Goal: Transaction & Acquisition: Purchase product/service

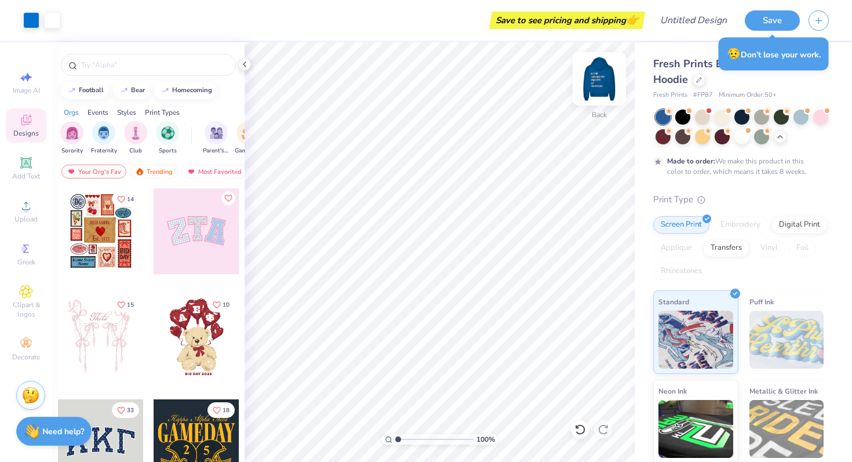
click at [586, 87] on div at bounding box center [598, 78] width 53 height 53
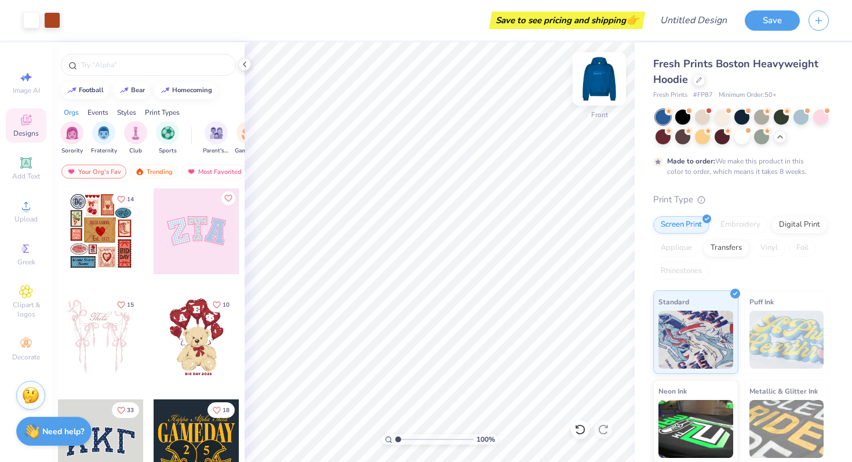
click at [599, 85] on img at bounding box center [599, 79] width 46 height 46
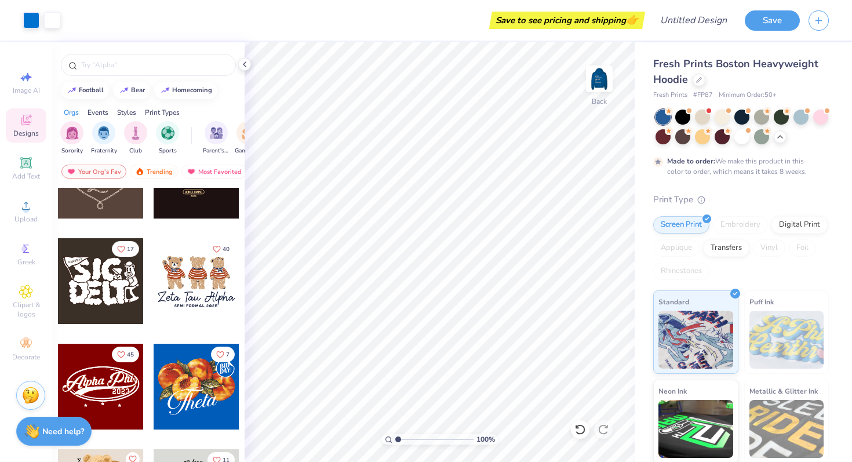
scroll to position [373, 0]
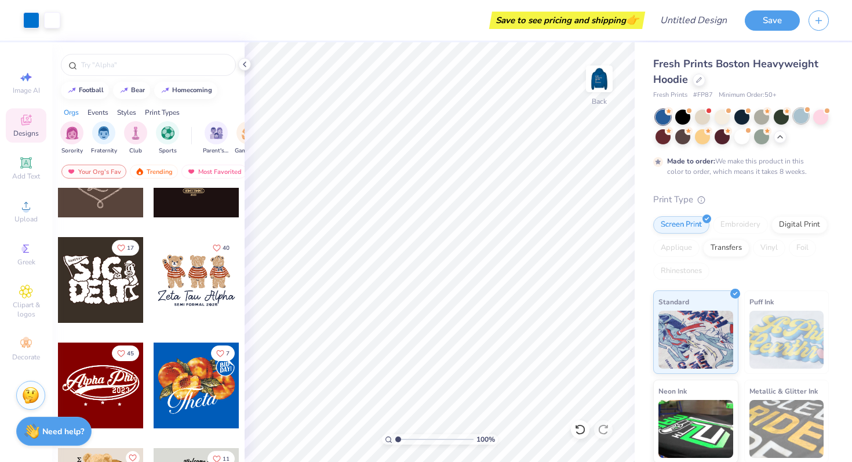
click at [605, 120] on div at bounding box center [800, 115] width 15 height 15
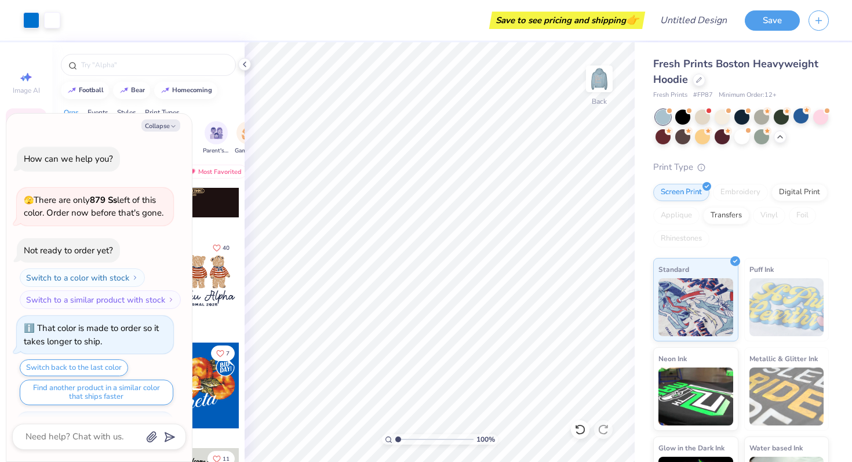
scroll to position [1269, 0]
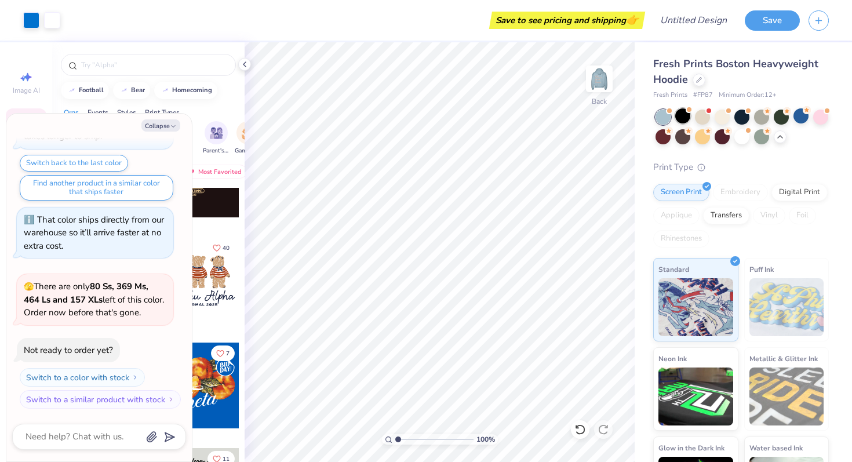
click at [605, 118] on div at bounding box center [682, 115] width 15 height 15
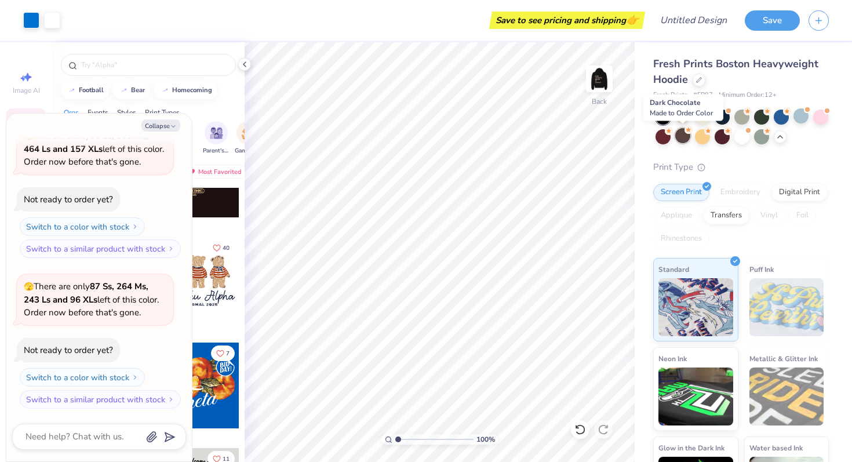
click at [605, 137] on div at bounding box center [682, 135] width 15 height 15
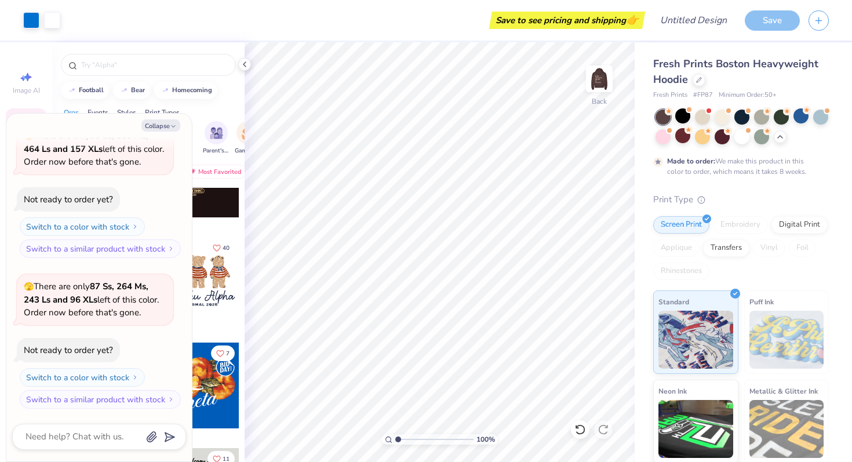
scroll to position [1515, 0]
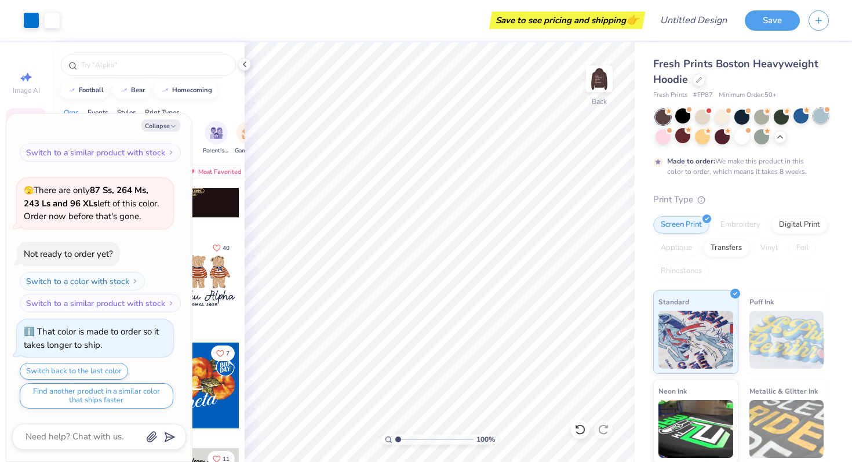
click at [605, 115] on div at bounding box center [820, 115] width 15 height 15
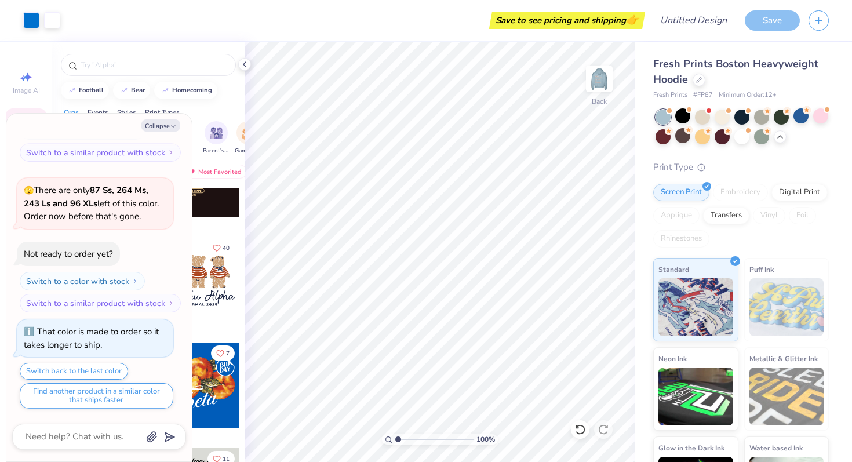
scroll to position [1723, 0]
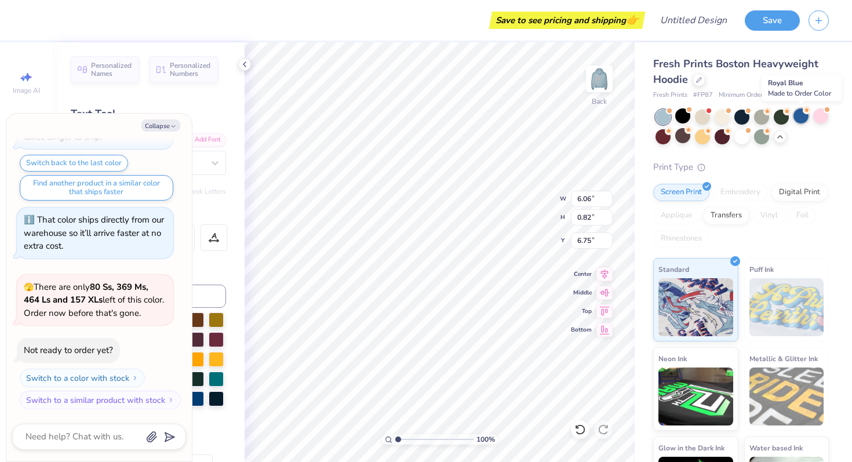
click at [605, 120] on div at bounding box center [800, 115] width 15 height 15
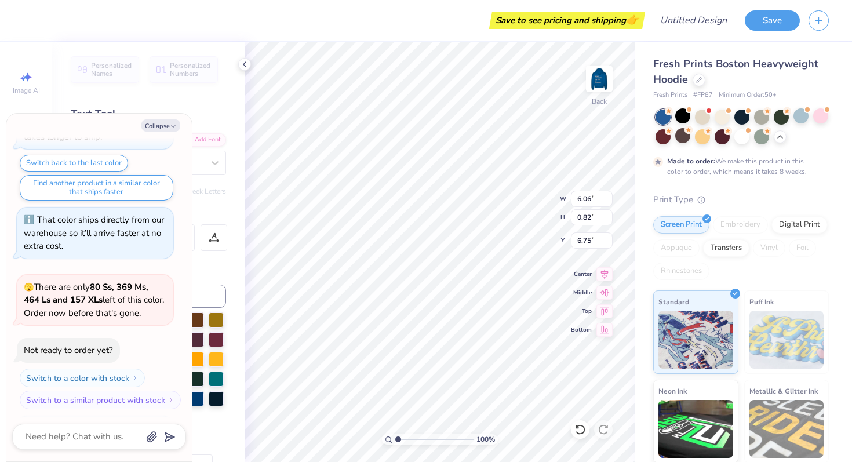
scroll to position [1819, 0]
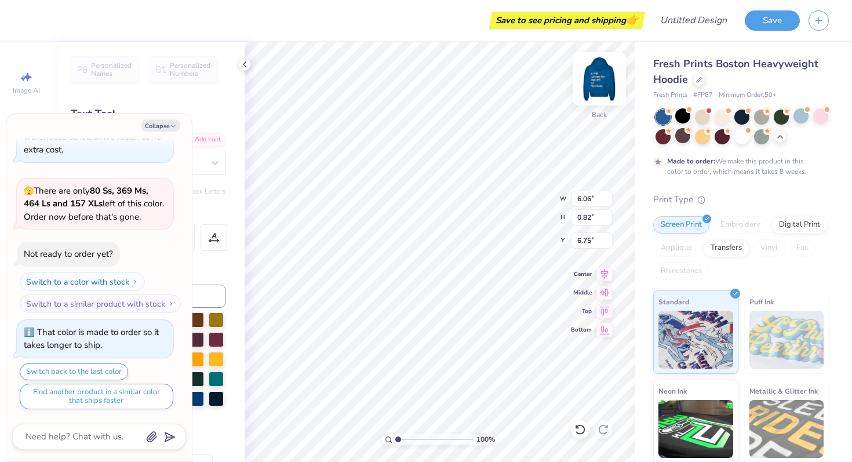
click at [593, 73] on img at bounding box center [599, 79] width 46 height 46
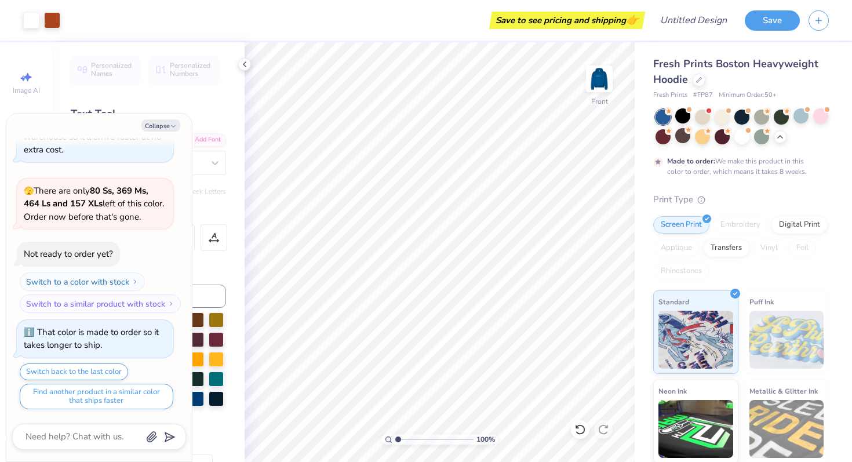
click at [594, 82] on img at bounding box center [598, 78] width 23 height 23
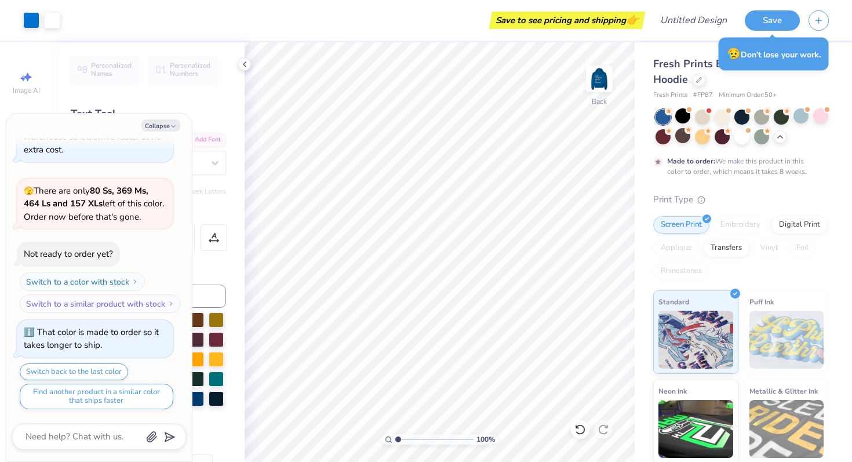
type textarea "x"
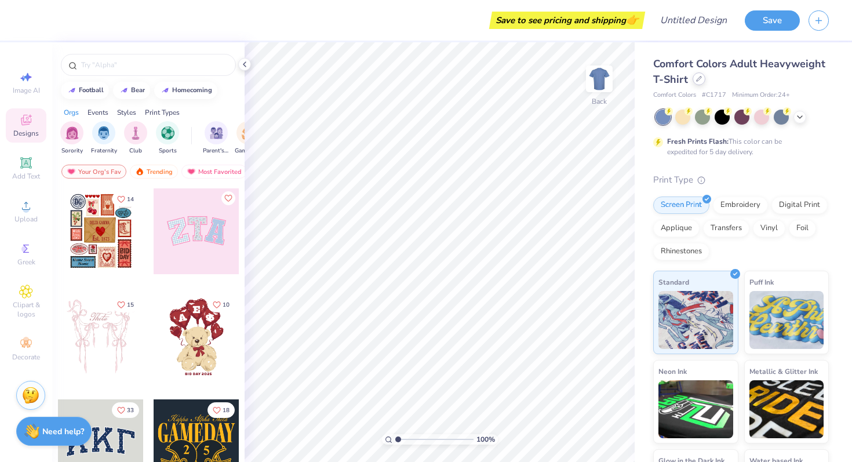
click at [696, 82] on div at bounding box center [698, 78] width 13 height 13
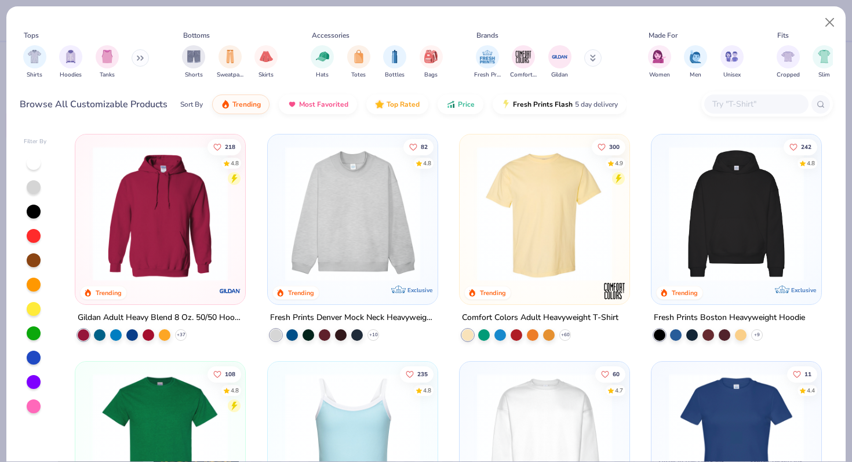
click at [305, 233] on img at bounding box center [352, 213] width 147 height 135
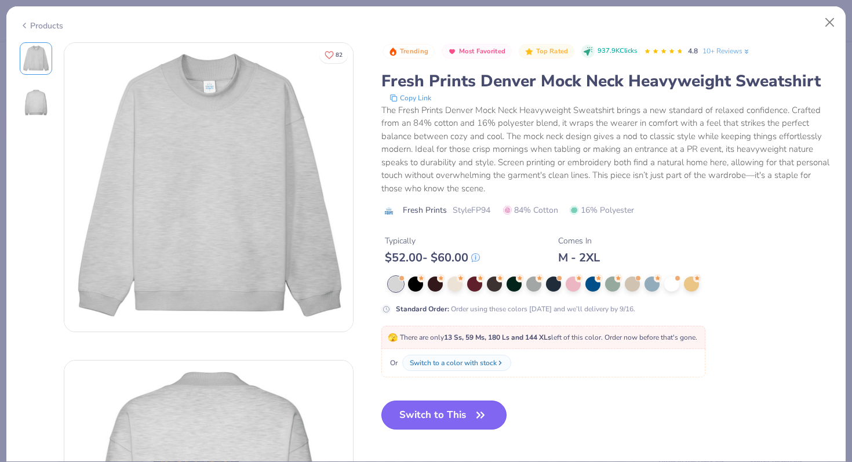
click at [425, 419] on button "Switch to This" at bounding box center [444, 414] width 126 height 29
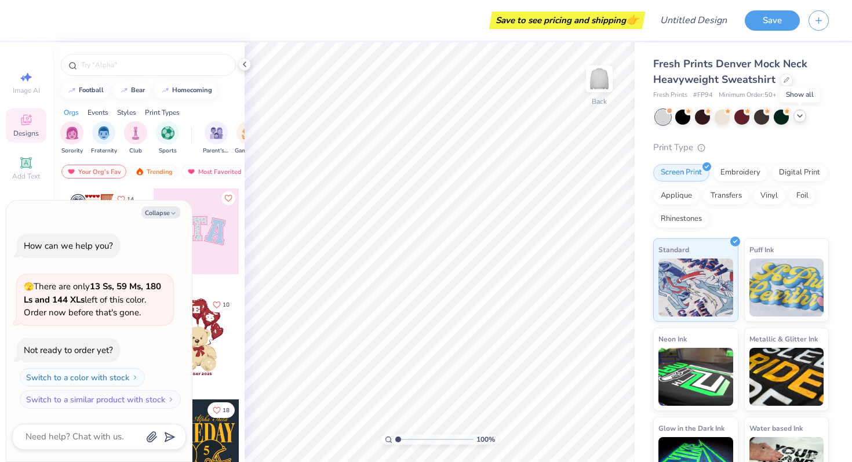
click at [805, 118] on div at bounding box center [799, 115] width 13 height 13
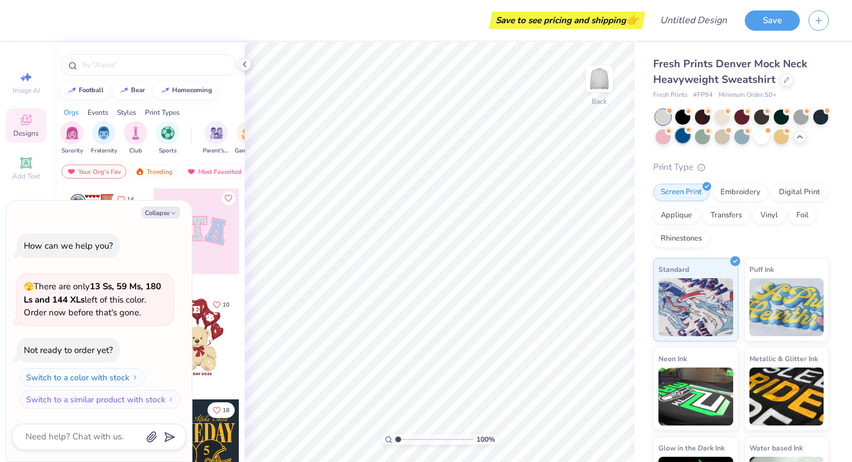
click at [679, 139] on div at bounding box center [682, 135] width 15 height 15
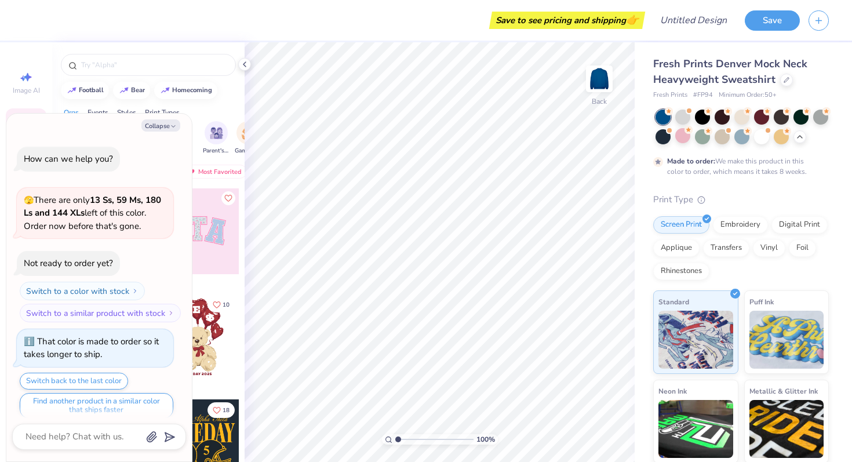
scroll to position [9, 0]
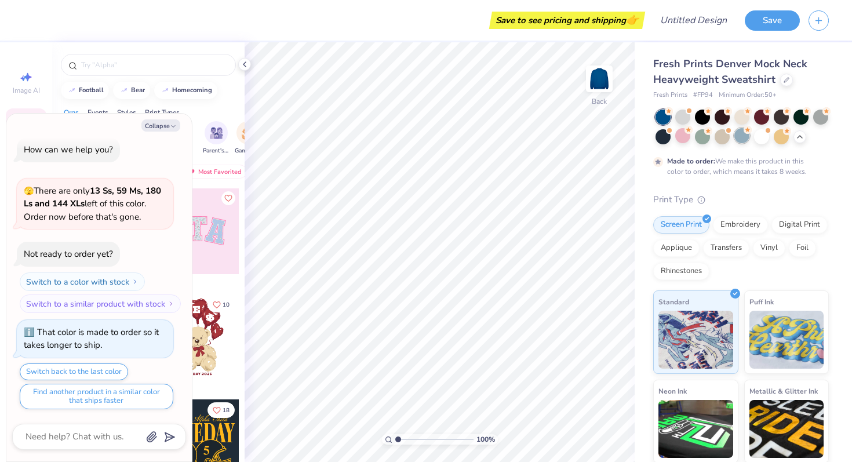
click at [739, 138] on div at bounding box center [741, 135] width 15 height 15
click at [821, 118] on div at bounding box center [820, 115] width 15 height 15
click at [664, 120] on div at bounding box center [662, 116] width 15 height 15
click at [684, 118] on div at bounding box center [682, 115] width 15 height 15
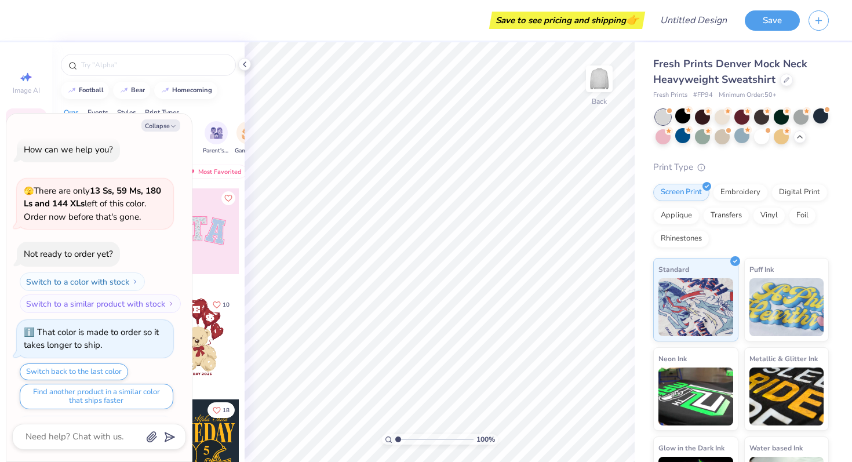
scroll to position [218, 0]
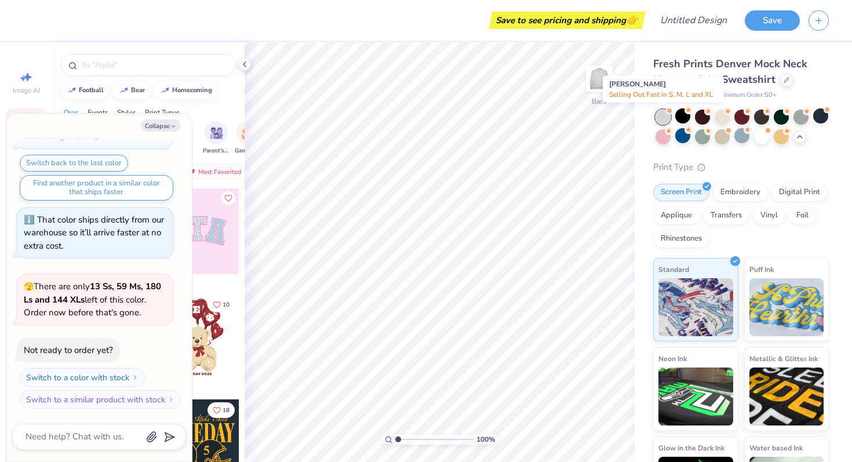
click at [666, 119] on div at bounding box center [662, 116] width 15 height 15
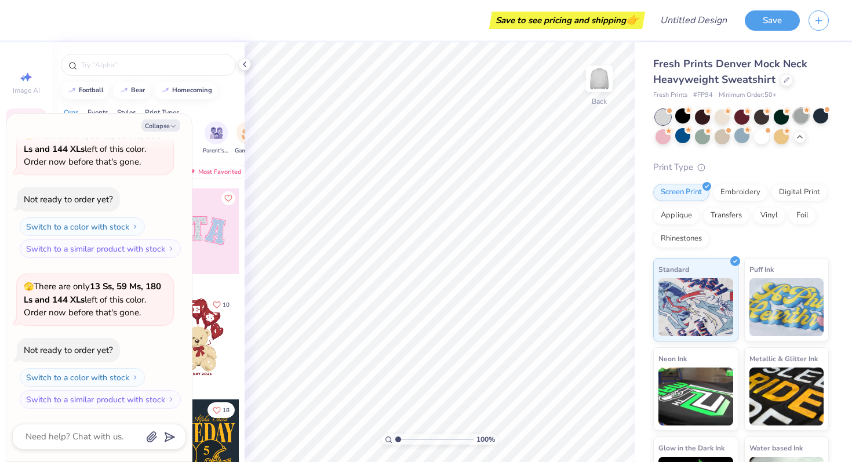
click at [801, 121] on div at bounding box center [800, 115] width 15 height 15
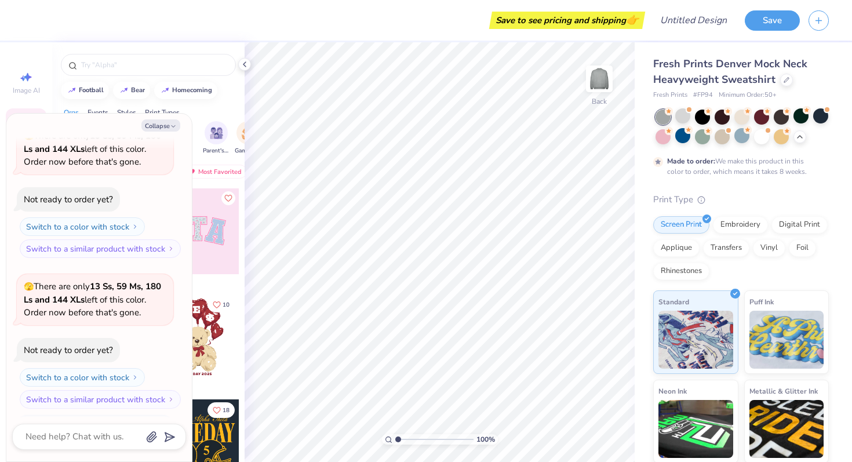
scroll to position [465, 0]
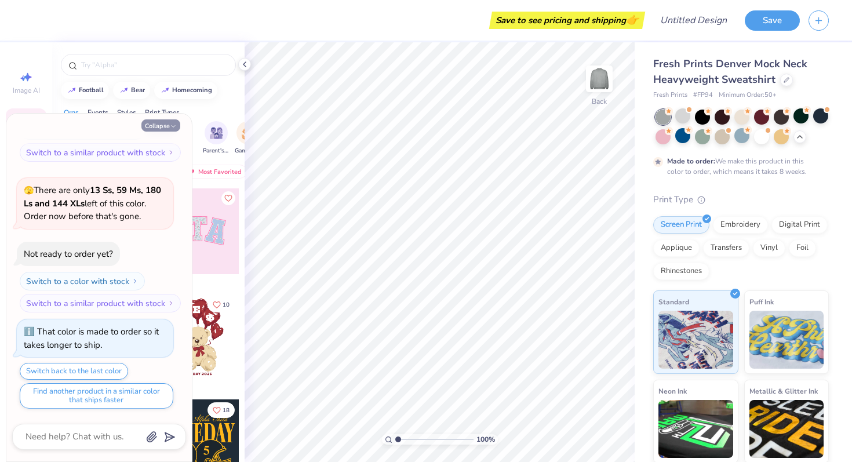
click at [173, 125] on icon "button" at bounding box center [173, 126] width 7 height 7
type textarea "x"
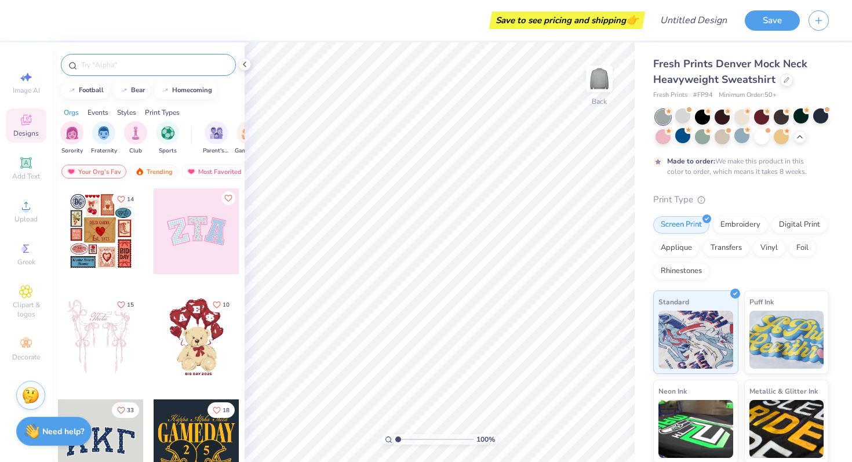
click at [128, 64] on input "text" at bounding box center [154, 65] width 148 height 12
type input "new york"
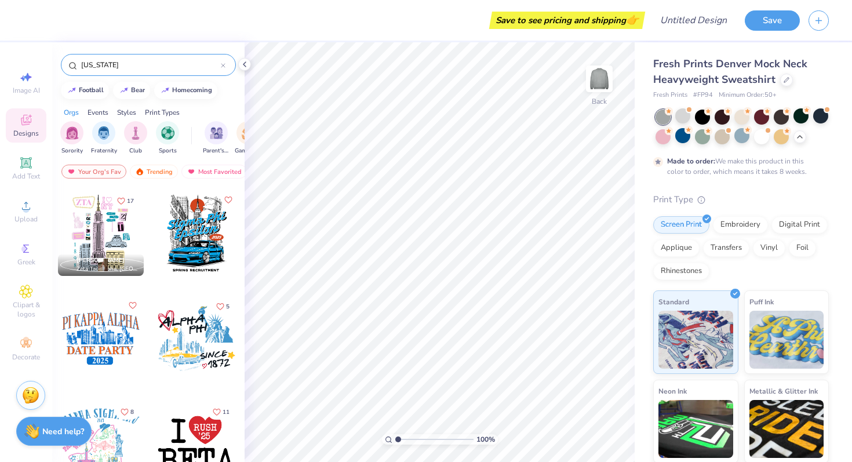
scroll to position [104, 0]
click at [109, 329] on div at bounding box center [101, 338] width 86 height 86
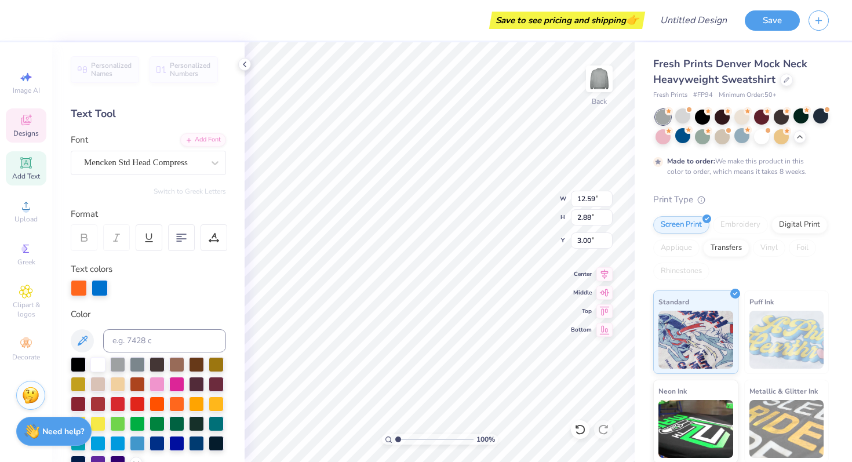
scroll to position [0, 3]
type input "5.25"
type input "10.86"
type input "4.31"
type input "3.94"
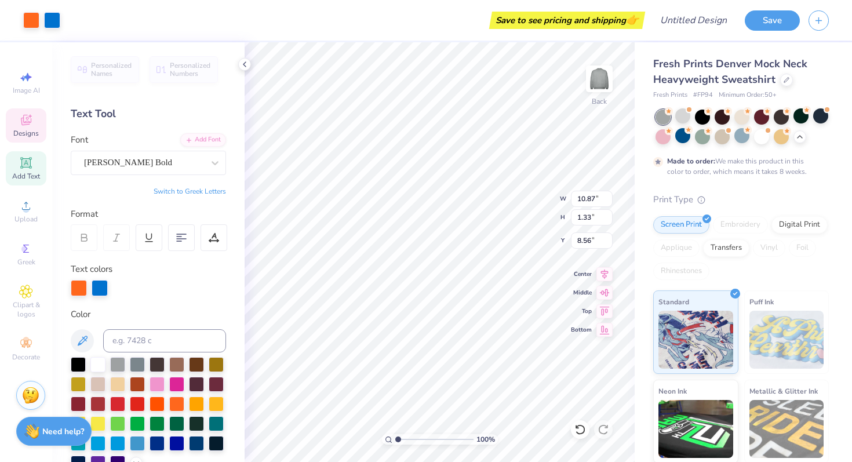
type input "8.67"
type input "0.84"
type input "8.03"
type input "3.19"
type input "0.90"
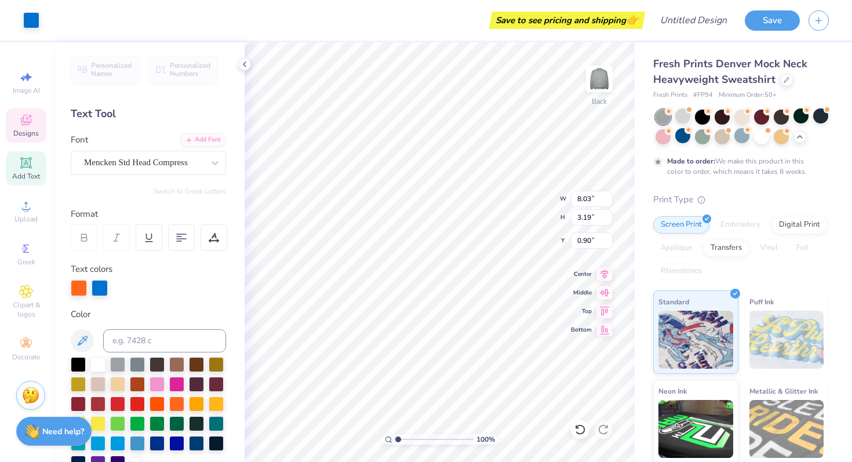
type input "4.28"
type input "1.36"
type input "10.24"
click at [26, 250] on icon at bounding box center [26, 249] width 14 height 14
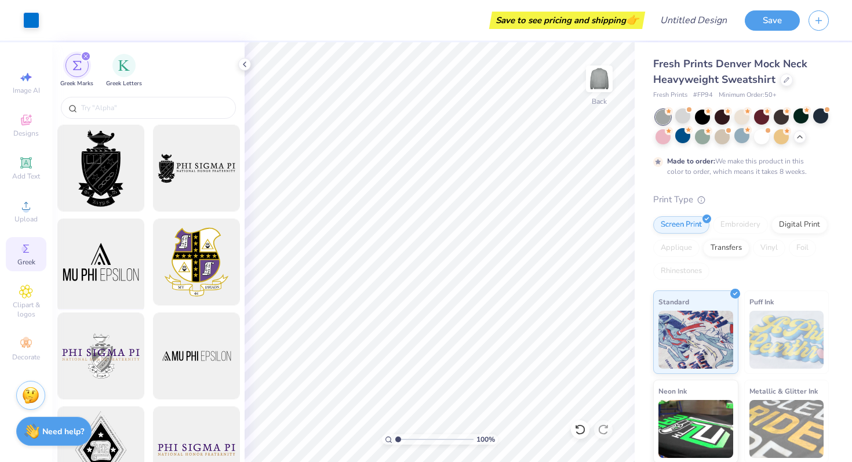
scroll to position [5, 0]
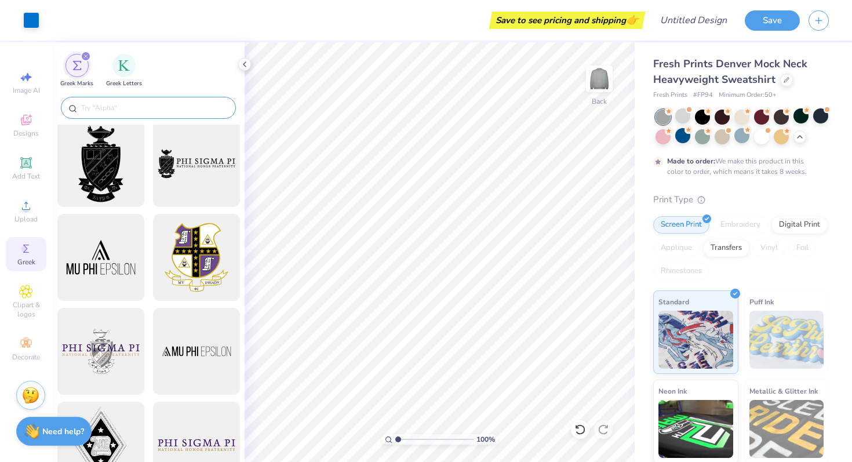
click at [148, 108] on input "text" at bounding box center [154, 108] width 148 height 12
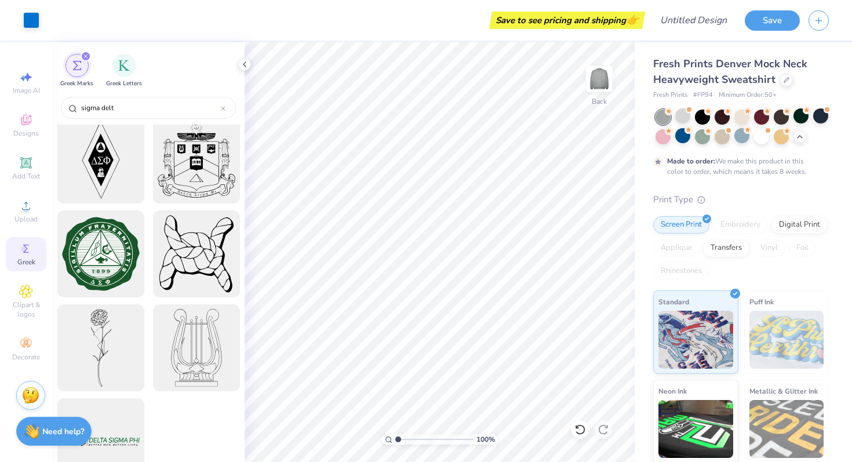
scroll to position [2571, 0]
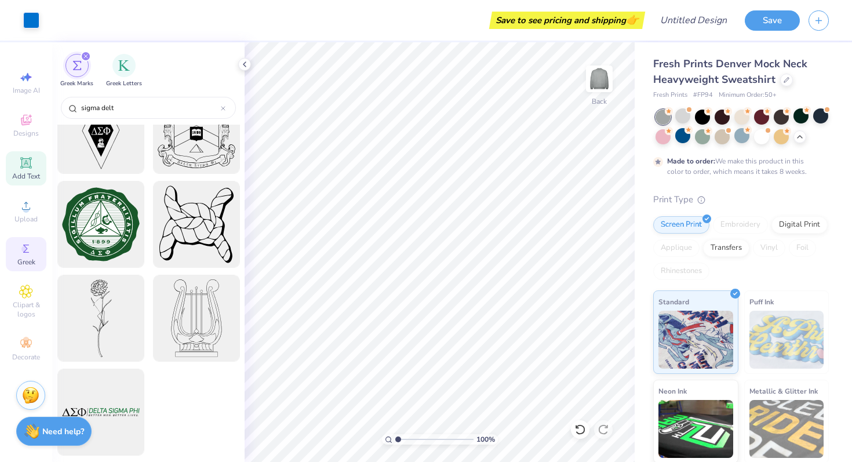
type input "sigma delt"
click at [32, 170] on div "Add Text" at bounding box center [26, 168] width 41 height 34
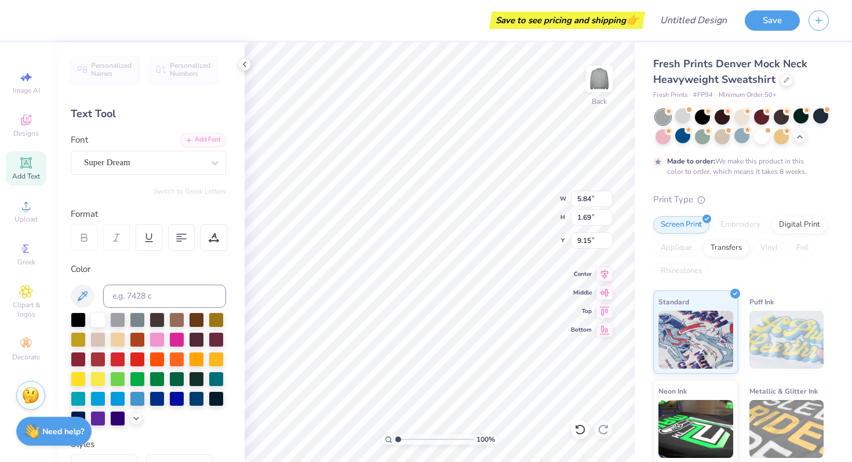
type textarea "a"
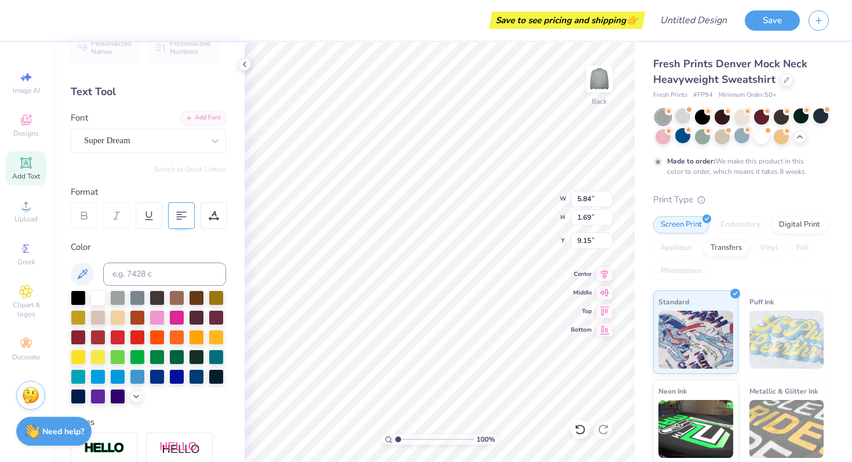
scroll to position [26, 0]
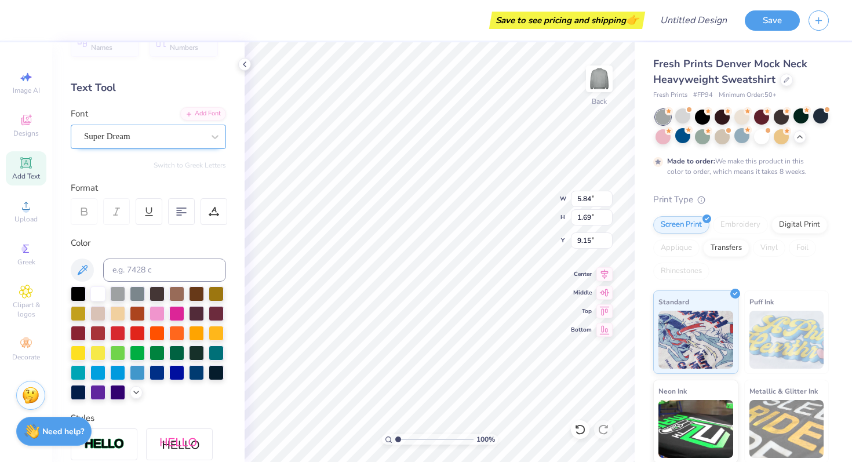
type textarea "All You Can"
click at [144, 138] on div "Super Dream" at bounding box center [144, 136] width 122 height 18
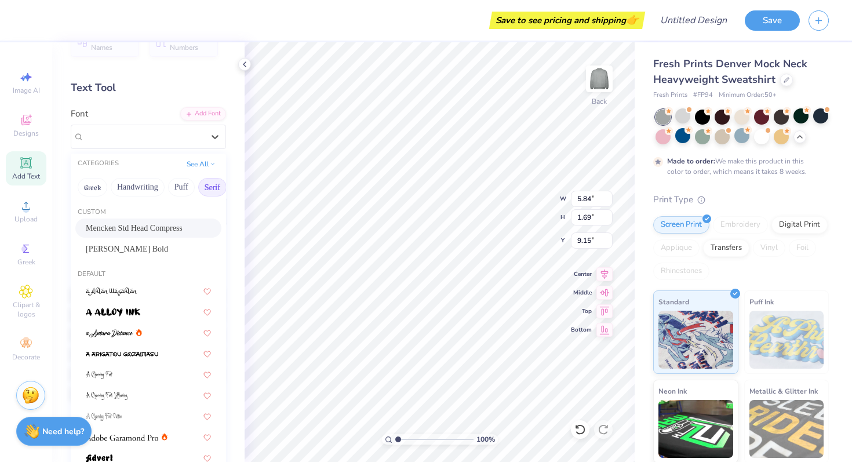
click at [209, 182] on button "Serif" at bounding box center [212, 187] width 28 height 19
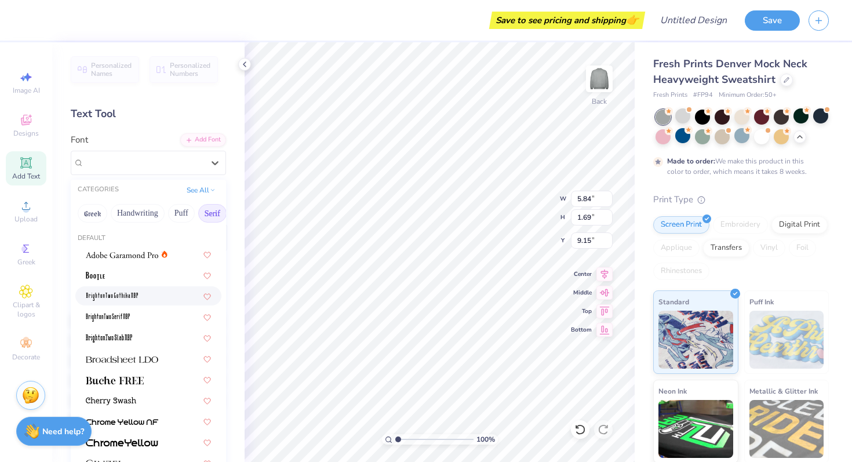
scroll to position [1, 0]
click at [148, 250] on img at bounding box center [122, 254] width 72 height 8
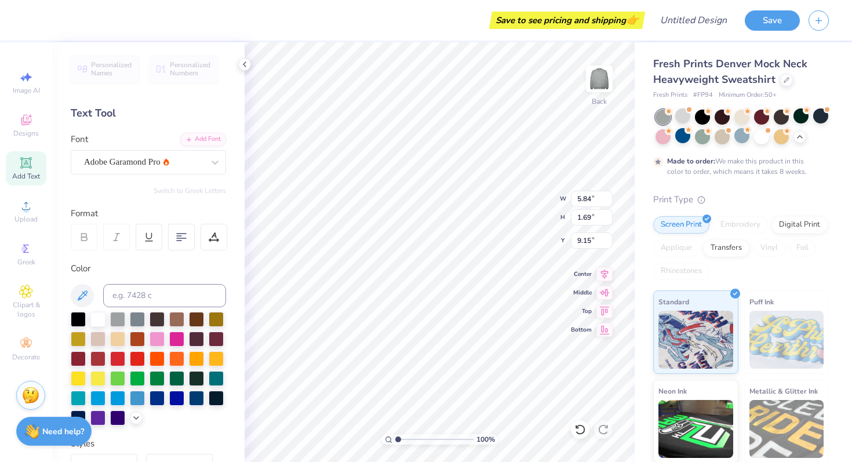
click at [88, 236] on icon at bounding box center [84, 237] width 10 height 10
click at [146, 162] on div "Adobe Garamond Pro" at bounding box center [144, 162] width 122 height 18
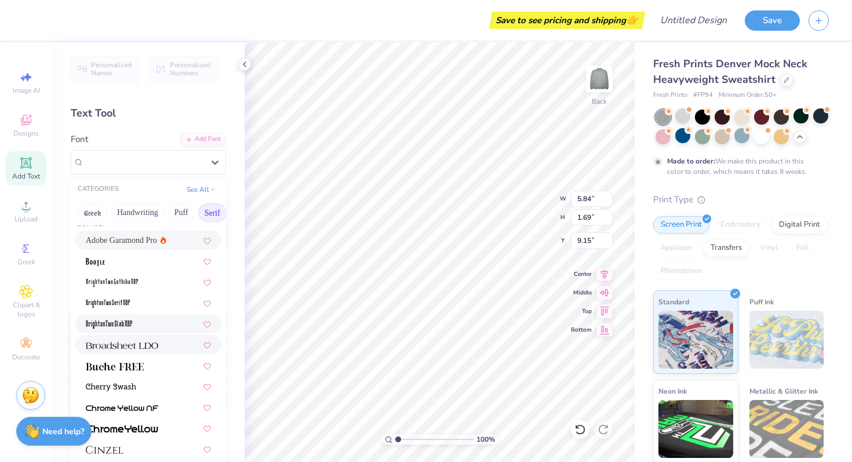
scroll to position [36, 0]
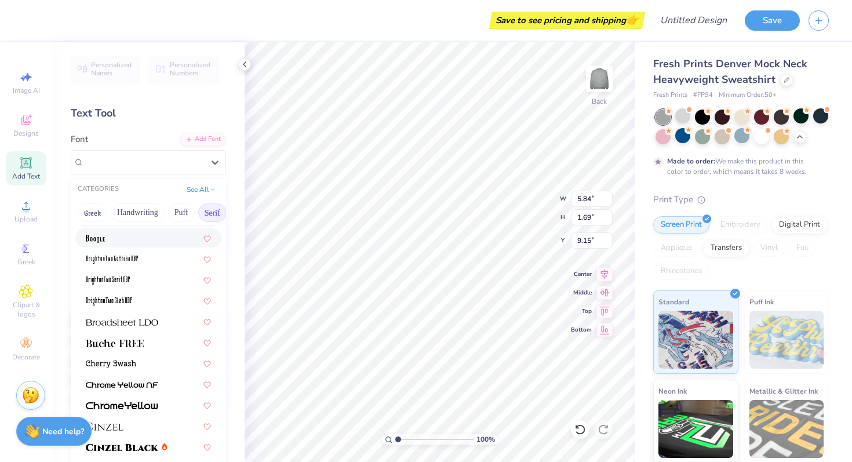
click at [131, 243] on div at bounding box center [148, 238] width 125 height 12
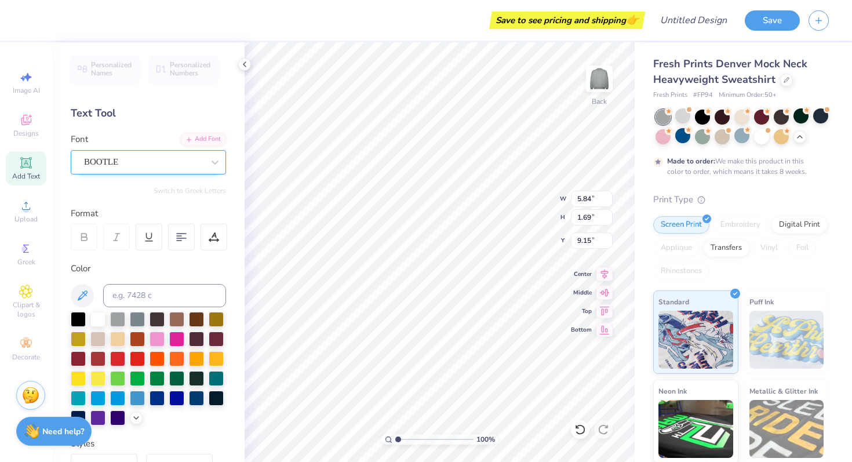
click at [128, 157] on div "BOOTLE" at bounding box center [144, 162] width 122 height 18
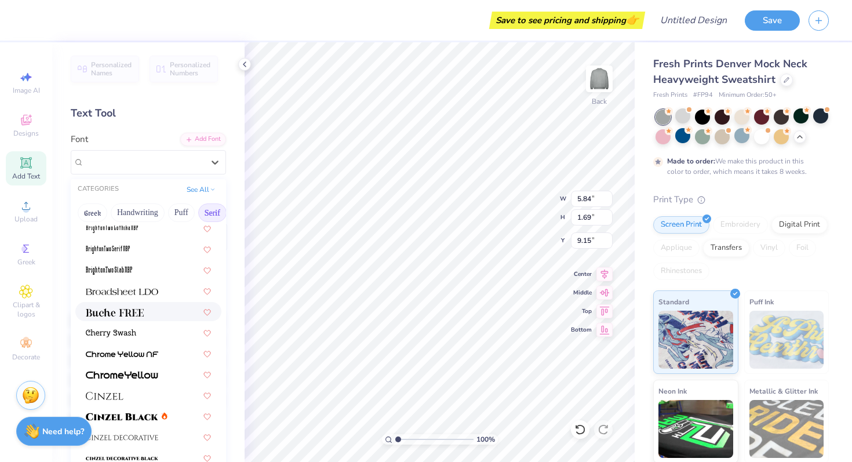
scroll to position [67, 0]
click at [147, 313] on div at bounding box center [148, 311] width 125 height 12
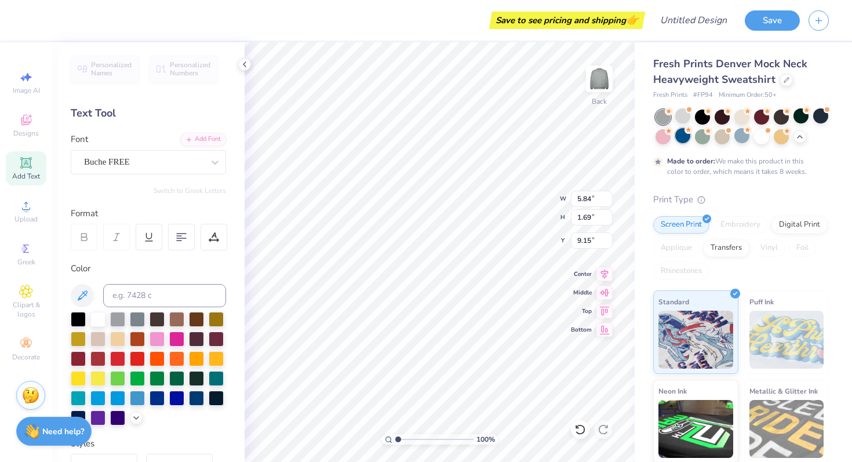
click at [683, 137] on div at bounding box center [682, 135] width 15 height 15
type input "13.15"
type input "1.78"
type input "9.11"
click at [819, 120] on div at bounding box center [820, 115] width 15 height 15
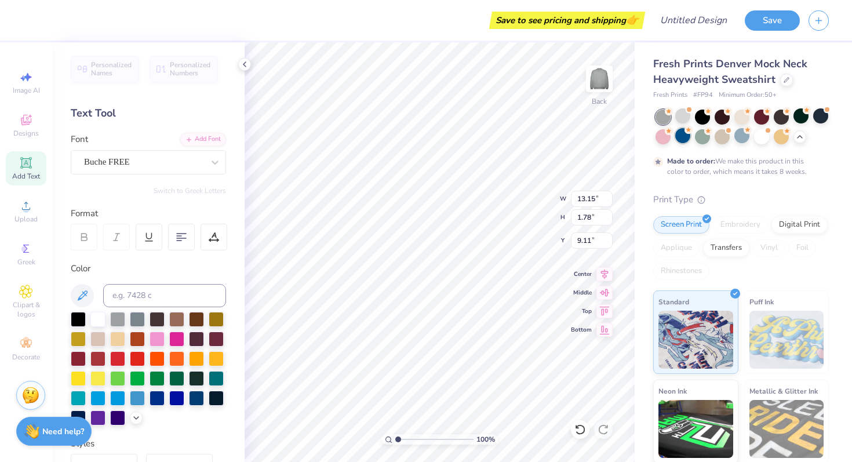
click at [682, 134] on div at bounding box center [682, 135] width 15 height 15
type input "0.91"
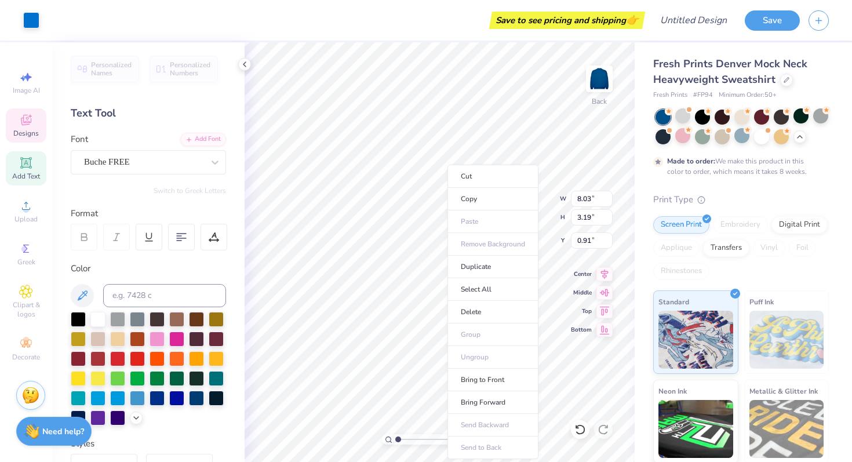
click at [669, 126] on div at bounding box center [741, 126] width 173 height 35
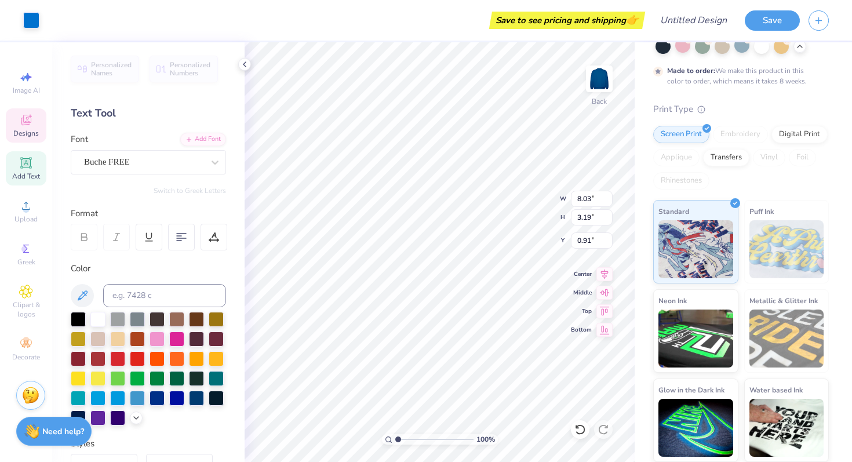
type input "13.15"
type input "1.78"
type input "9.11"
click at [32, 299] on div "Clipart & logos" at bounding box center [26, 301] width 41 height 43
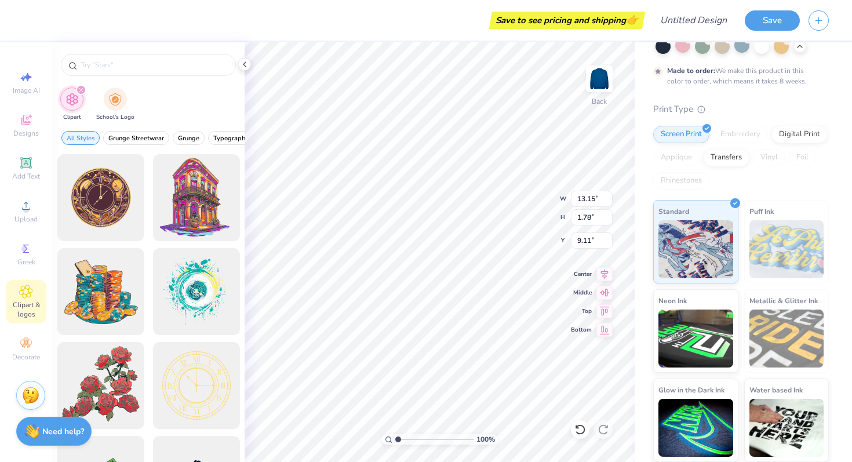
type input "j"
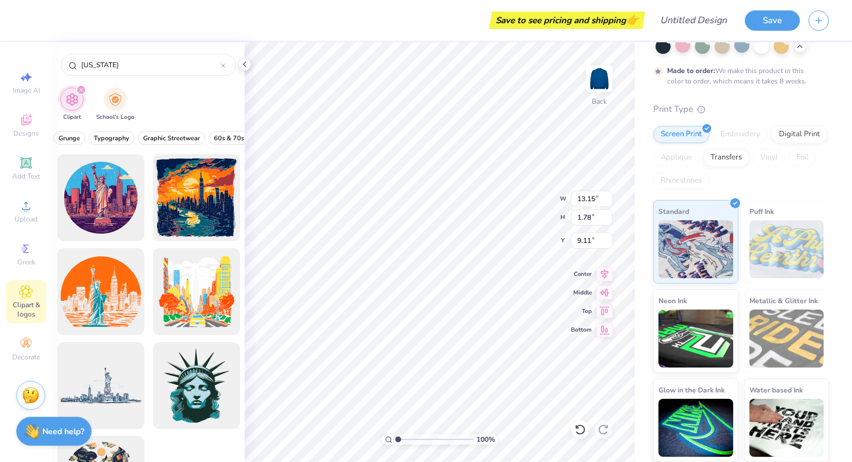
scroll to position [0, 166]
drag, startPoint x: 137, startPoint y: 61, endPoint x: 19, endPoint y: 35, distance: 121.6
click at [19, 39] on div "Save to see pricing and shipping 👉 Design Title Save Image AI Designs Add Text …" at bounding box center [426, 231] width 852 height 462
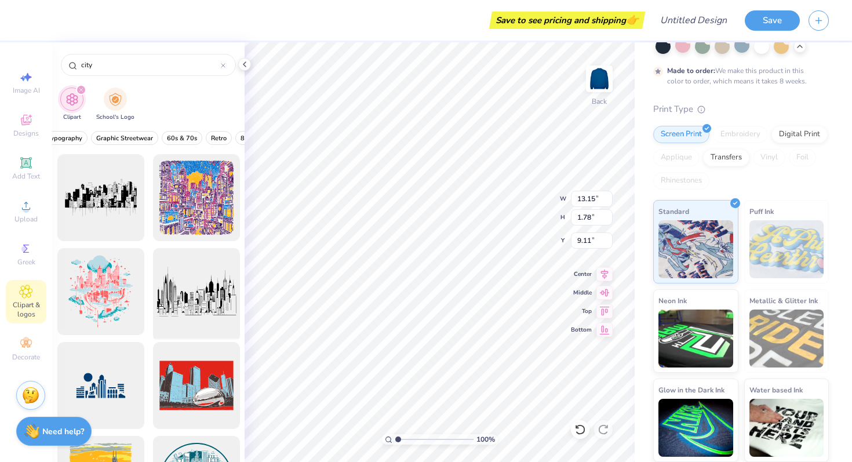
type input "city"
type input "8.03"
type input "3.19"
type input "0.91"
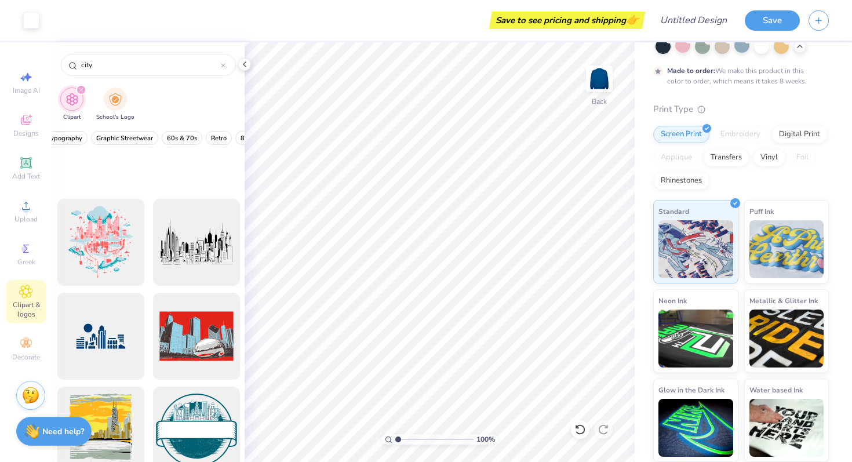
scroll to position [0, 0]
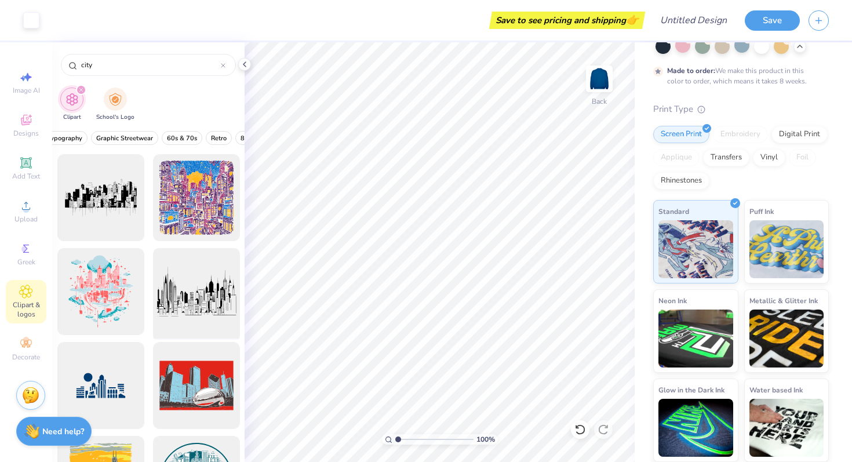
click at [217, 317] on div at bounding box center [196, 292] width 96 height 96
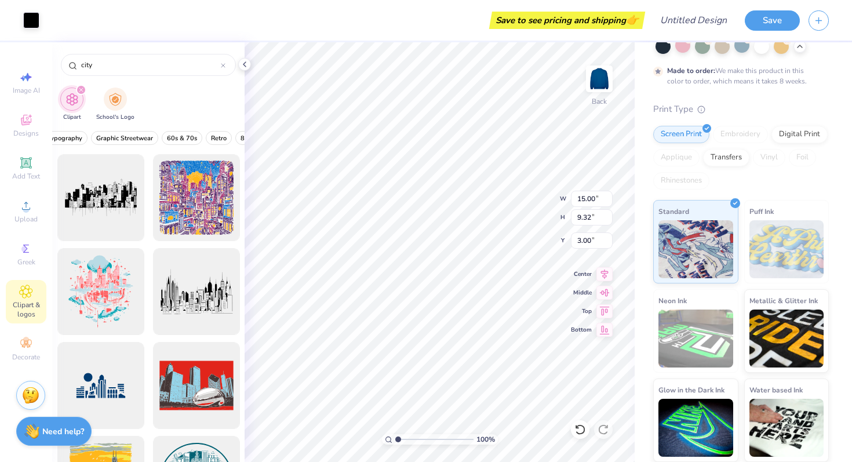
type input "8.32"
type input "5.16"
type input "8.50"
type input "5.28"
type input "3.00"
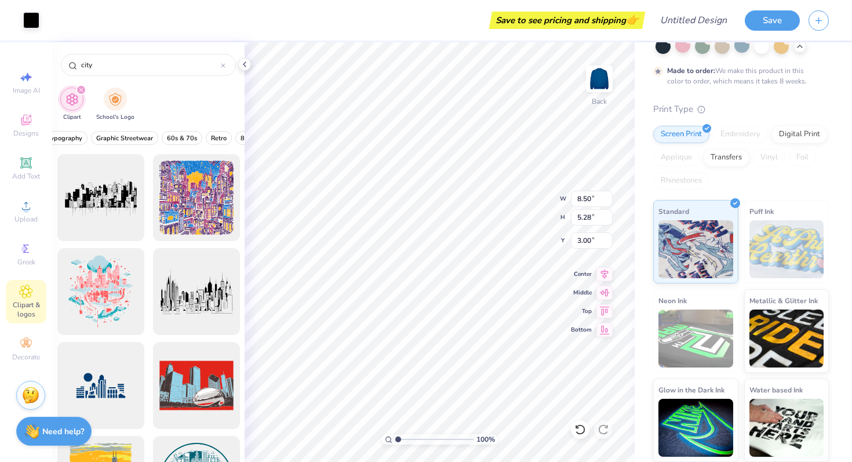
type input "3.89"
type input "2.41"
type input "1.45"
type input "5.76"
type input "3.58"
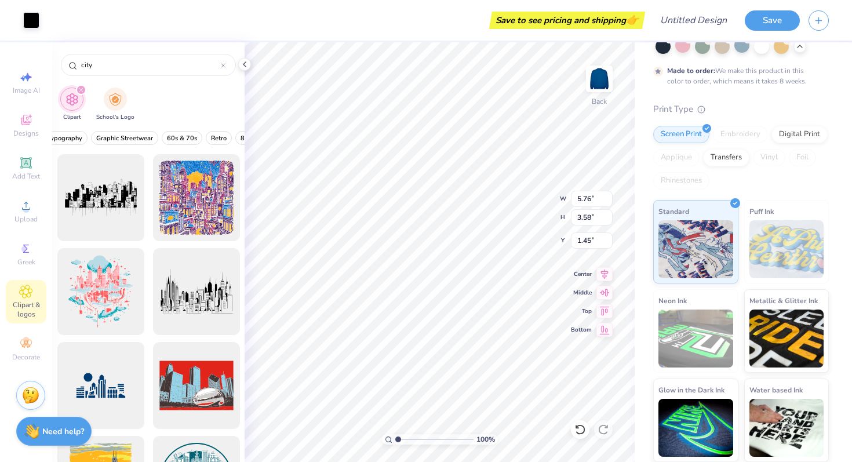
type input "1.21"
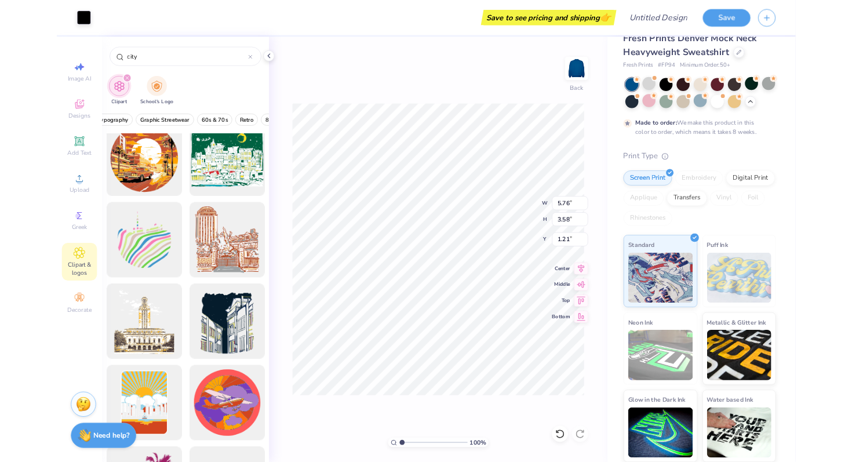
scroll to position [90, 0]
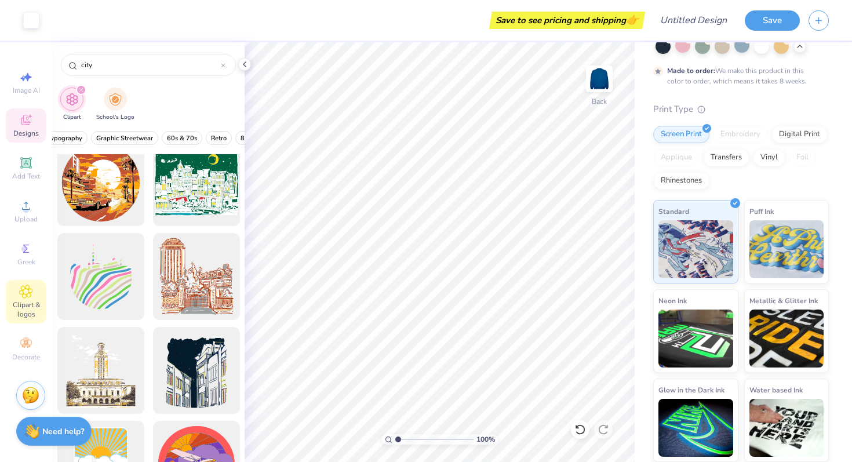
click at [20, 131] on span "Designs" at bounding box center [25, 133] width 25 height 9
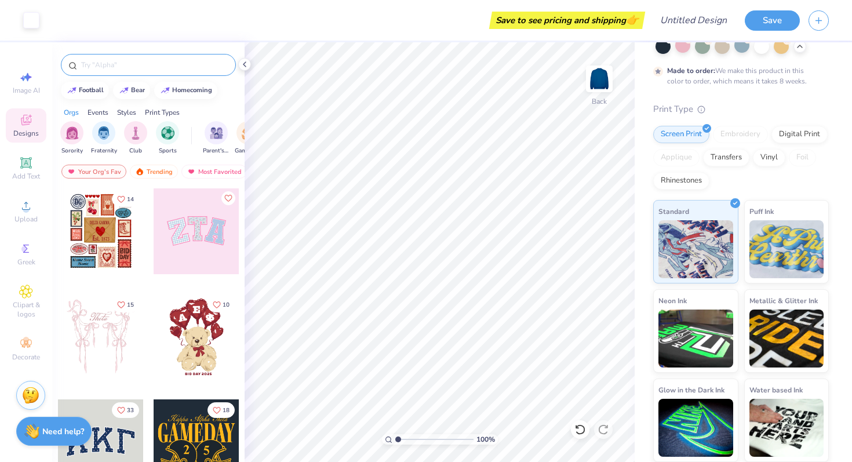
click at [157, 71] on div at bounding box center [148, 65] width 175 height 22
click at [157, 59] on input "text" at bounding box center [154, 65] width 148 height 12
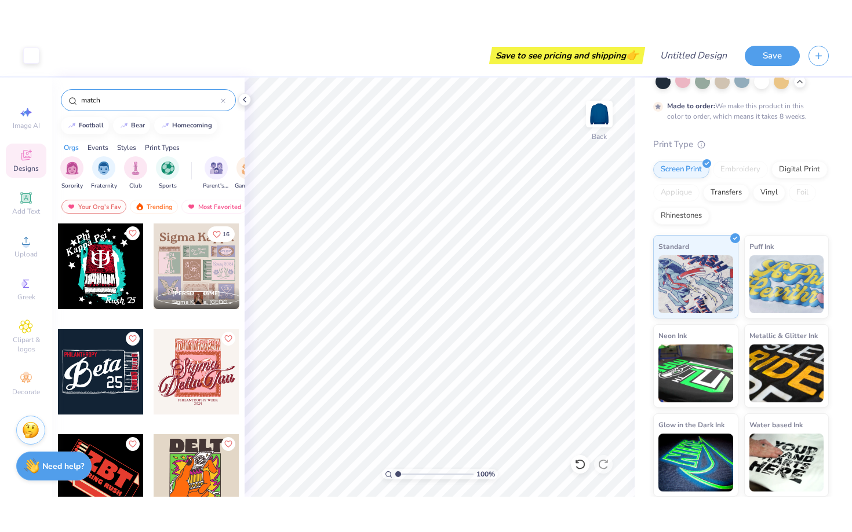
scroll to position [28, 0]
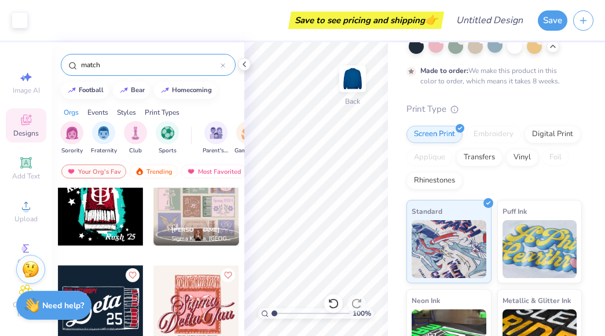
type input "match"
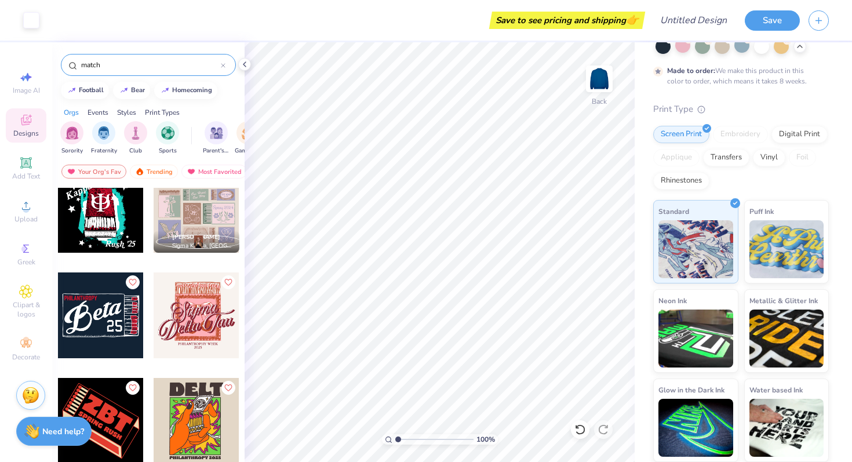
scroll to position [23, 0]
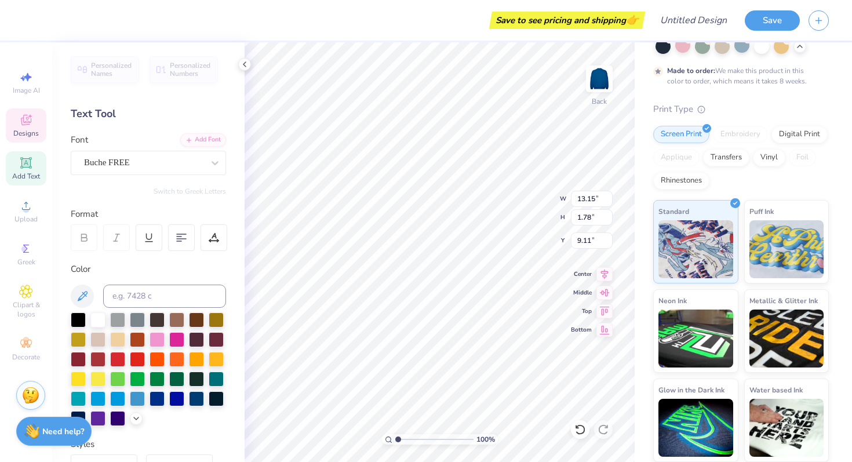
click at [25, 122] on icon at bounding box center [26, 120] width 10 height 10
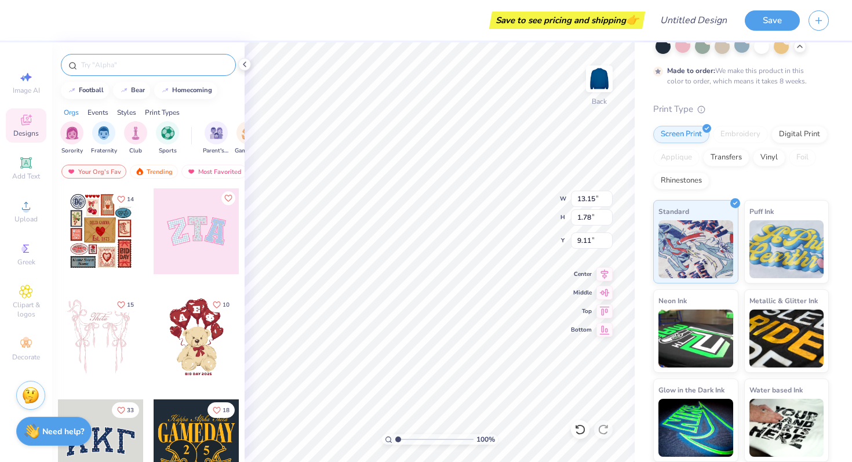
click at [151, 54] on div at bounding box center [148, 65] width 175 height 22
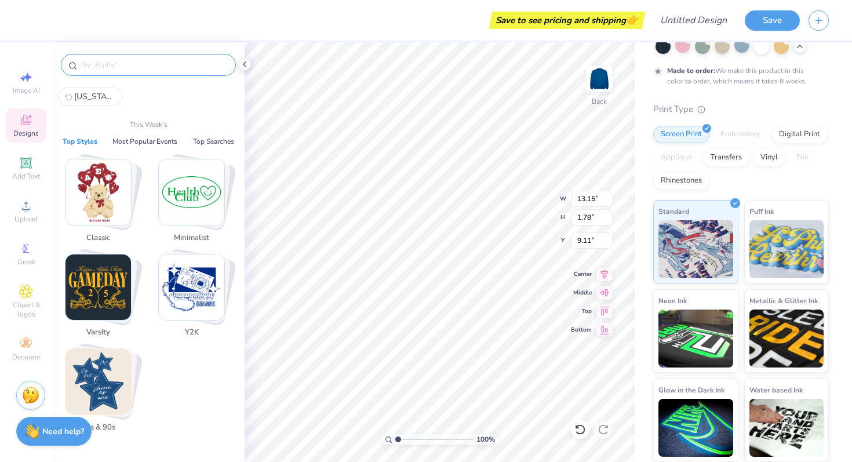
click at [152, 61] on input "text" at bounding box center [154, 65] width 148 height 12
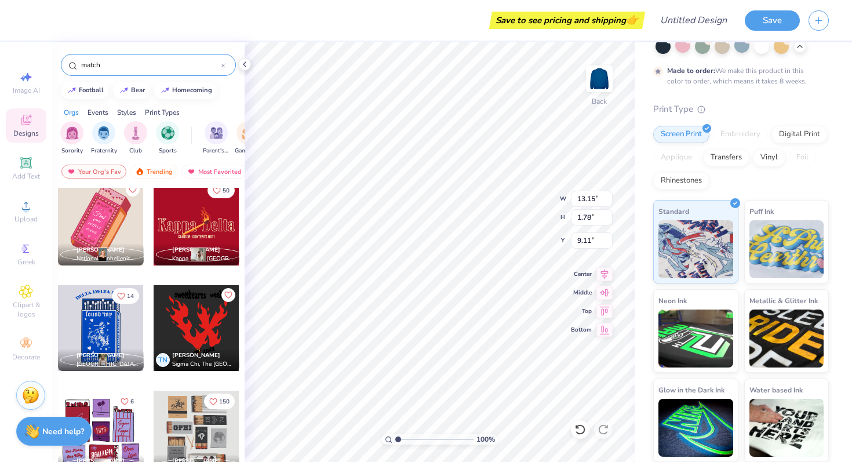
scroll to position [535, 0]
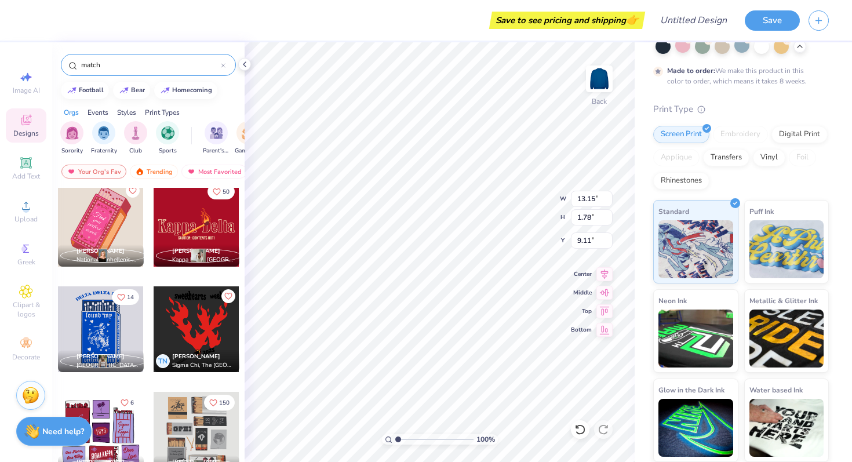
type input "match"
click at [103, 330] on div at bounding box center [101, 329] width 86 height 86
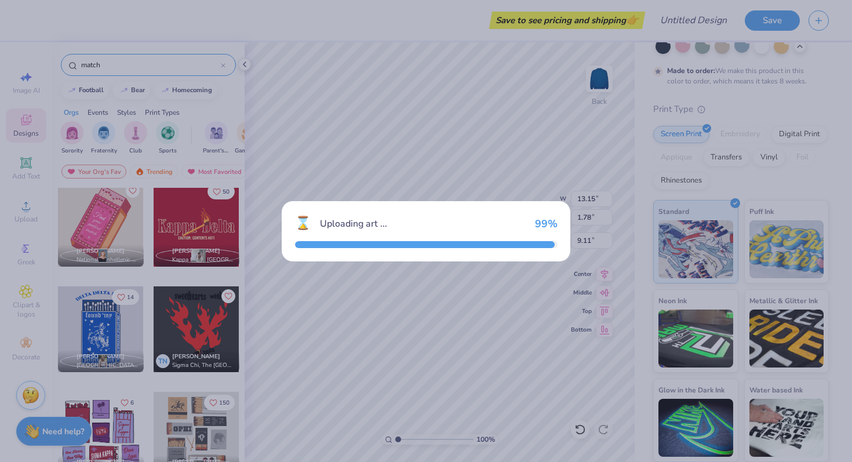
type input "9.89"
type input "14.84"
type input "3.00"
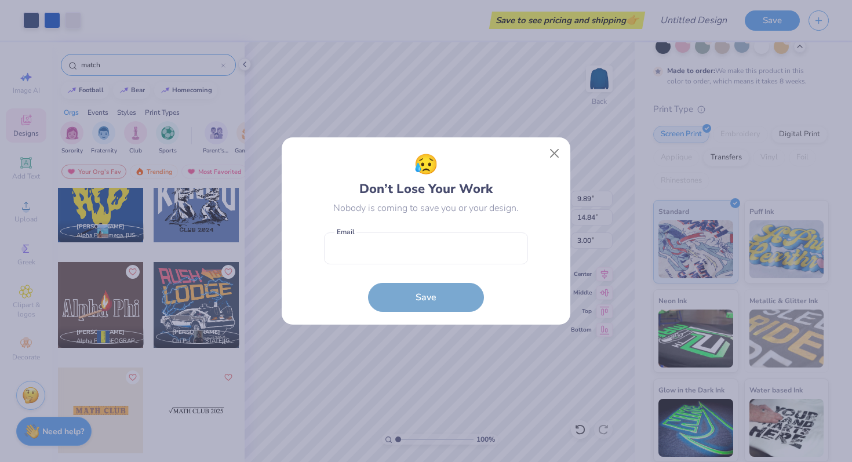
scroll to position [1217, 0]
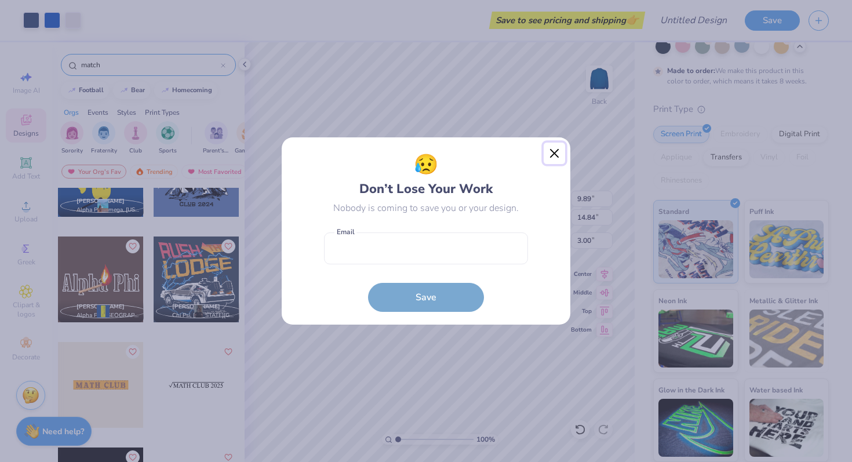
click at [554, 156] on button "Close" at bounding box center [554, 154] width 22 height 22
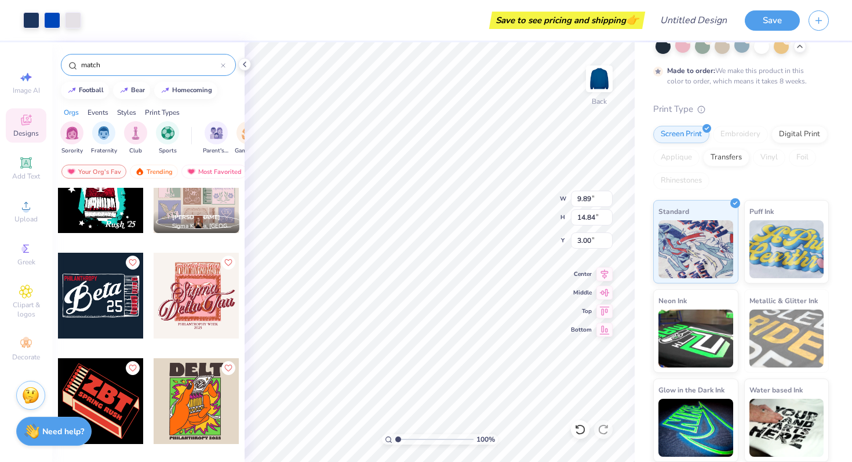
scroll to position [31, 0]
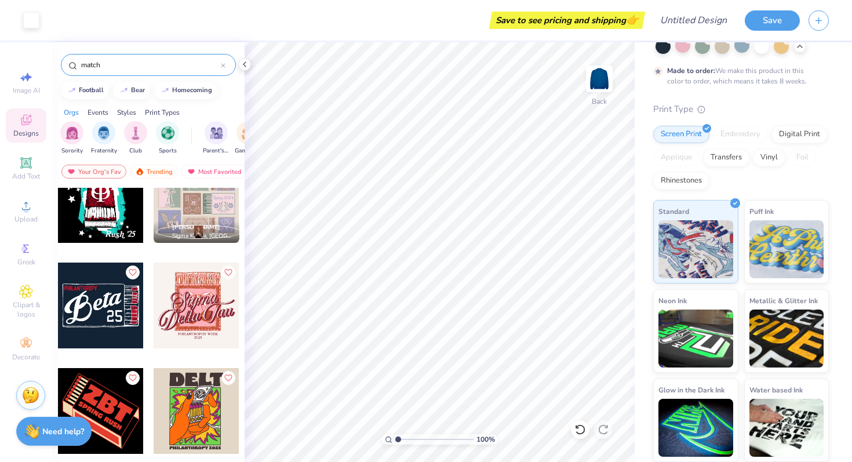
click at [220, 316] on div at bounding box center [197, 305] width 86 height 86
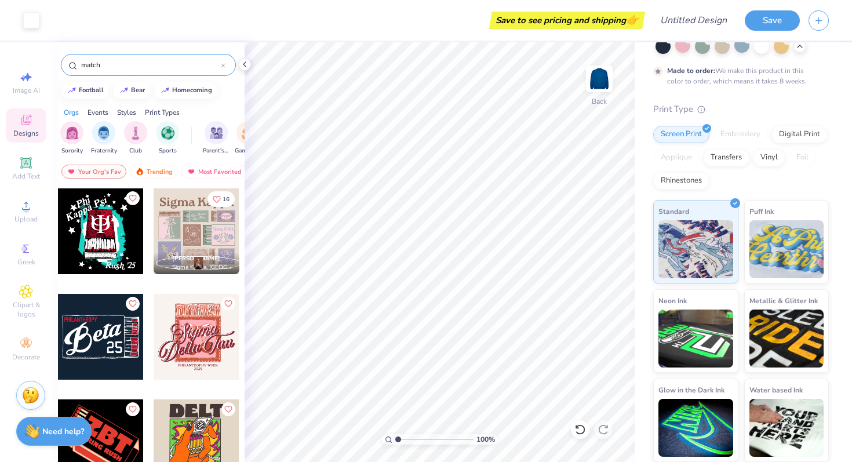
scroll to position [1, 0]
click at [224, 214] on div at bounding box center [197, 231] width 86 height 86
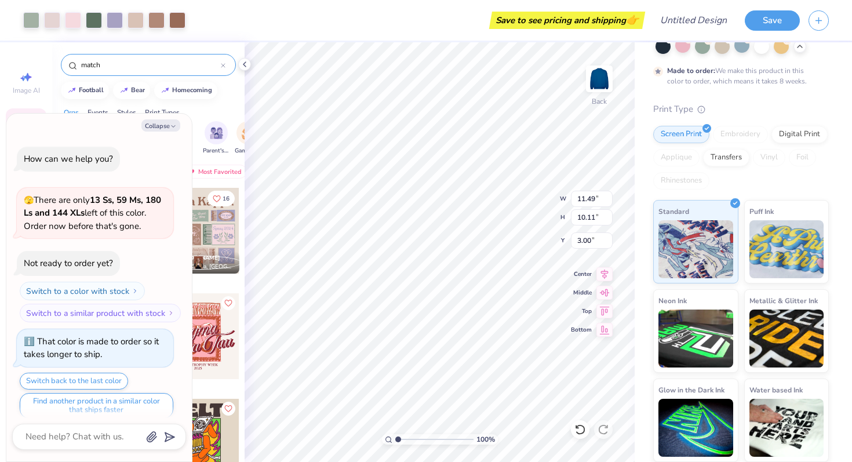
scroll to position [579, 0]
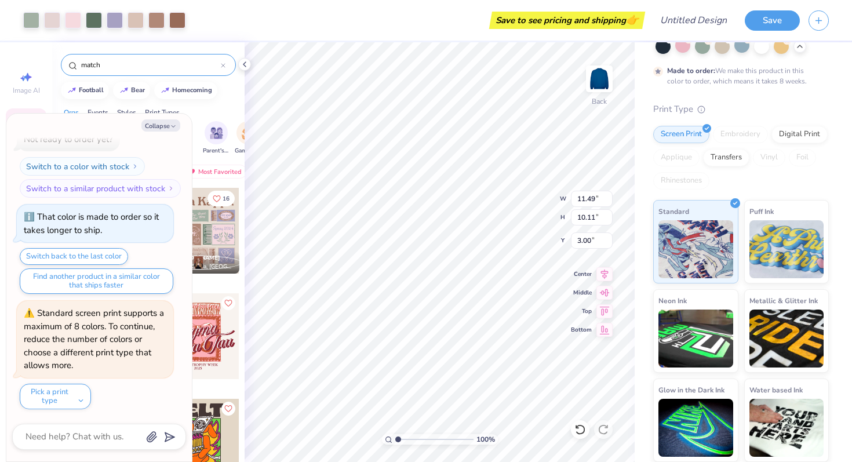
type textarea "x"
type input "13.15"
type input "3.89"
type input "6.99"
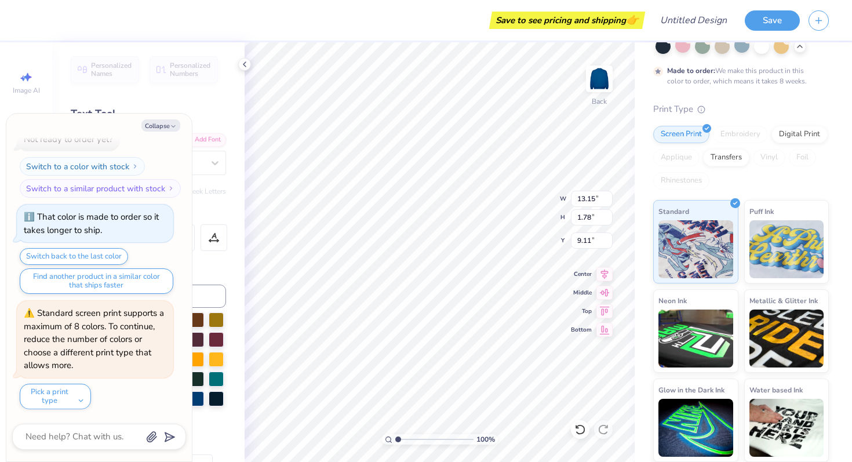
type textarea "x"
type input "9.55"
type textarea "x"
type input "1.87"
type input "1.86"
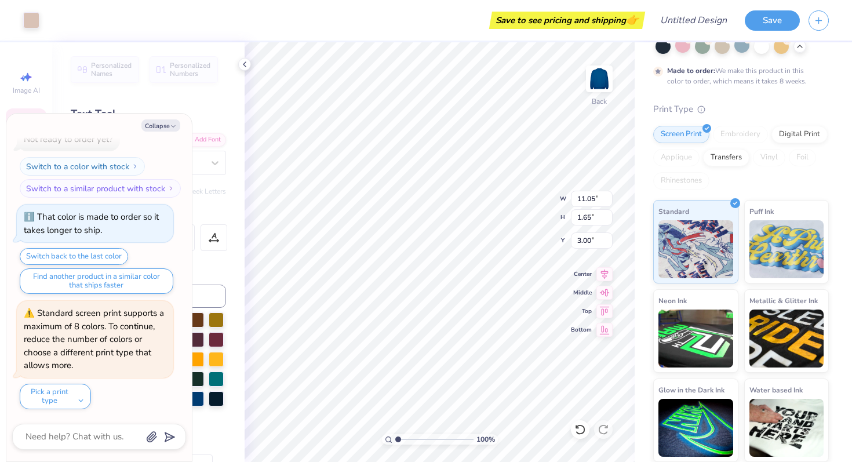
type input "6.54"
click at [541, 202] on div "100 % Back W 1.87 1.87 " H 1.86 1.86 " Y 6.54 6.54 " Center Middle Top Bottom" at bounding box center [439, 251] width 390 height 419
type textarea "x"
type input "11.15"
type textarea "x"
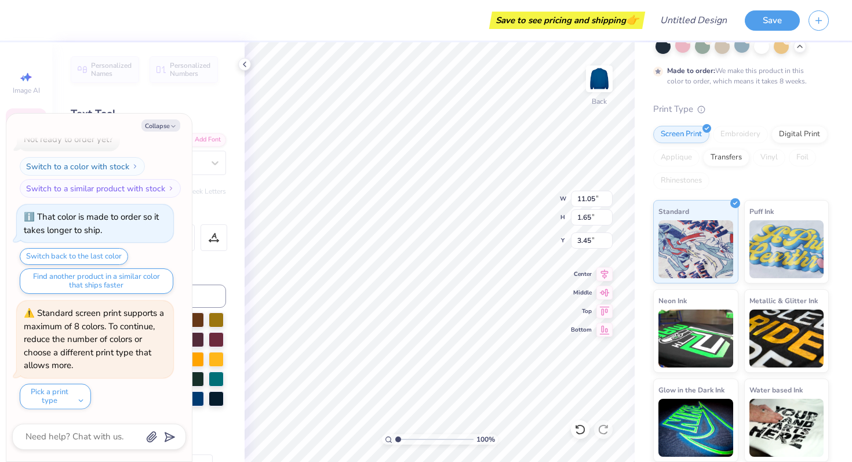
type input "3.45"
type textarea "x"
type textarea "Sigma S"
type textarea "x"
type textarea "Sigma Si"
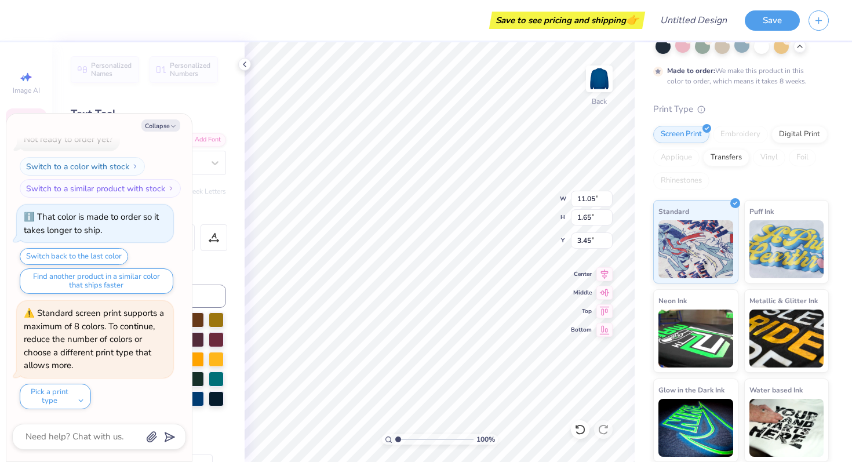
type textarea "x"
type textarea "Sigma S"
type textarea "x"
type textarea "Sigma"
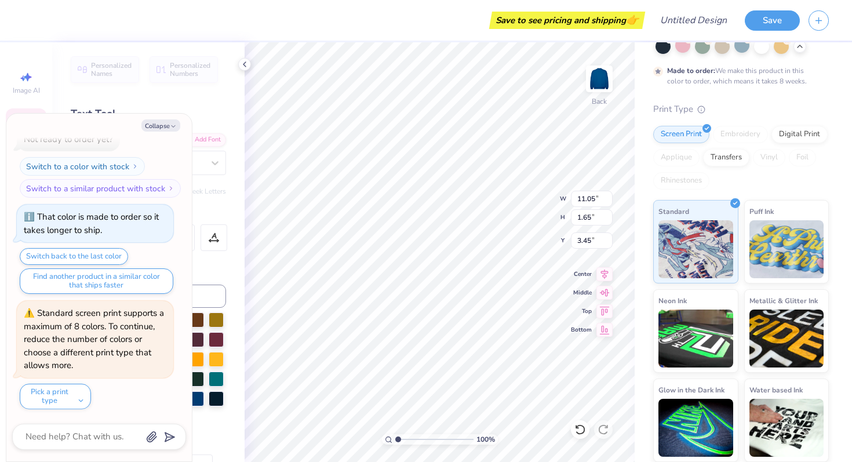
type textarea "x"
type textarea "Sigma"
type textarea "x"
type textarea "Sigm"
type textarea "x"
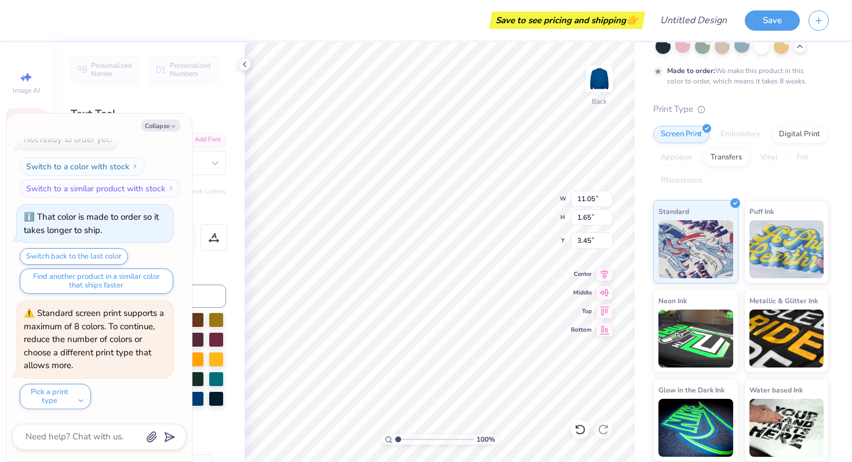
scroll to position [0, 0]
type textarea "Sig"
type textarea "x"
type textarea "Si"
type textarea "x"
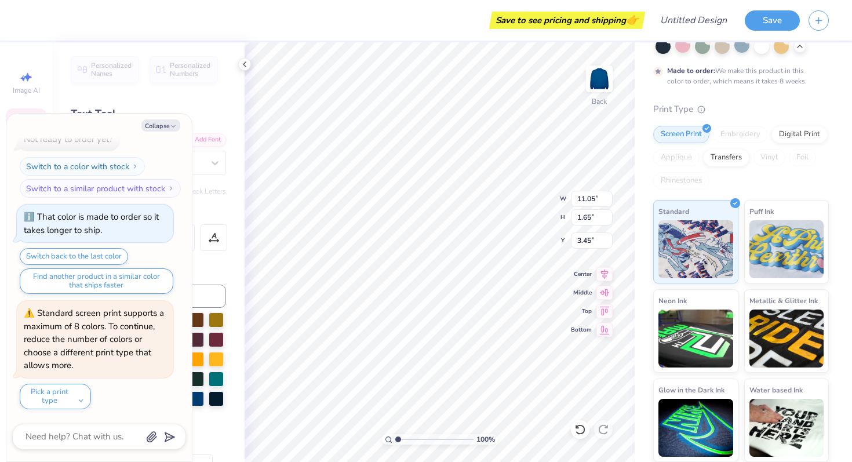
type textarea "Sig"
type textarea "x"
type textarea "Sig"
type textarea "x"
type textarea "Sig D"
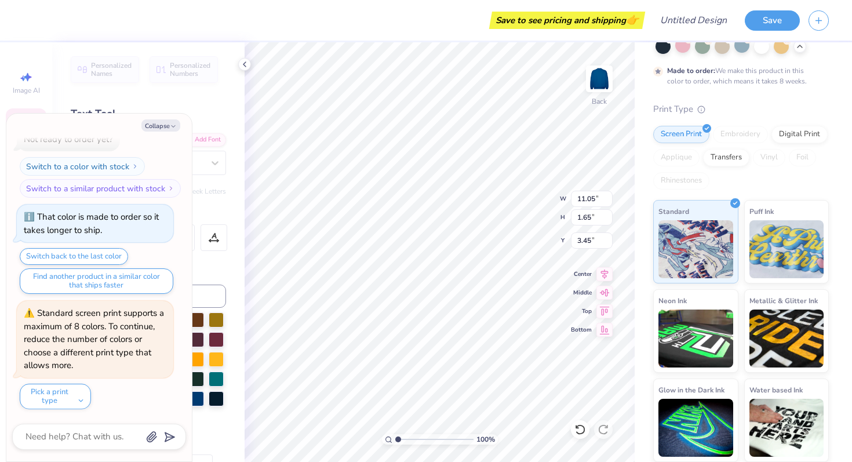
type textarea "x"
type textarea "Sig De"
type textarea "x"
type textarea "Sig Delt"
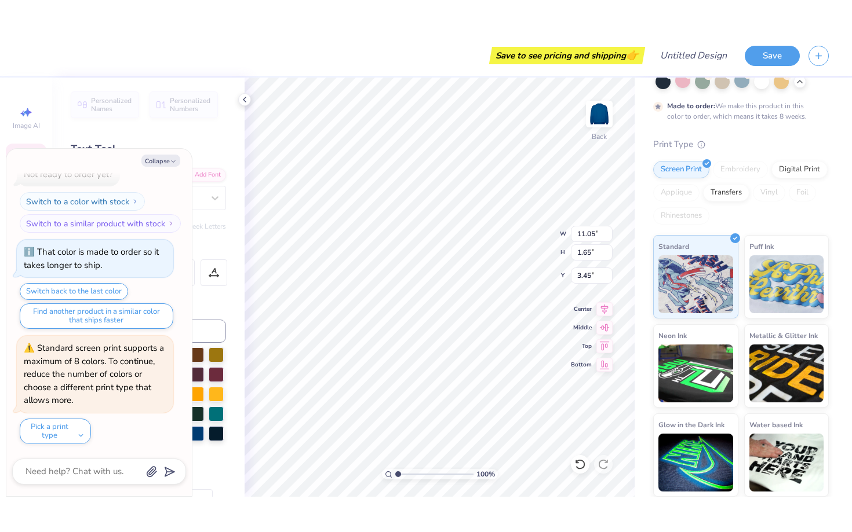
scroll to position [0, 1]
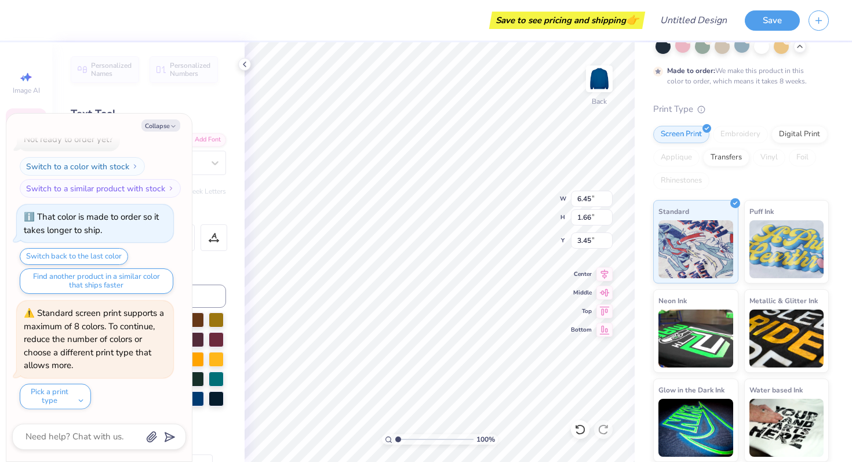
type textarea "x"
type input "3.28"
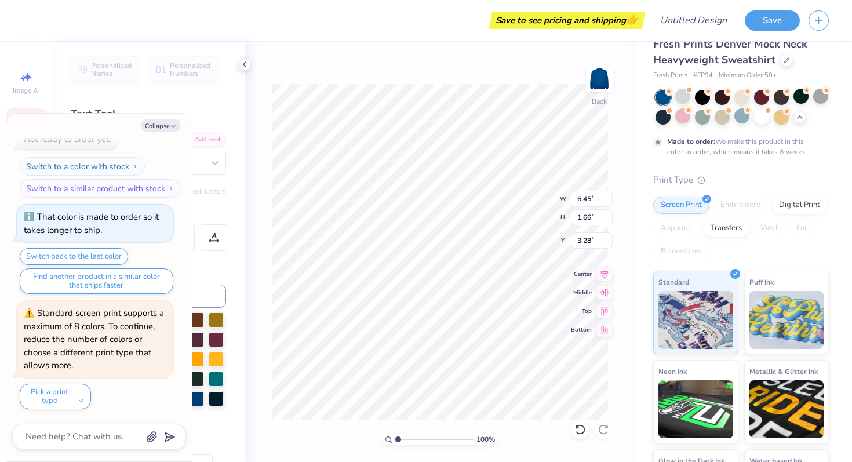
scroll to position [90, 0]
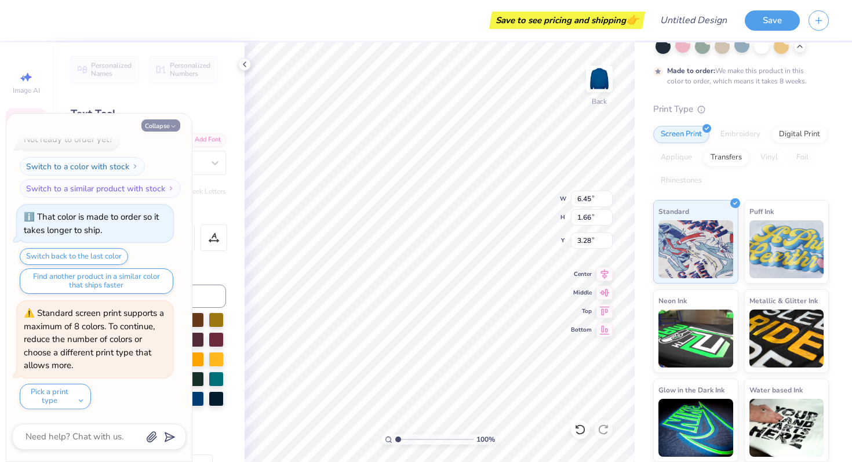
click at [173, 125] on icon "button" at bounding box center [173, 126] width 7 height 7
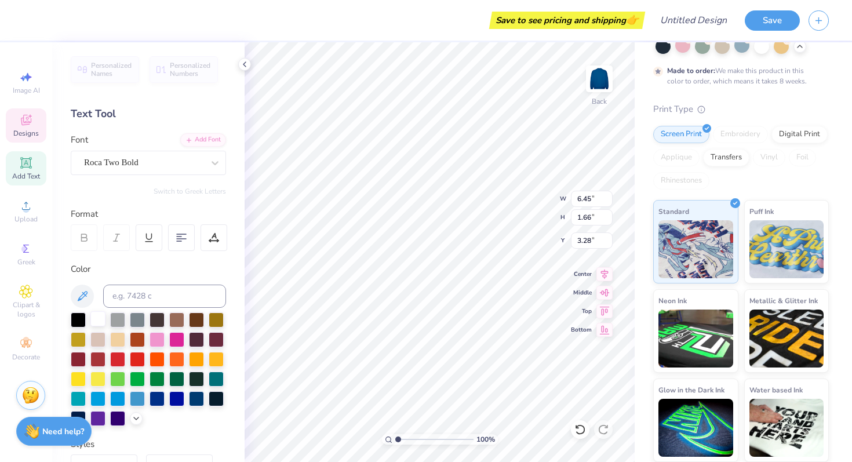
click at [94, 319] on div at bounding box center [97, 318] width 15 height 15
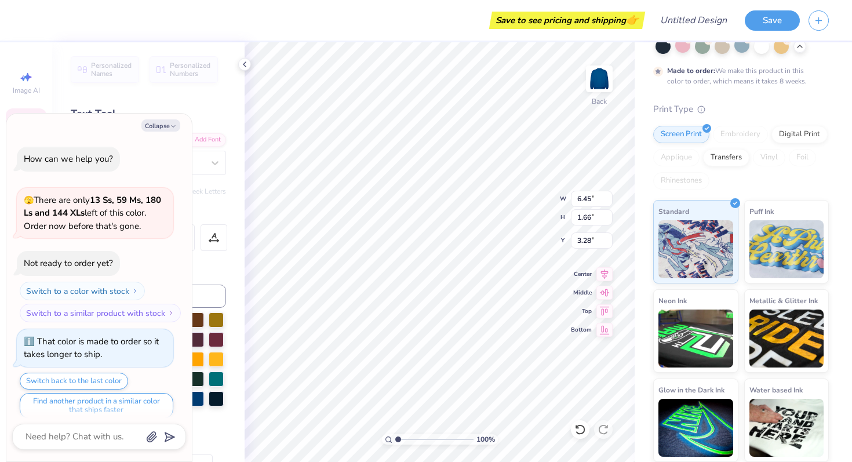
scroll to position [695, 0]
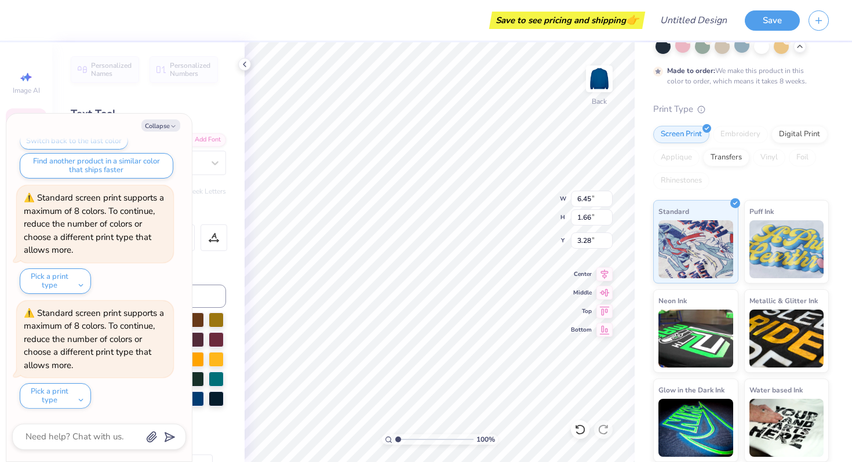
type textarea "x"
type input "3.77"
type input "2.39"
type input "10.73"
type textarea "x"
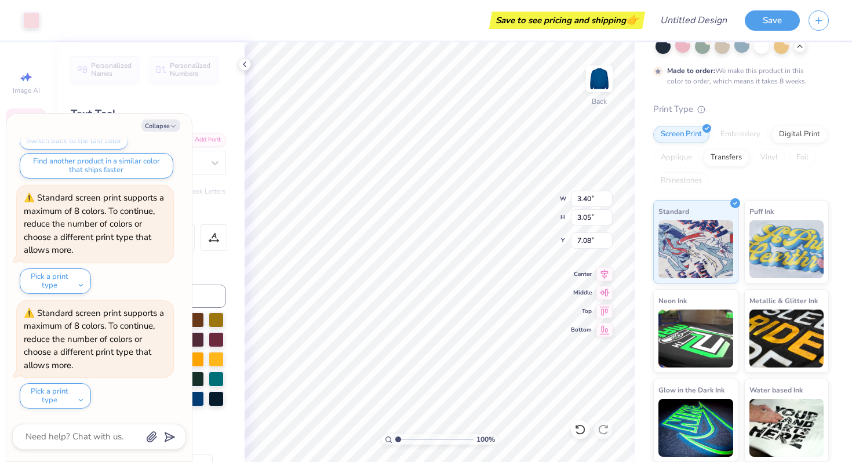
type input "1.87"
type input "1.86"
type input "6.54"
type textarea "x"
type input "6.54"
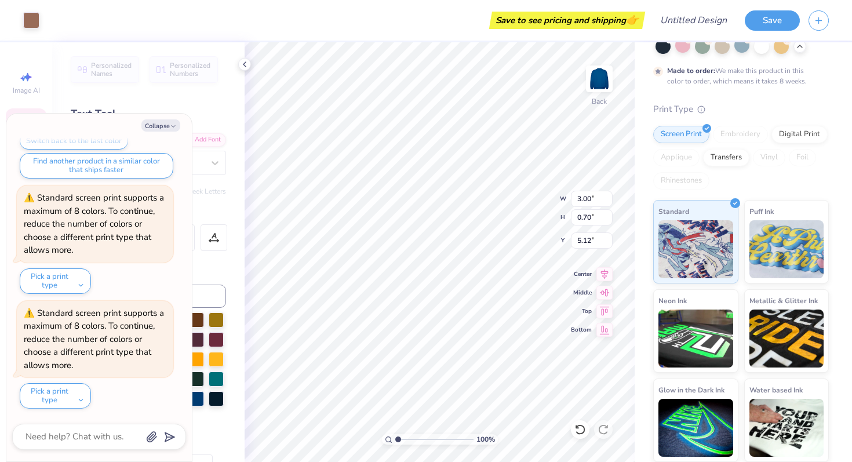
type textarea "x"
type input "5.30"
type textarea "x"
type input "1.69"
type input "5.90"
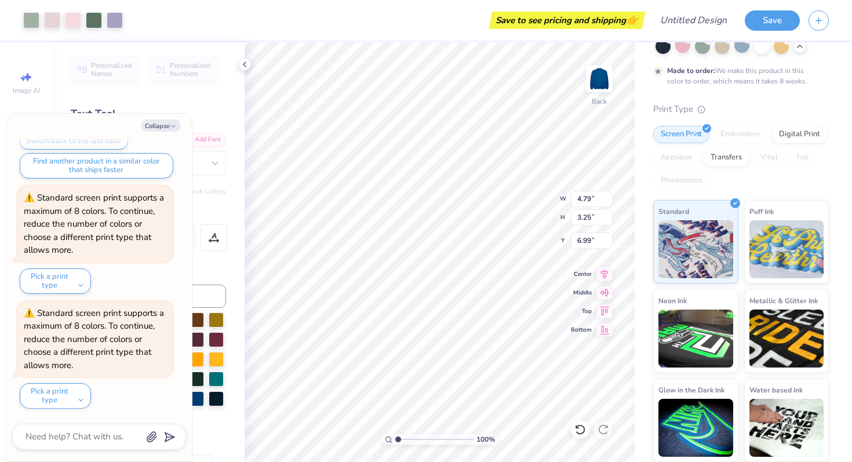
type textarea "x"
type input "2.04"
type textarea "x"
type input "8.97"
type input "4.74"
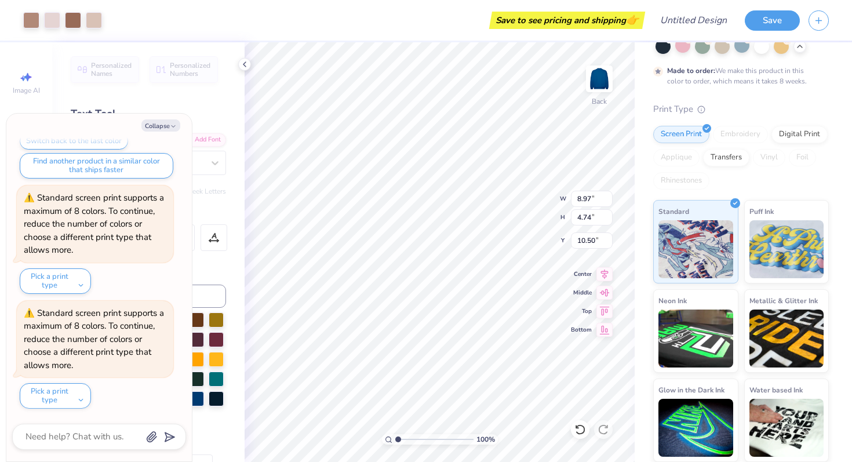
type textarea "x"
type input "8.65"
type textarea "x"
type input "4.88"
type input "9.08"
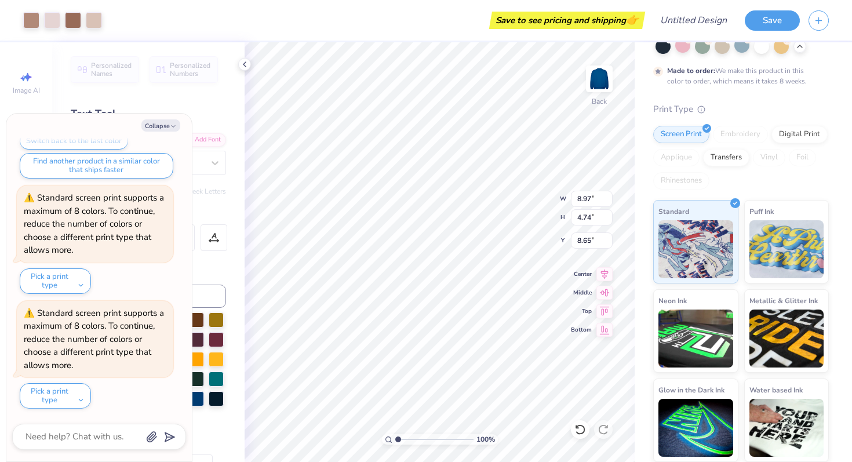
type input "6.48"
type textarea "x"
type input "5.05"
type textarea "x"
type input "8.46"
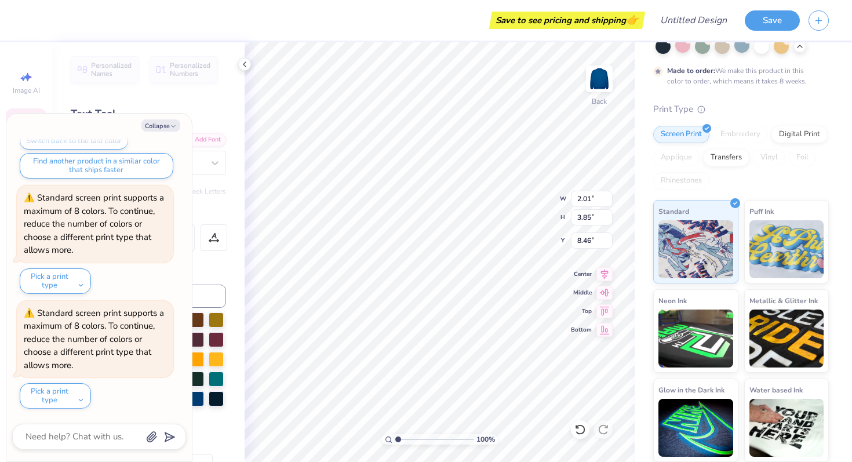
scroll to position [0, 1]
type textarea "x"
type textarea "Sig Ka"
type textarea "x"
type textarea "Sig K"
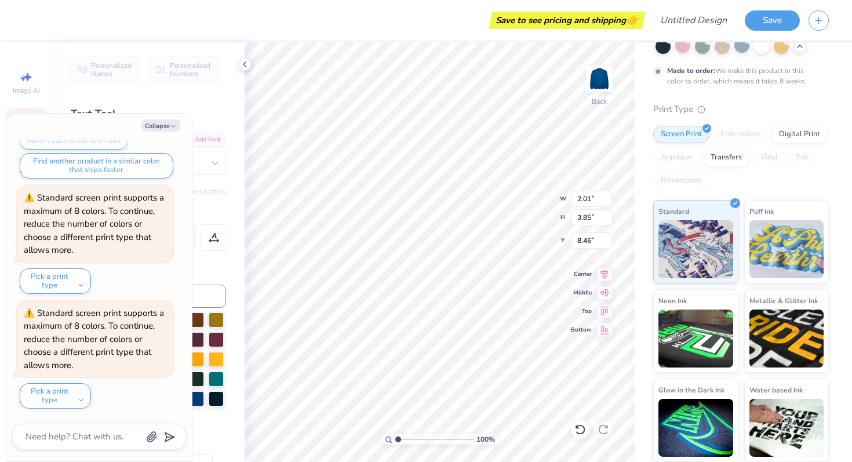
type textarea "x"
type textarea "Sig"
type textarea "x"
type textarea "Sig D"
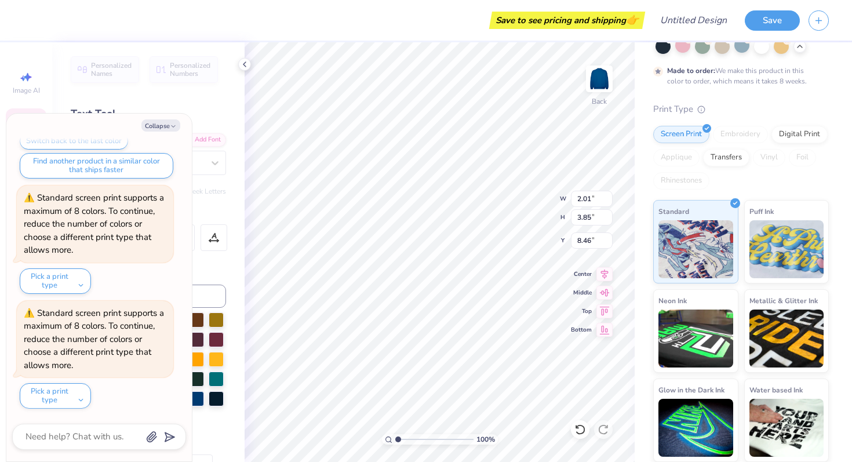
type textarea "x"
type textarea "Sig De"
type textarea "x"
type textarea "Sig Del"
type textarea "x"
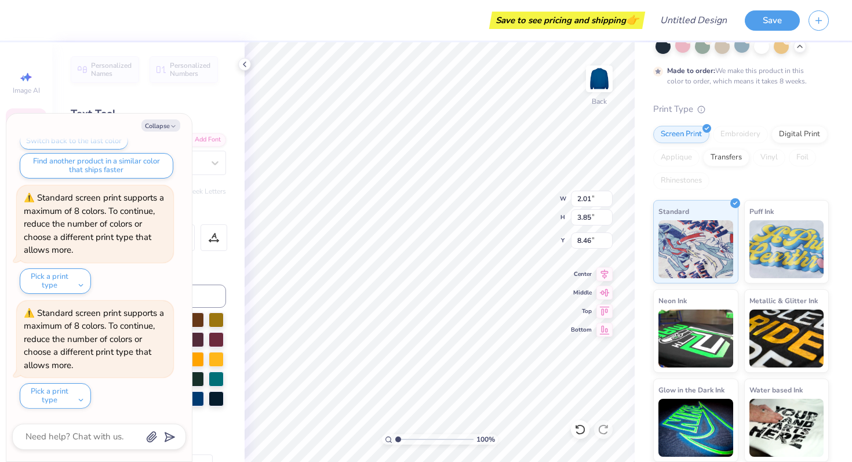
type textarea "Sig Delt"
type textarea "x"
type input "4.20"
type input "8.29"
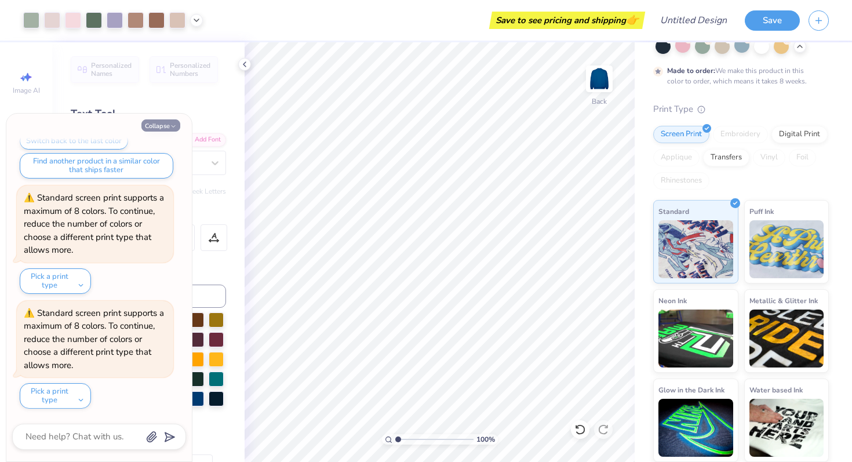
click at [165, 128] on button "Collapse" at bounding box center [160, 125] width 39 height 12
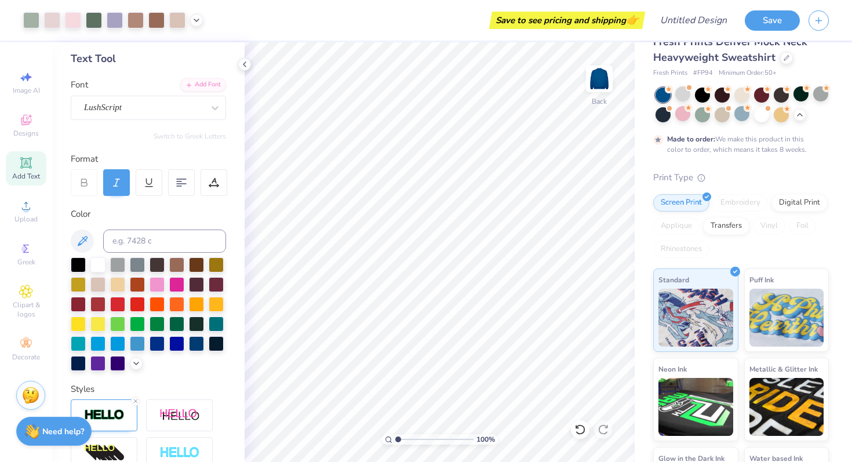
scroll to position [13, 0]
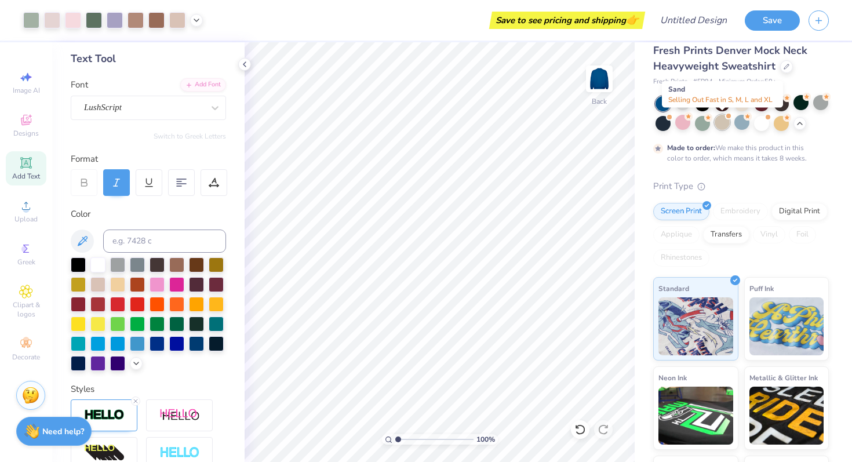
click at [717, 123] on div at bounding box center [721, 122] width 15 height 15
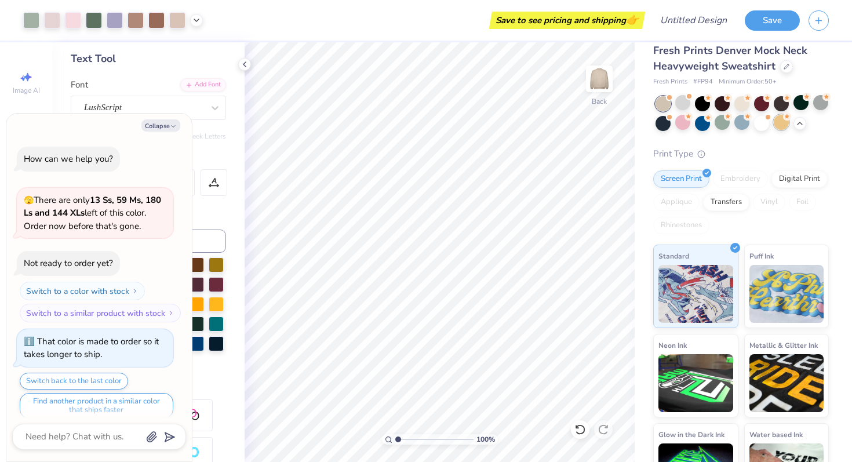
scroll to position [903, 0]
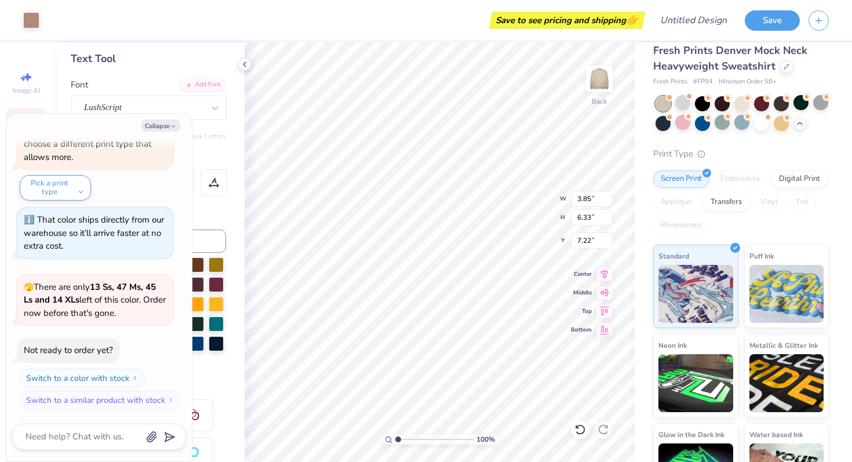
type textarea "x"
type input "4.45"
type input "6.82"
type input "6.98"
click at [164, 123] on button "Collapse" at bounding box center [160, 125] width 39 height 12
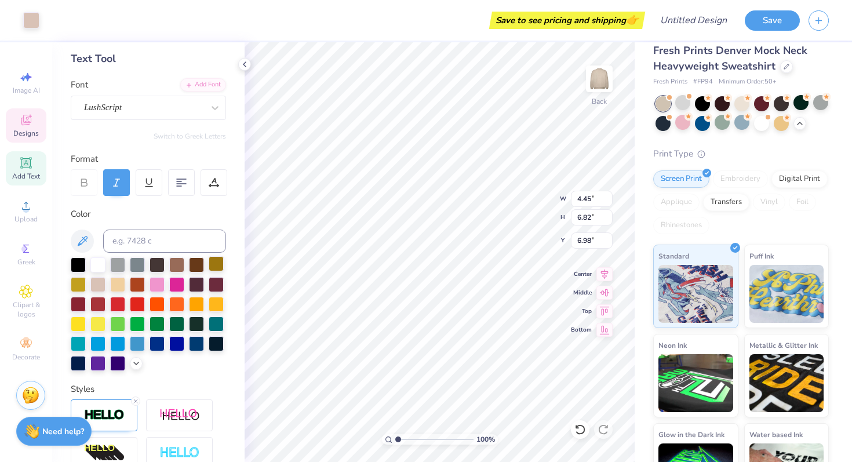
click at [214, 264] on div at bounding box center [216, 263] width 15 height 15
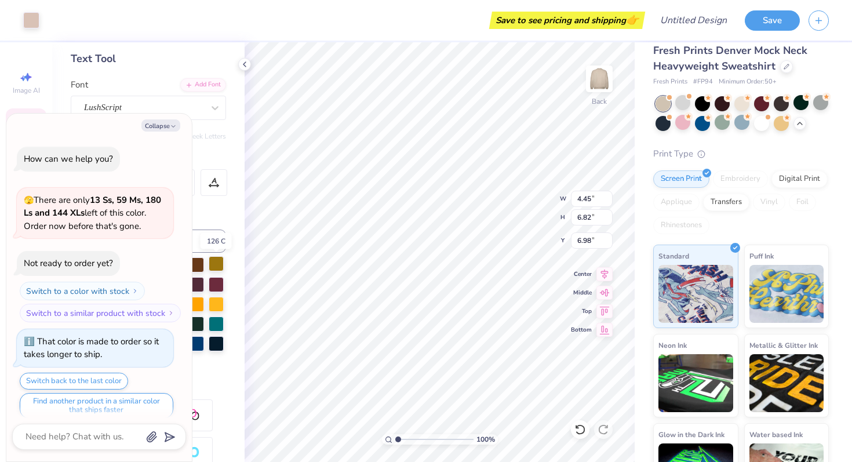
scroll to position [1018, 0]
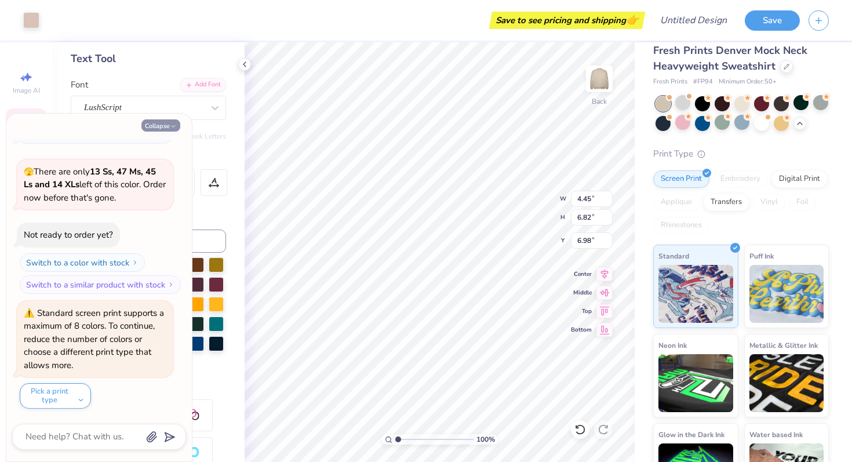
click at [165, 126] on button "Collapse" at bounding box center [160, 125] width 39 height 12
type textarea "x"
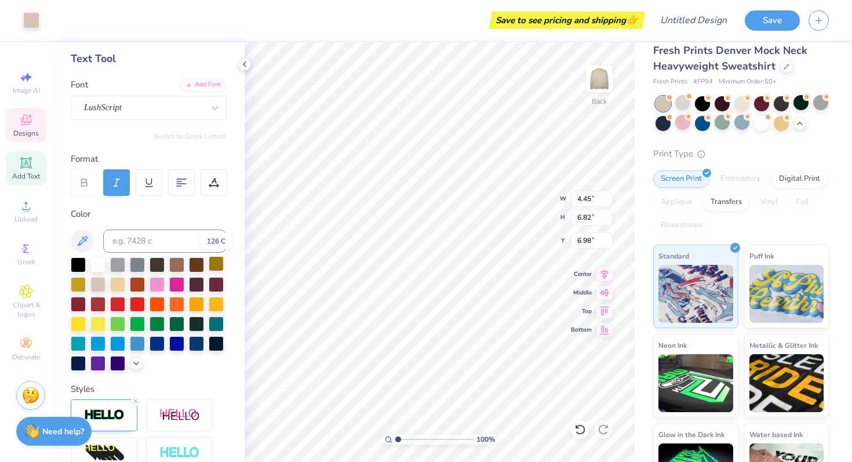
click at [215, 265] on div at bounding box center [216, 263] width 15 height 15
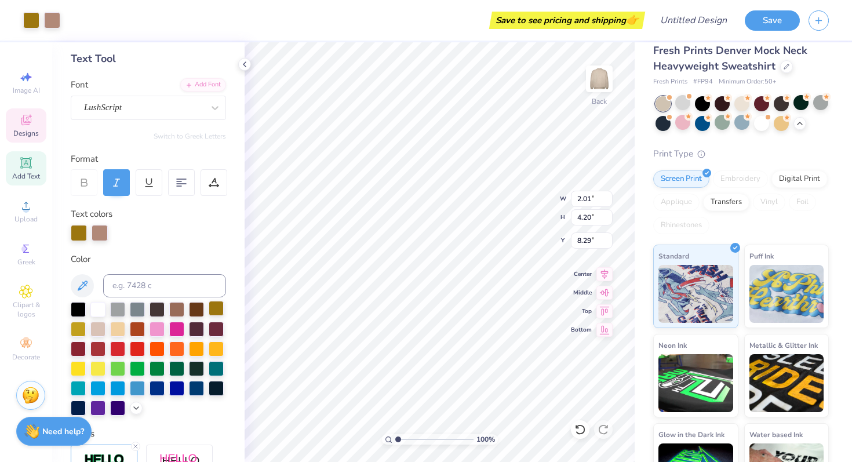
type input "4.45"
type input "6.82"
type input "6.98"
click at [193, 310] on div at bounding box center [196, 308] width 15 height 15
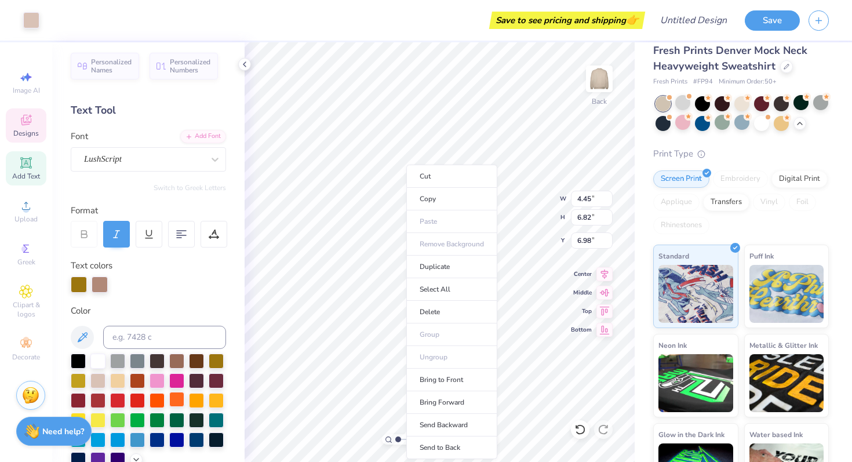
scroll to position [0, 0]
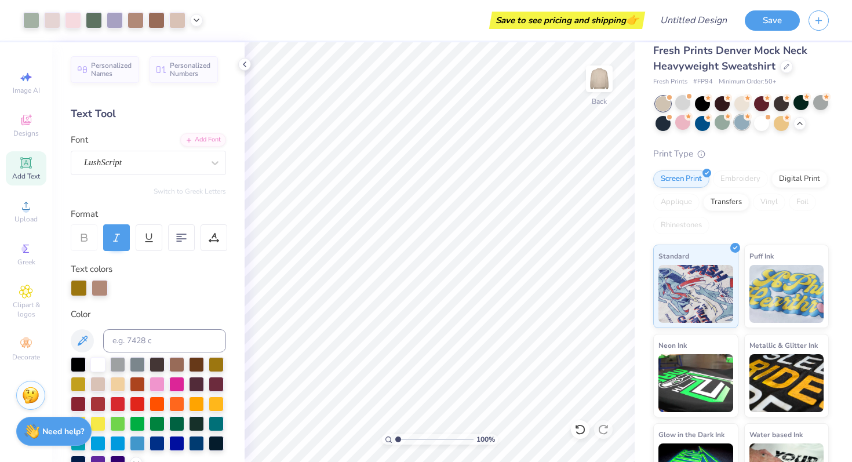
click at [740, 127] on div at bounding box center [741, 122] width 15 height 15
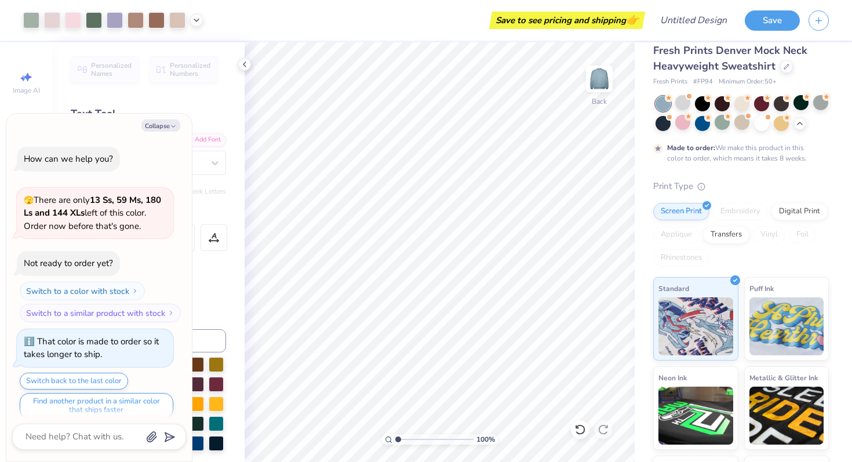
scroll to position [1114, 0]
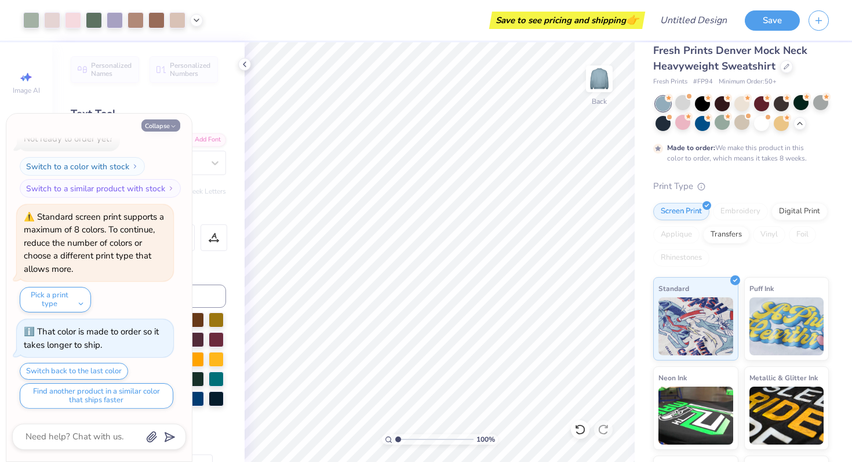
click at [160, 125] on button "Collapse" at bounding box center [160, 125] width 39 height 12
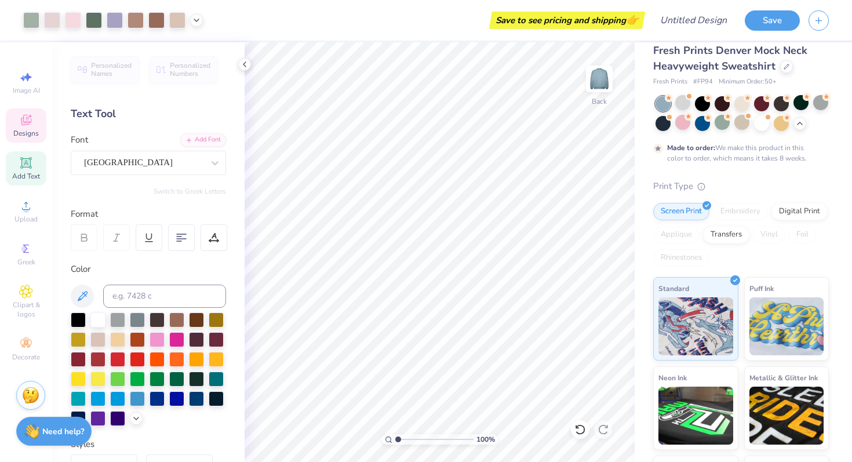
click at [26, 127] on div "Designs" at bounding box center [26, 125] width 41 height 34
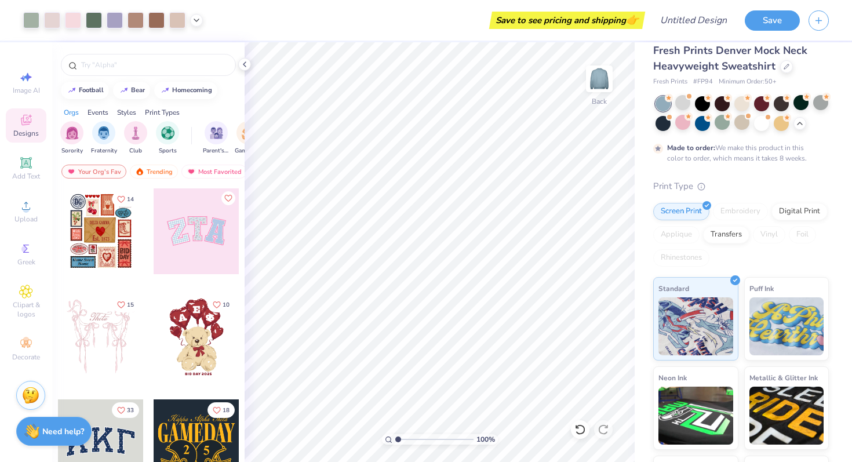
click at [104, 230] on div at bounding box center [101, 231] width 86 height 86
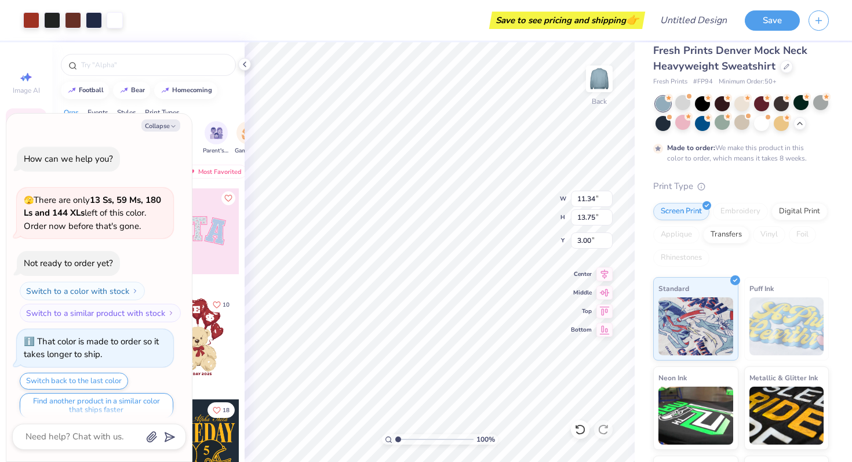
scroll to position [1325, 0]
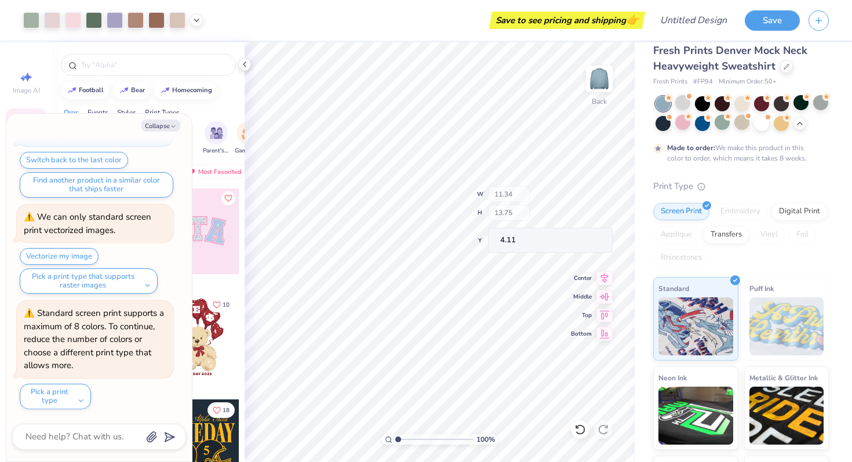
type textarea "x"
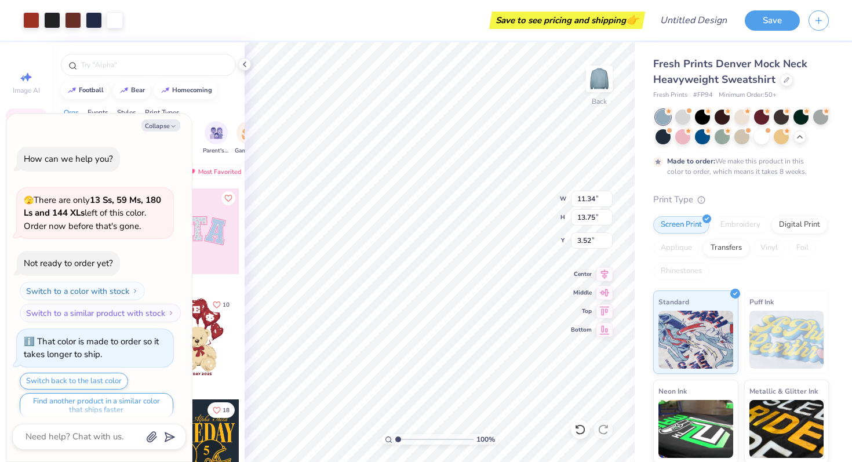
scroll to position [1325, 0]
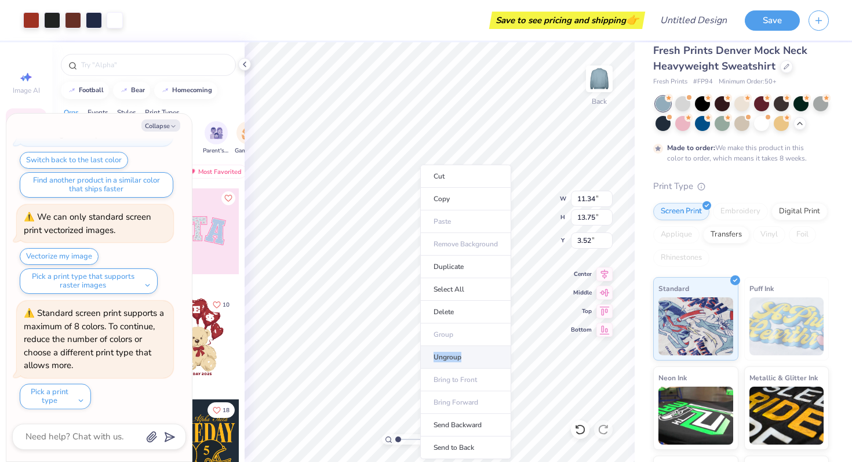
click at [459, 358] on li "Ungroup" at bounding box center [465, 357] width 91 height 23
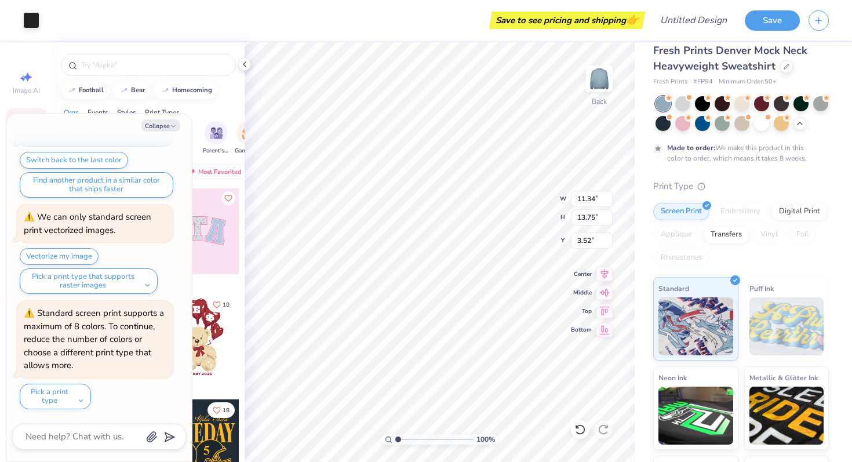
type textarea "x"
type input "1.23"
type input "1.17"
type input "4.37"
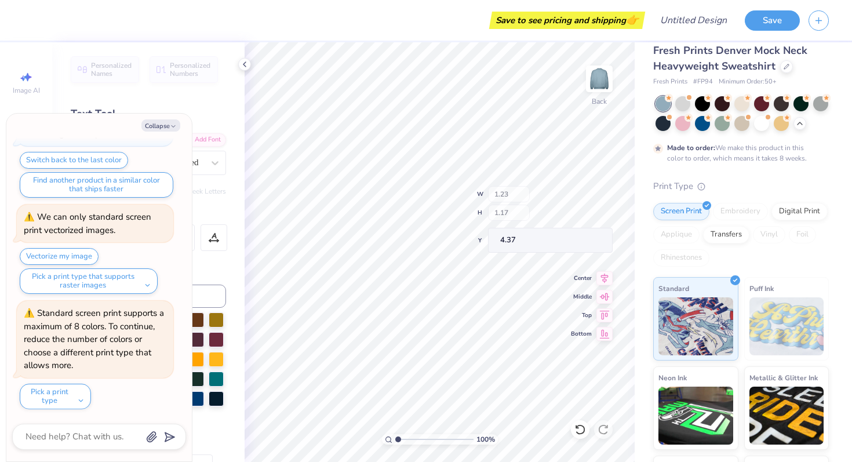
scroll to position [1440, 0]
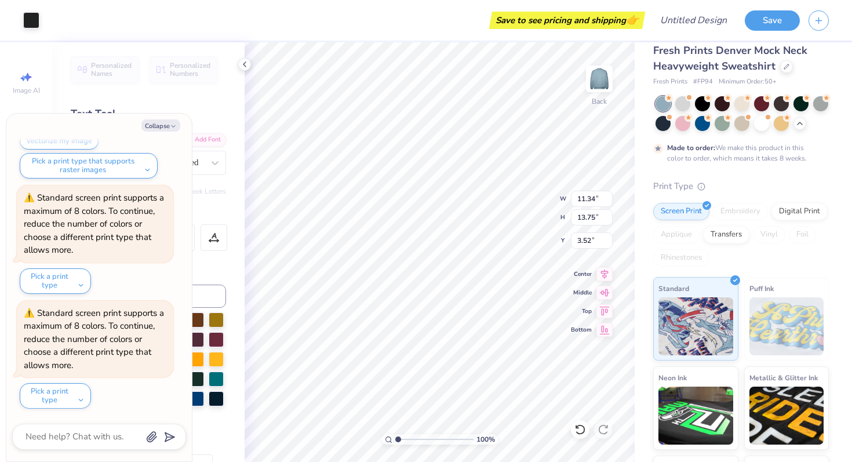
type textarea "x"
type input "3.54"
type textarea "x"
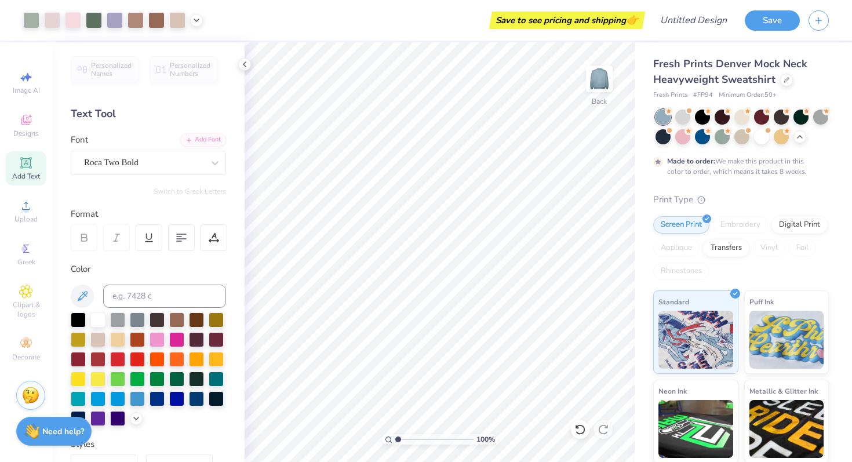
scroll to position [13, 0]
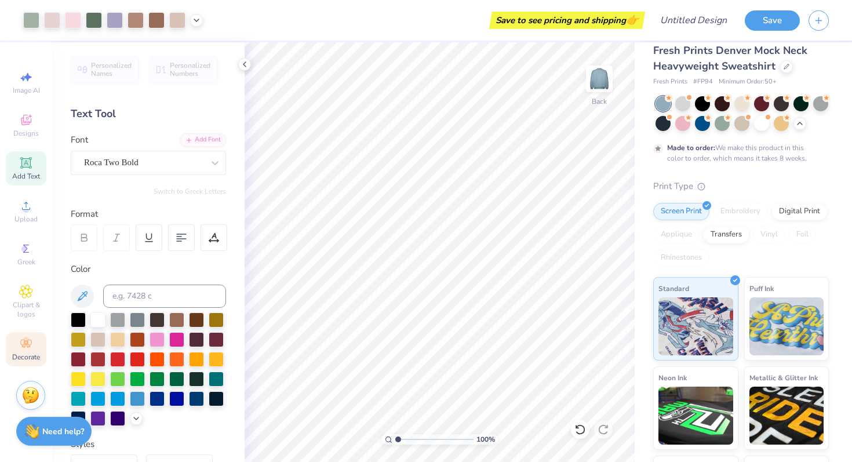
click at [24, 341] on icon at bounding box center [25, 343] width 11 height 8
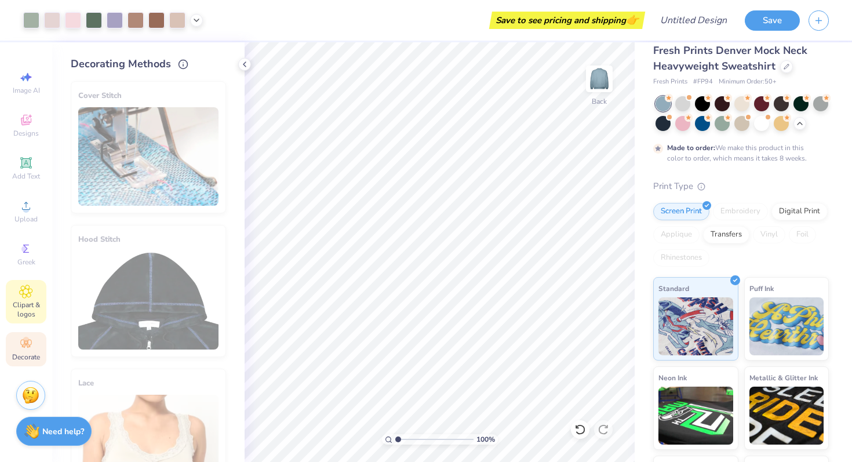
click at [32, 291] on icon at bounding box center [25, 291] width 13 height 14
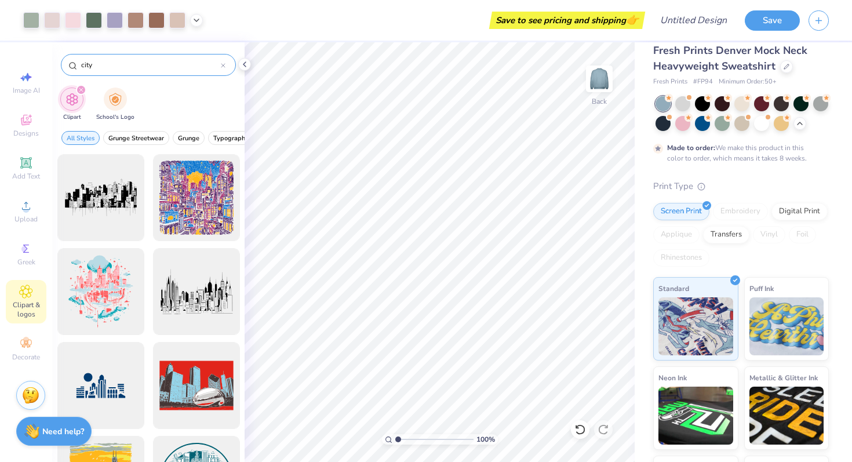
click at [222, 65] on icon at bounding box center [222, 65] width 3 height 3
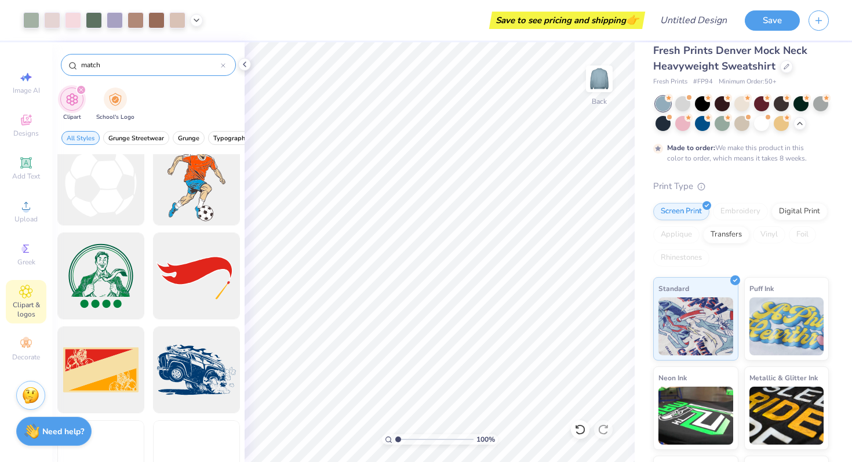
scroll to position [579, 0]
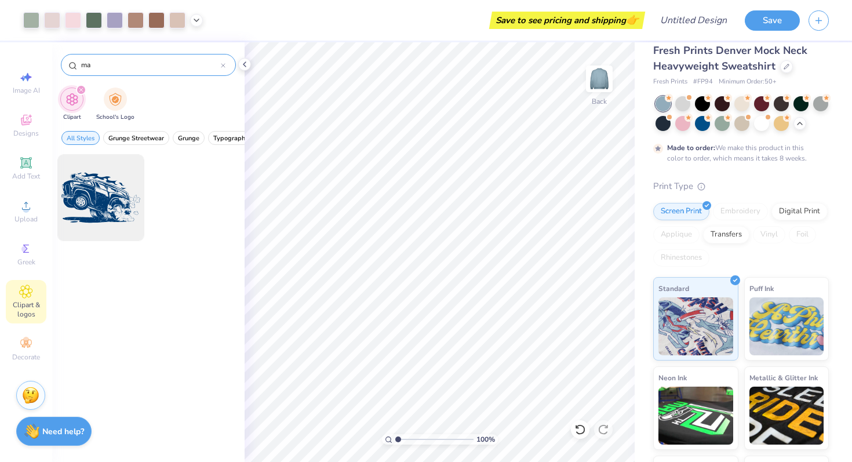
type input "m"
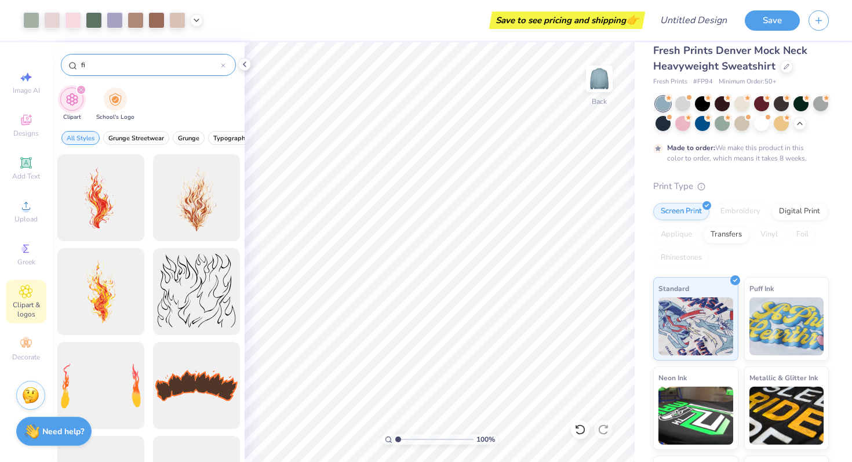
type input "f"
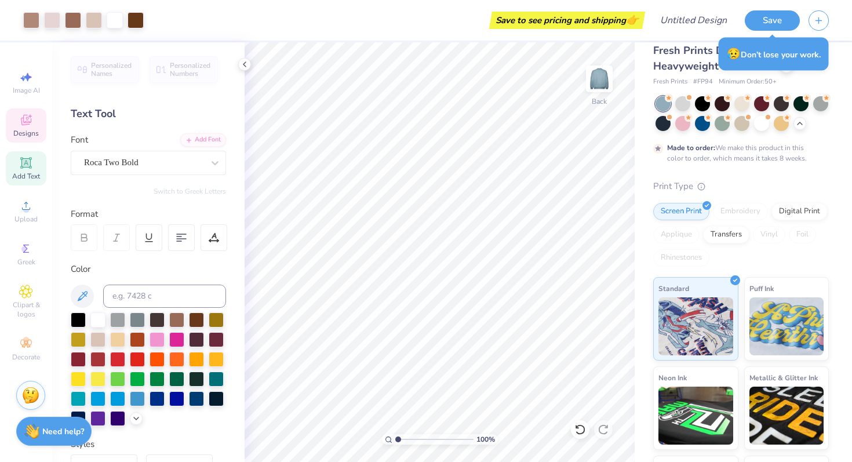
click at [25, 122] on icon at bounding box center [26, 120] width 10 height 10
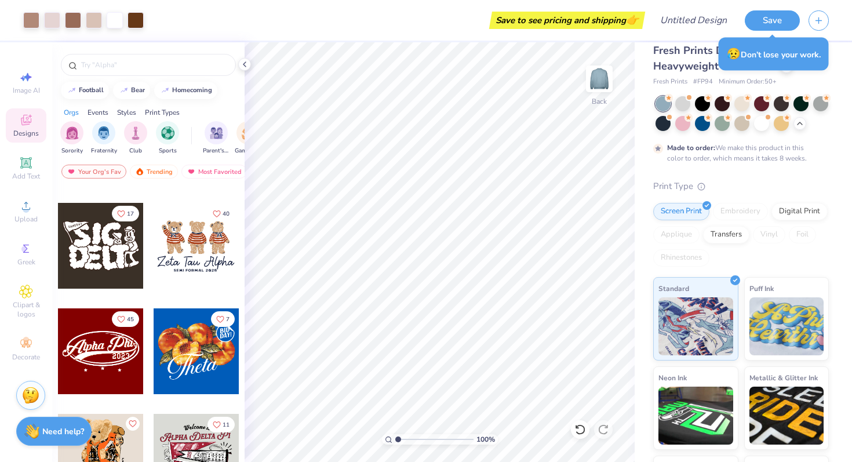
scroll to position [406, 0]
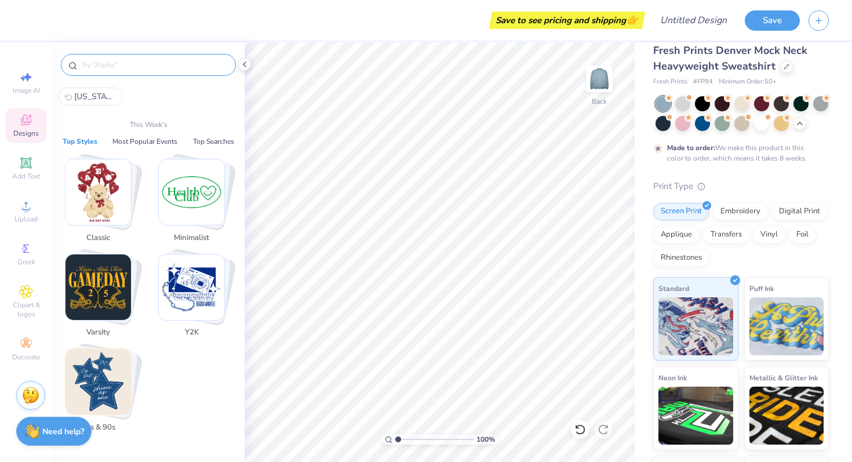
click at [196, 61] on input "text" at bounding box center [154, 65] width 148 height 12
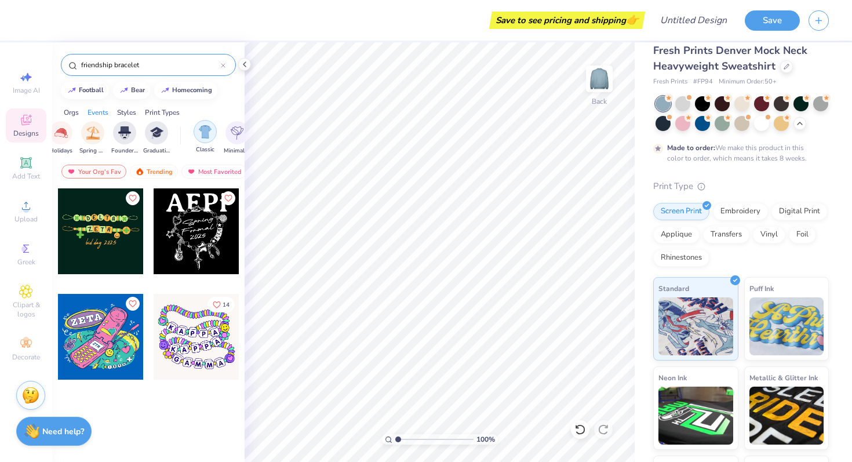
scroll to position [0, 0]
drag, startPoint x: 165, startPoint y: 67, endPoint x: 13, endPoint y: 65, distance: 151.8
click at [13, 65] on div "Save to see pricing and shipping 👉 Design Title Save Image AI Designs Add Text …" at bounding box center [426, 231] width 852 height 462
type input "\"
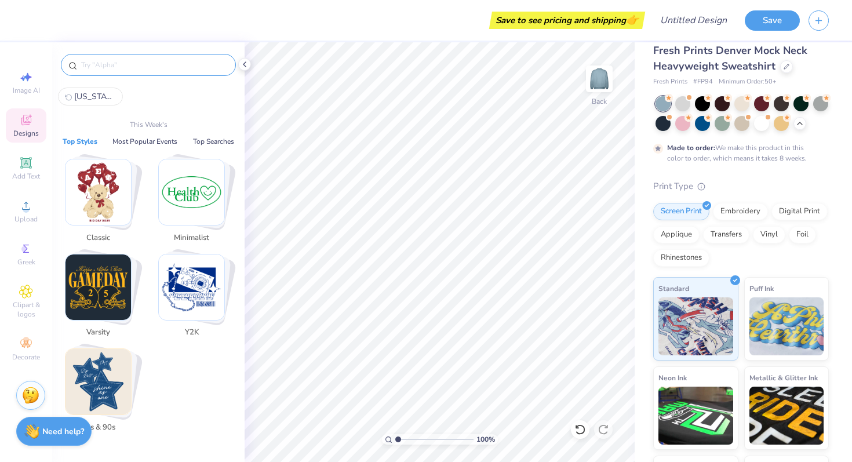
click at [93, 396] on img "Stack Card Button 80s & 90s" at bounding box center [97, 381] width 65 height 65
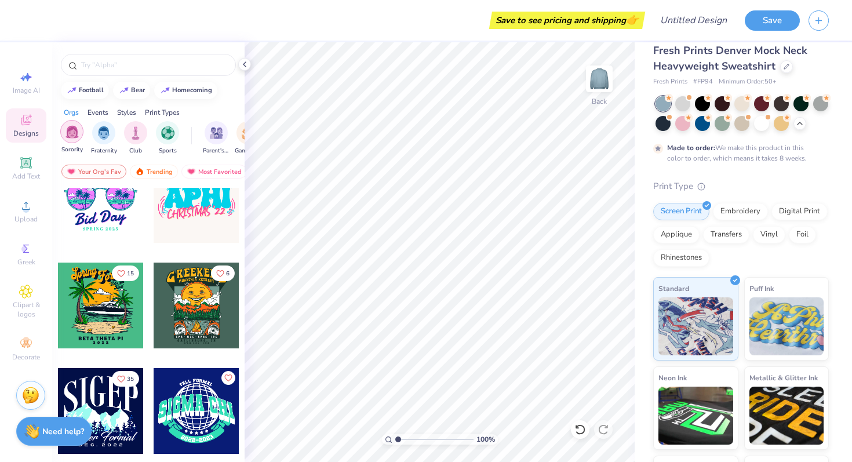
click at [71, 134] on img "filter for Sorority" at bounding box center [71, 131] width 13 height 13
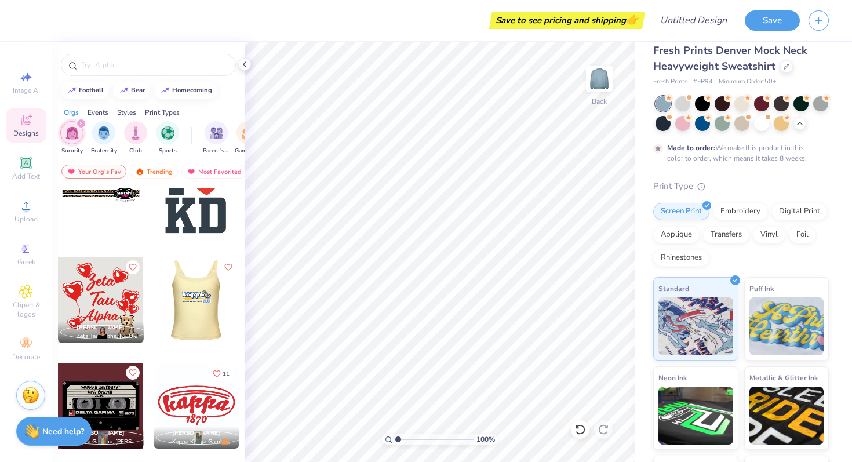
scroll to position [676, 0]
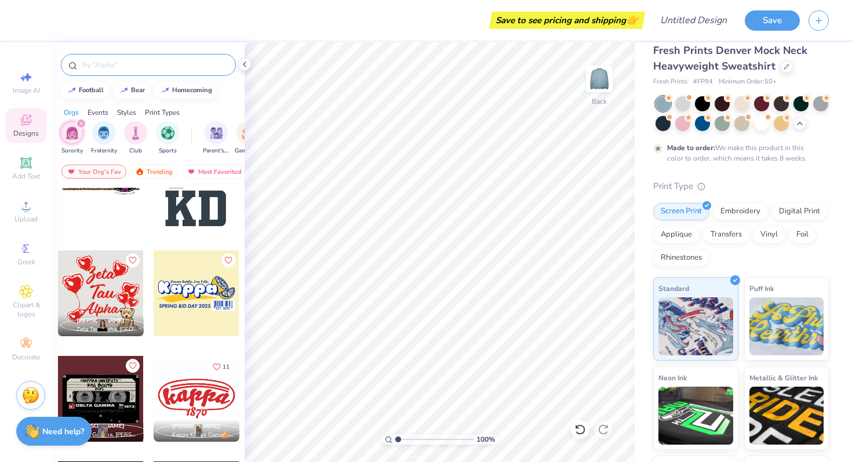
click at [154, 63] on input "text" at bounding box center [154, 65] width 148 height 12
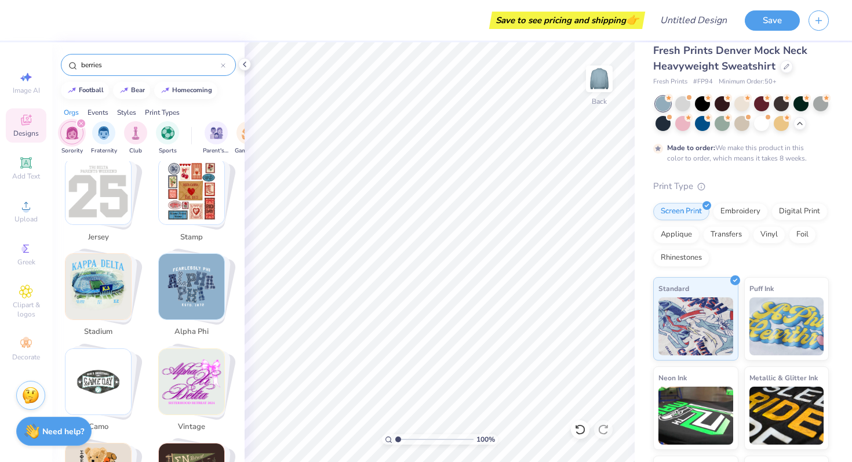
scroll to position [1074, 0]
click at [198, 376] on img "Stack Card Button vintage" at bounding box center [191, 381] width 65 height 65
type input "vintage"
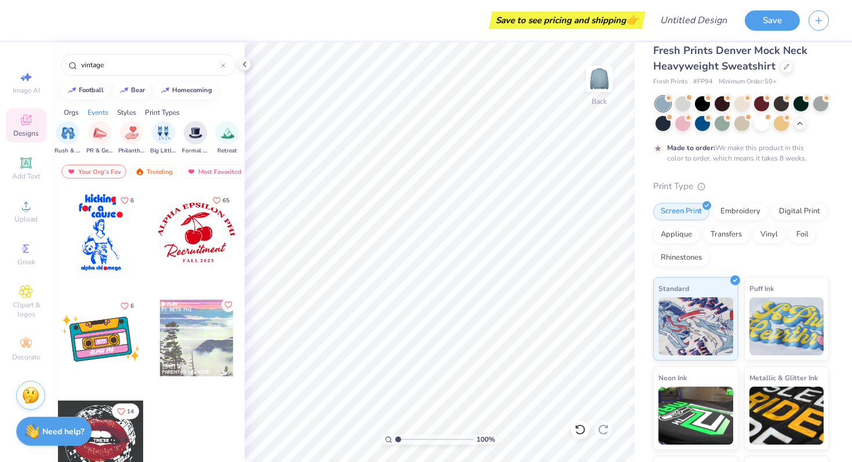
scroll to position [0, 214]
click at [127, 137] on img "filter for Philanthropy" at bounding box center [129, 131] width 13 height 13
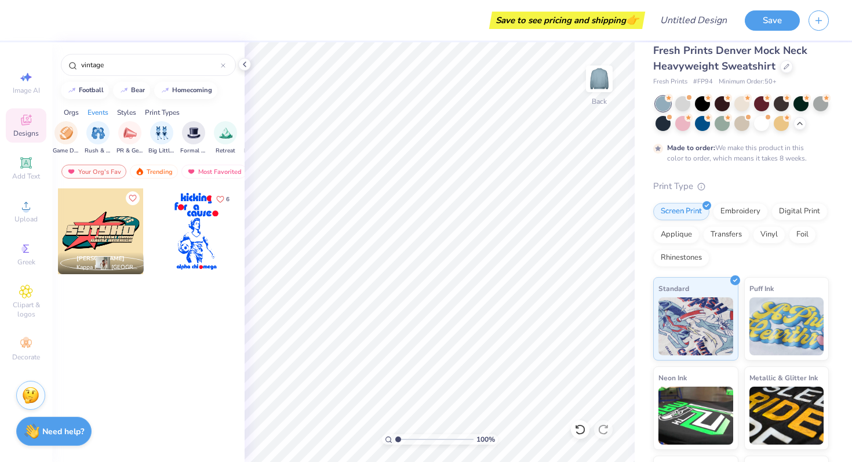
click at [127, 137] on img "filter for PR & General" at bounding box center [129, 132] width 13 height 13
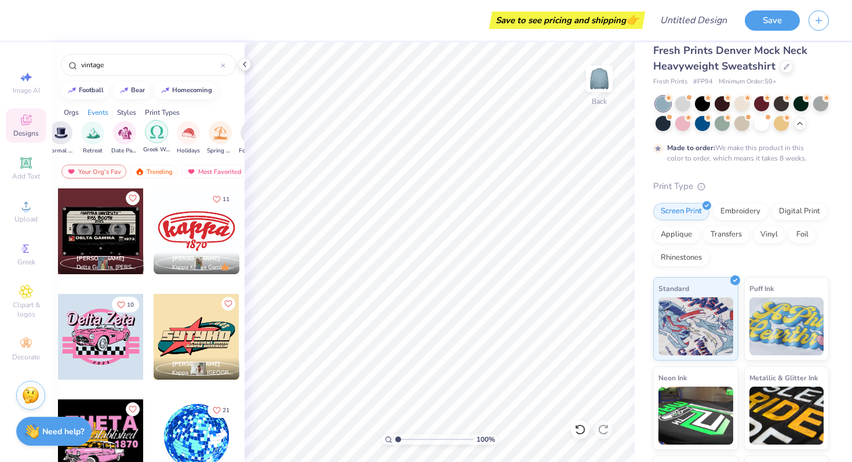
scroll to position [0, 0]
click at [81, 123] on icon "filter for Sorority" at bounding box center [81, 123] width 5 height 5
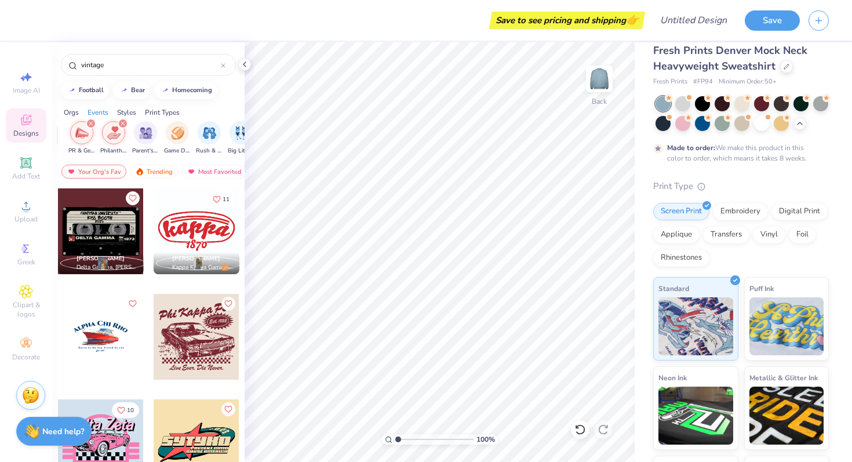
scroll to position [0, 161]
click at [63, 122] on icon "filter for PR & General" at bounding box center [64, 123] width 5 height 5
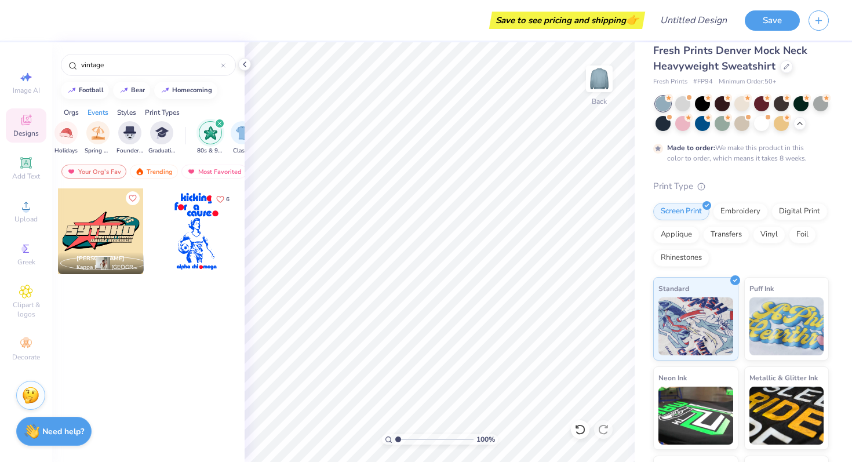
scroll to position [0, 465]
click at [225, 122] on div "filter for 80s & 90s" at bounding box center [223, 123] width 10 height 10
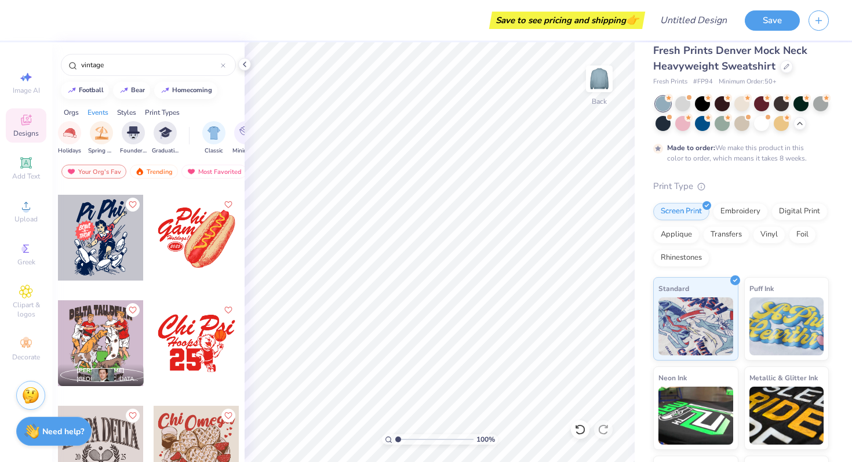
scroll to position [224, 0]
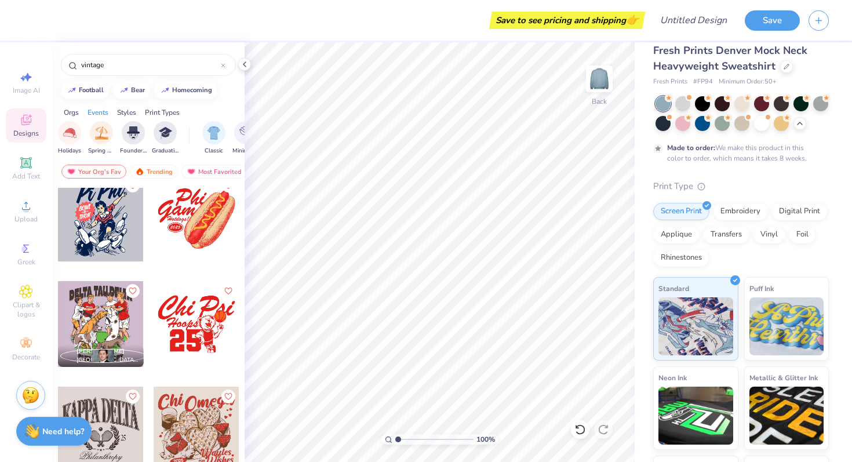
click at [224, 228] on div at bounding box center [197, 219] width 86 height 86
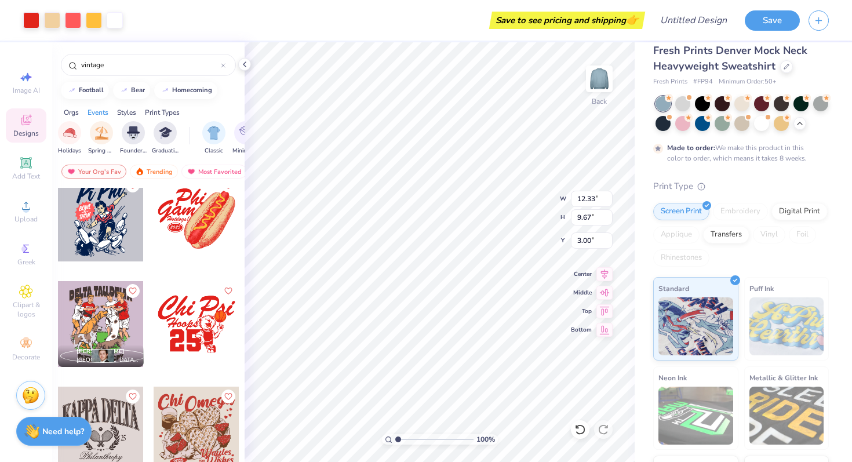
click at [224, 228] on div at bounding box center [197, 219] width 86 height 86
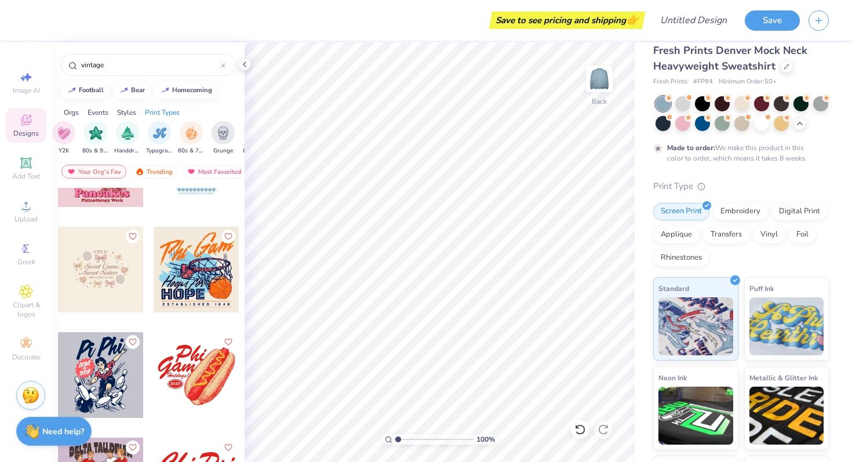
scroll to position [0, 981]
click at [106, 169] on div "Your Org's Fav" at bounding box center [93, 172] width 65 height 14
click at [225, 123] on icon "filter for Philanthropy" at bounding box center [225, 123] width 3 height 3
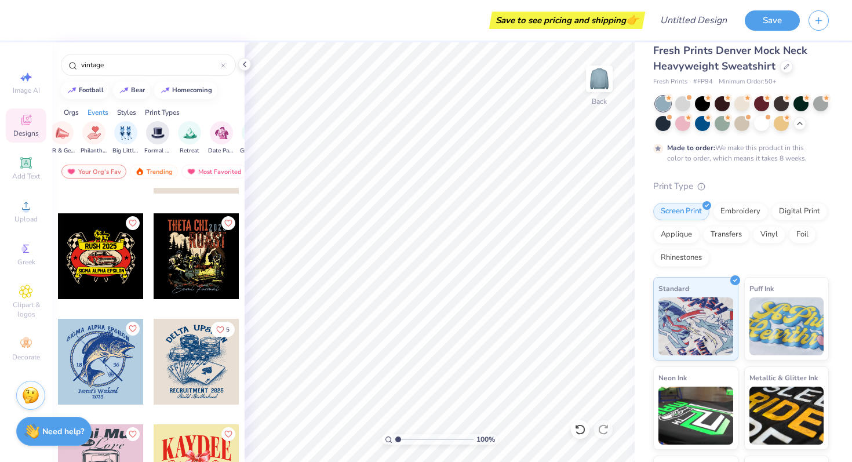
scroll to position [3593, 0]
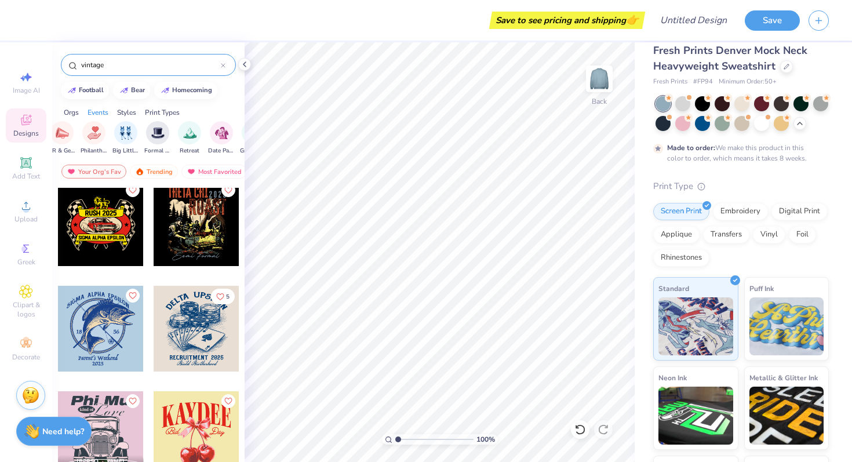
drag, startPoint x: 105, startPoint y: 64, endPoint x: 21, endPoint y: 54, distance: 84.6
click at [21, 54] on div "Save to see pricing and shipping 👉 Design Title Save Image AI Designs Add Text …" at bounding box center [426, 231] width 852 height 462
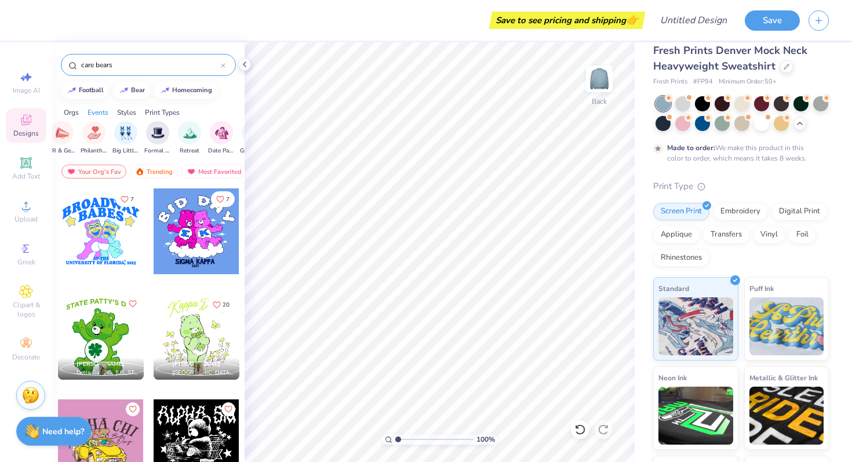
type input "care bears"
click at [35, 340] on div "Decorate" at bounding box center [26, 349] width 41 height 34
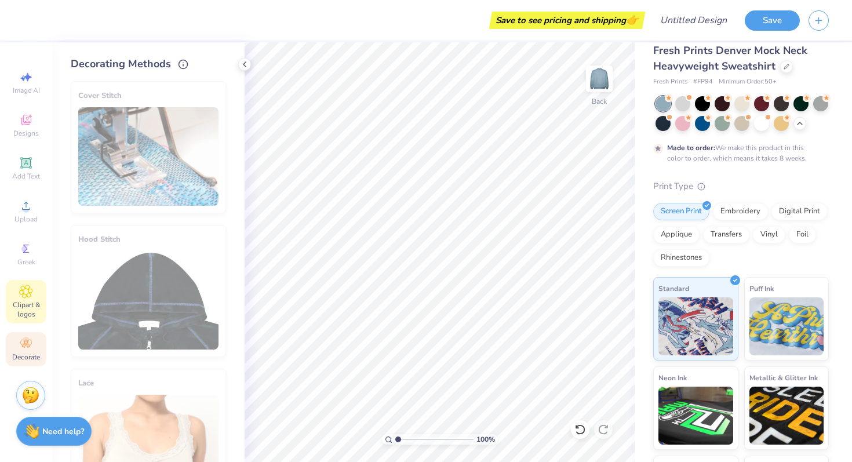
click at [32, 303] on span "Clipart & logos" at bounding box center [26, 309] width 41 height 19
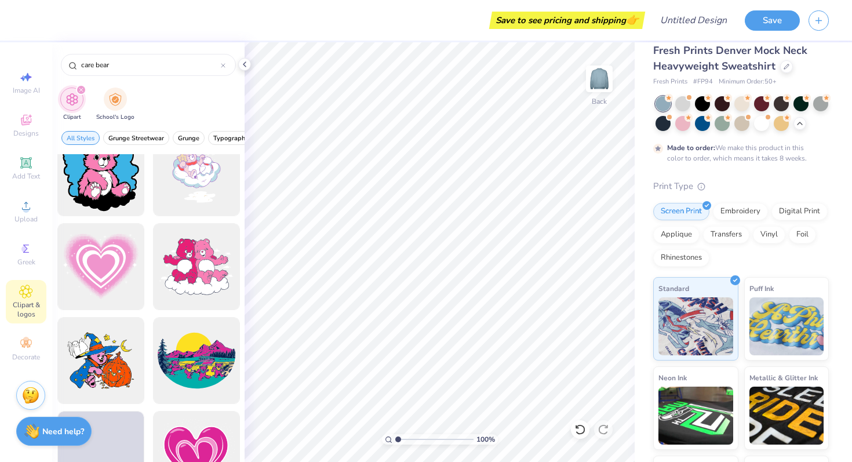
scroll to position [683, 0]
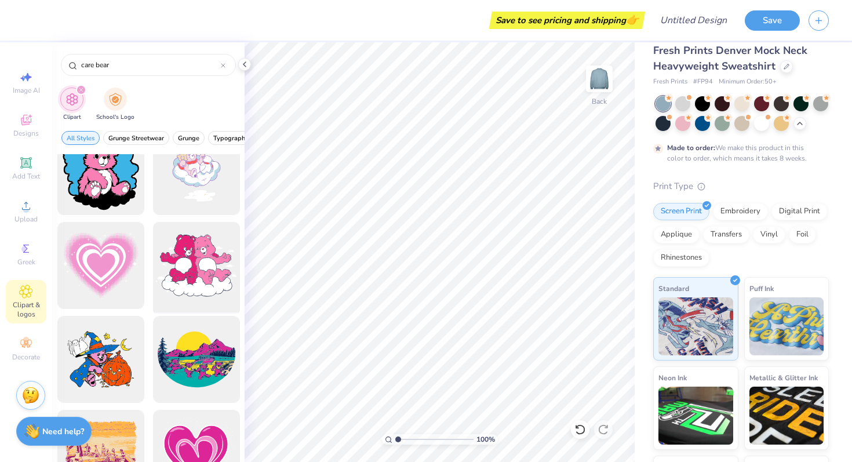
type input "care bear"
click at [206, 268] on div at bounding box center [196, 266] width 96 height 96
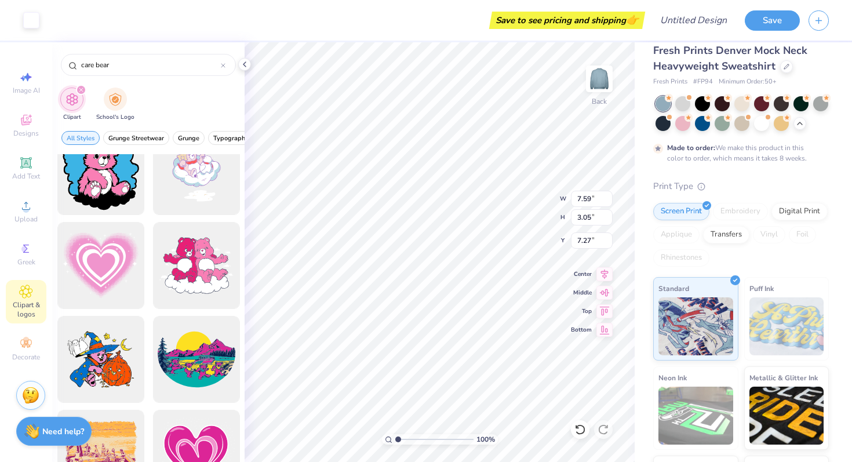
type input "7.59"
type input "3.05"
type input "7.27"
type input "11.15"
type input "9.21"
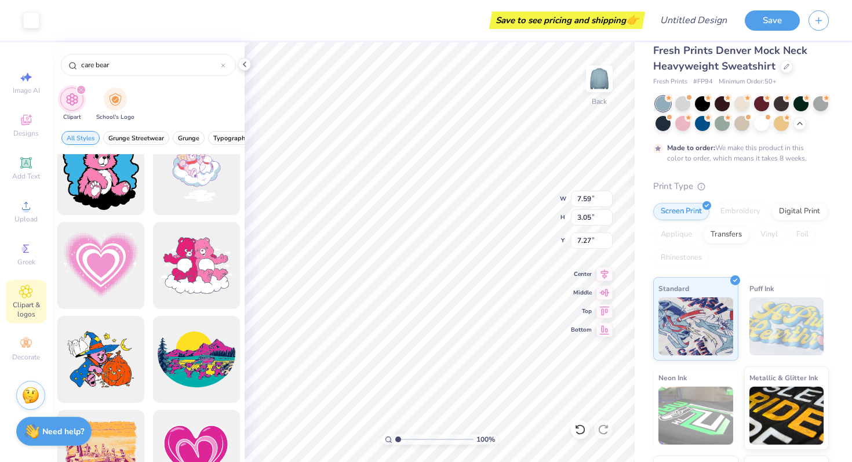
type input "3.03"
type input "15.00"
type input "11.46"
type input "3.00"
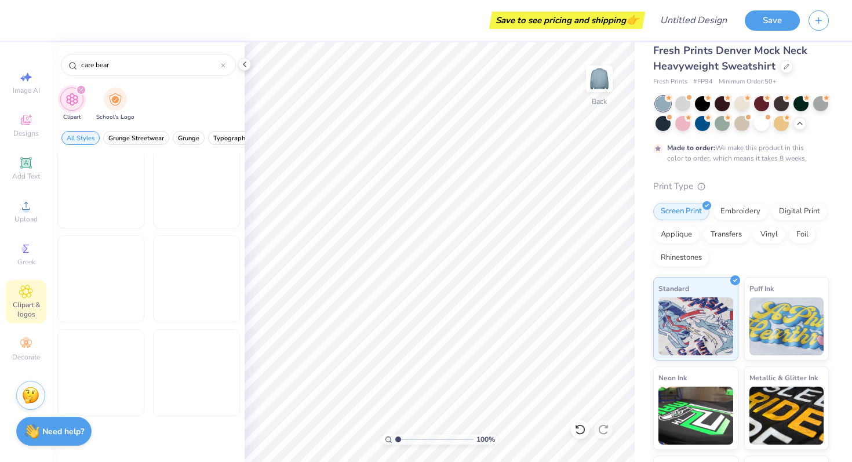
scroll to position [1569, 0]
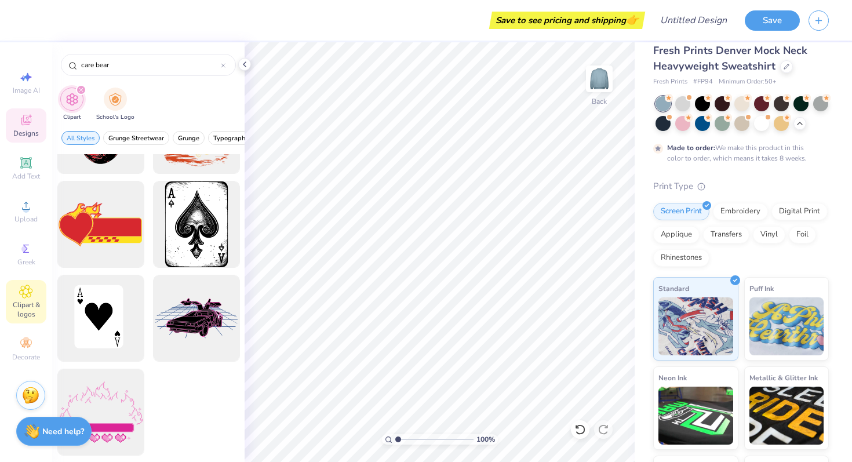
click at [20, 123] on icon at bounding box center [26, 120] width 14 height 14
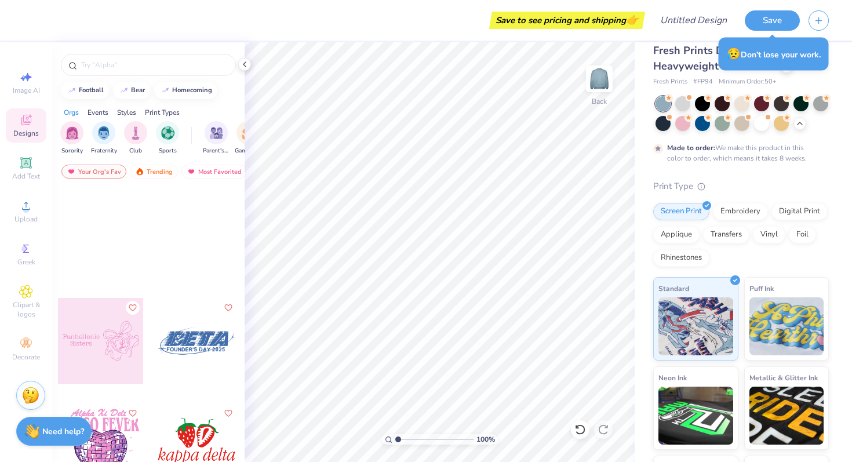
scroll to position [19608, 0]
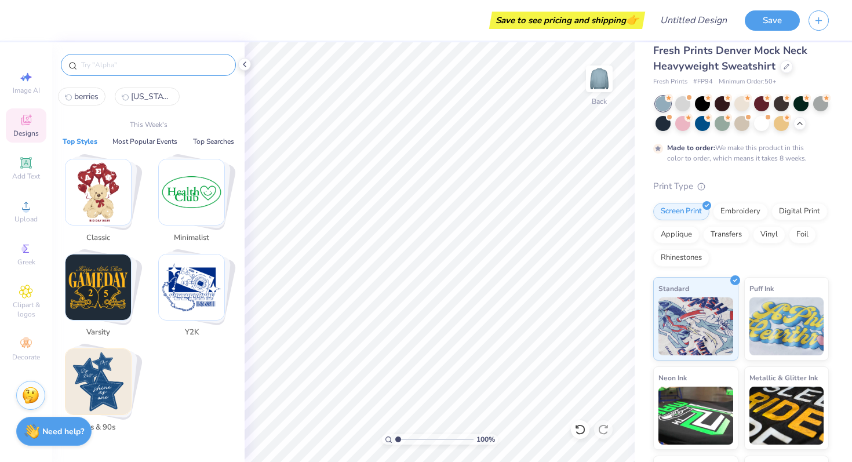
click at [109, 61] on input "text" at bounding box center [154, 65] width 148 height 12
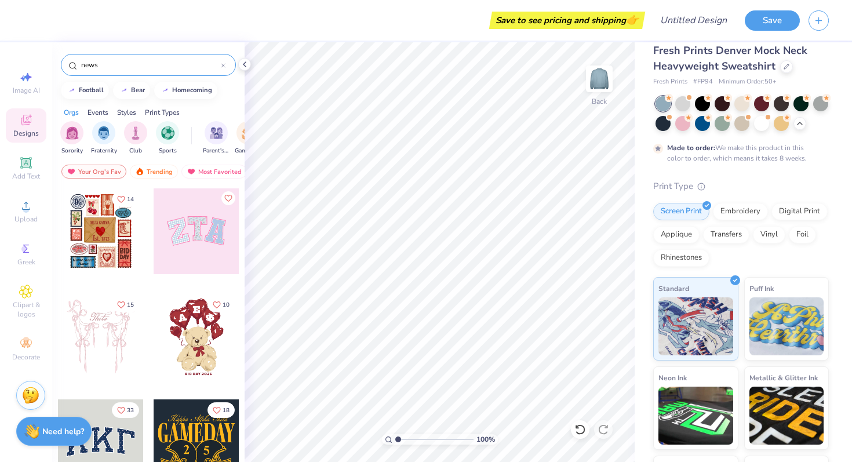
type input "news"
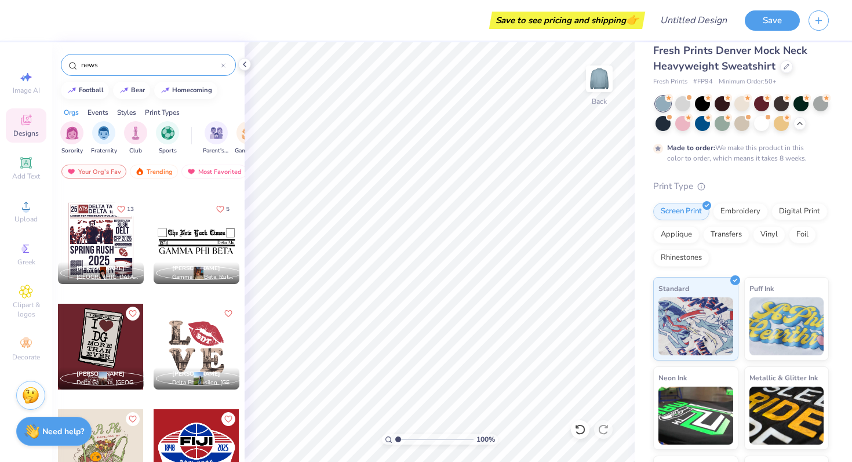
scroll to position [306, 0]
click at [601, 76] on img at bounding box center [599, 79] width 46 height 46
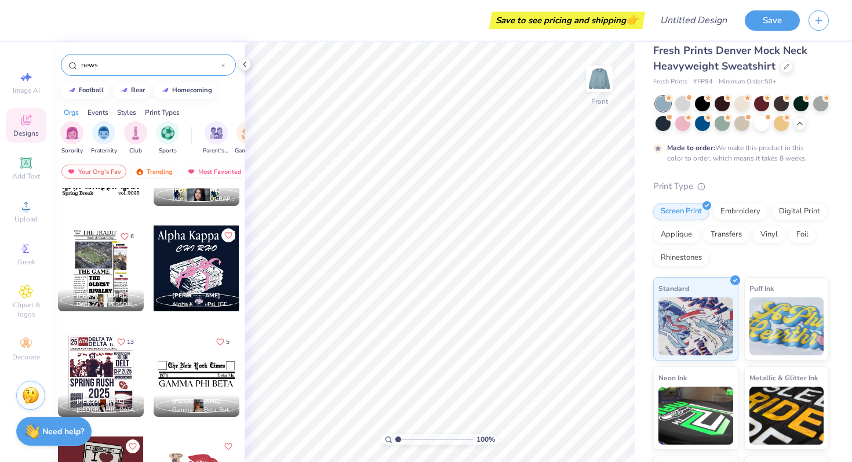
scroll to position [173, 0]
click at [202, 276] on div at bounding box center [197, 269] width 86 height 86
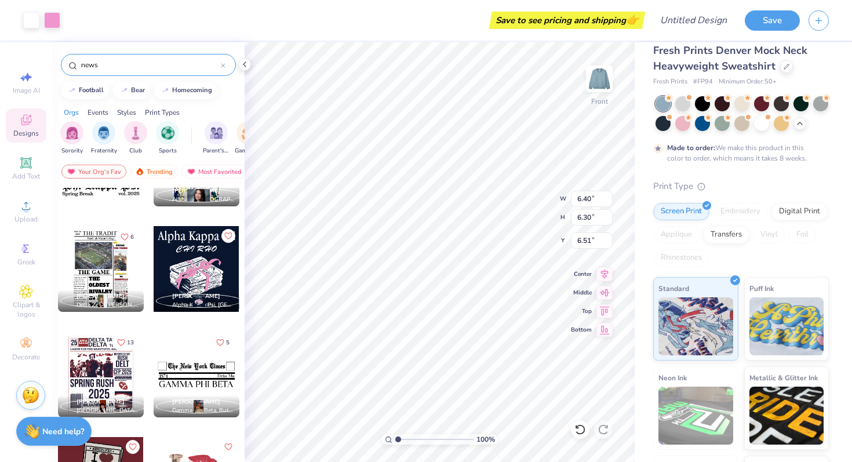
type input "6.70"
type input "10.25"
type input "10.09"
type input "6.91"
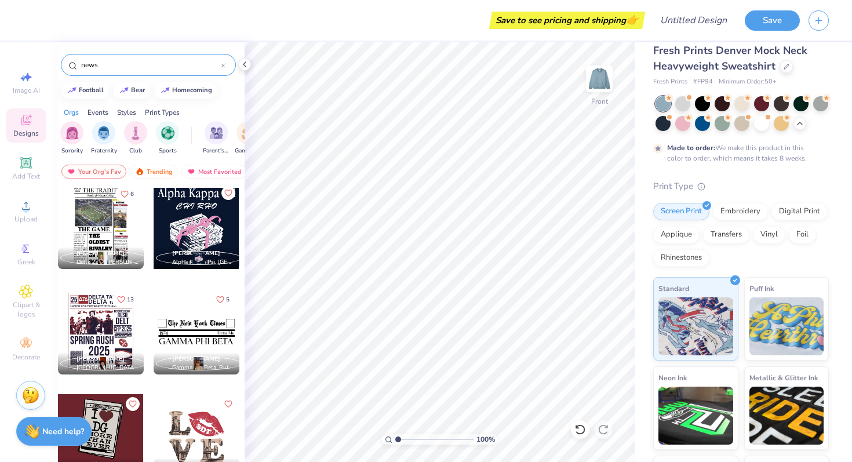
scroll to position [218, 0]
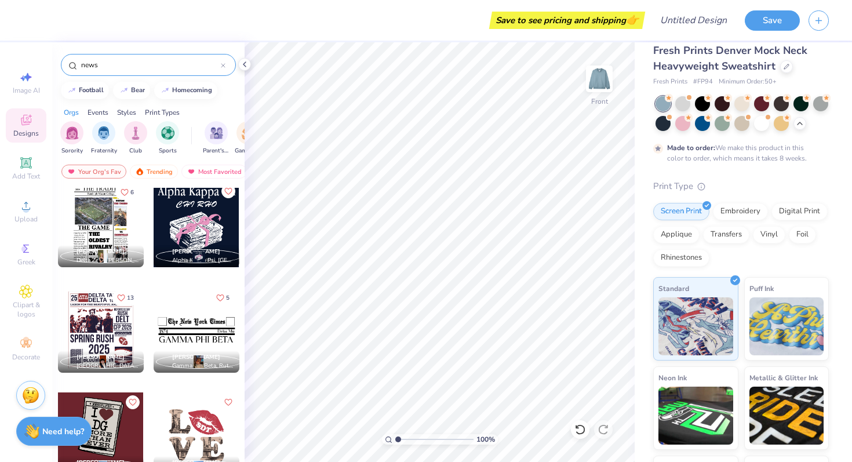
click at [200, 318] on div at bounding box center [197, 330] width 86 height 86
type input "8.75"
click at [682, 123] on div at bounding box center [682, 122] width 15 height 15
click at [745, 125] on div at bounding box center [741, 122] width 15 height 15
click at [225, 69] on div at bounding box center [223, 65] width 5 height 10
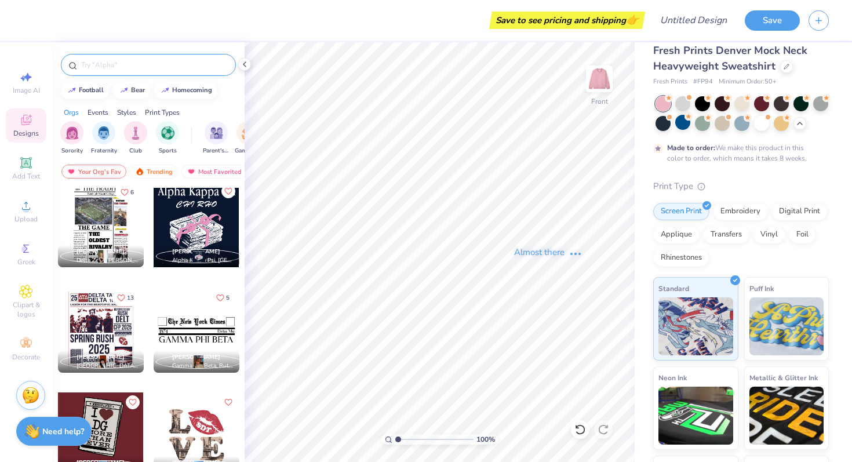
click at [188, 69] on input "text" at bounding box center [154, 65] width 148 height 12
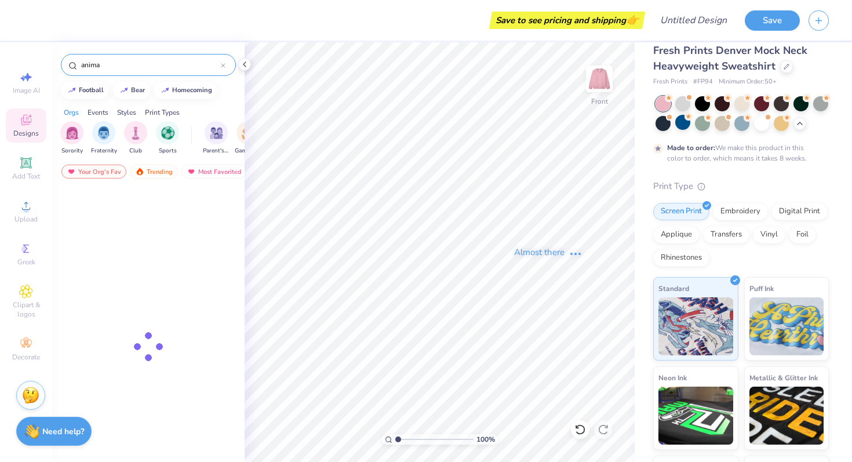
type input "animal"
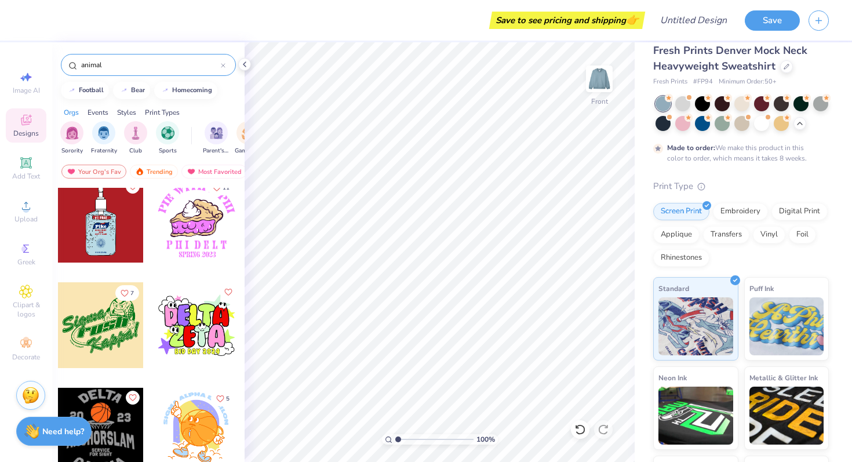
scroll to position [1686, 0]
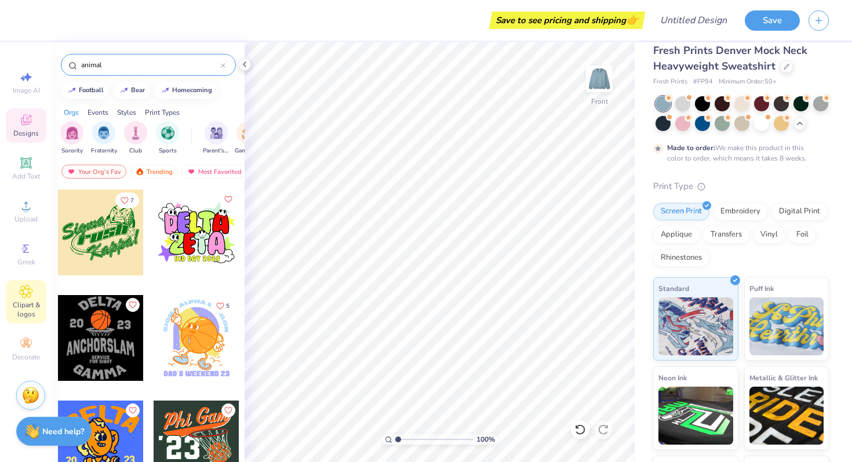
type input "animal"
click at [23, 298] on div "Clipart & logos" at bounding box center [26, 301] width 41 height 43
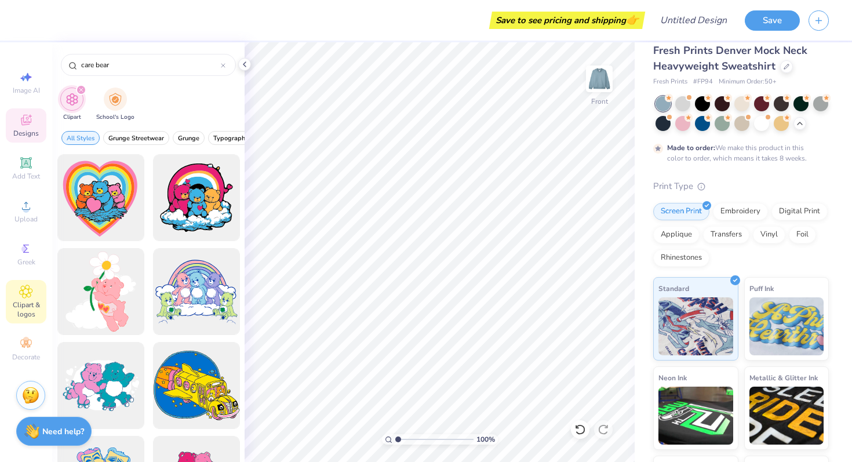
click at [35, 115] on div "Designs" at bounding box center [26, 125] width 41 height 34
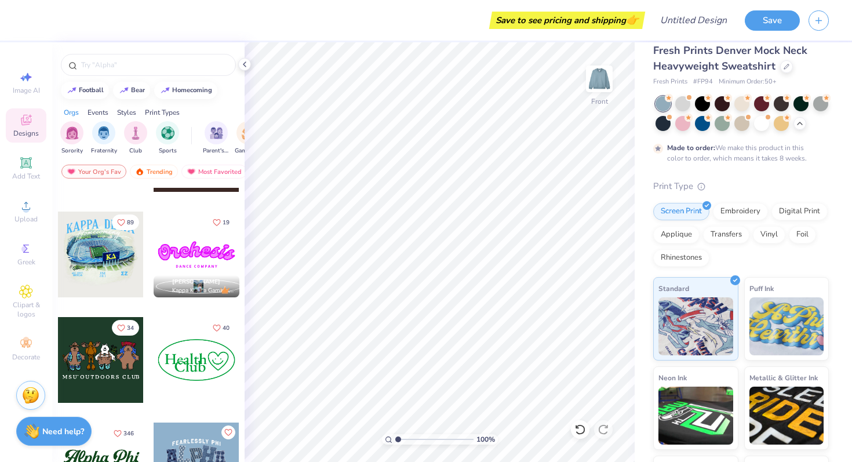
scroll to position [859, 0]
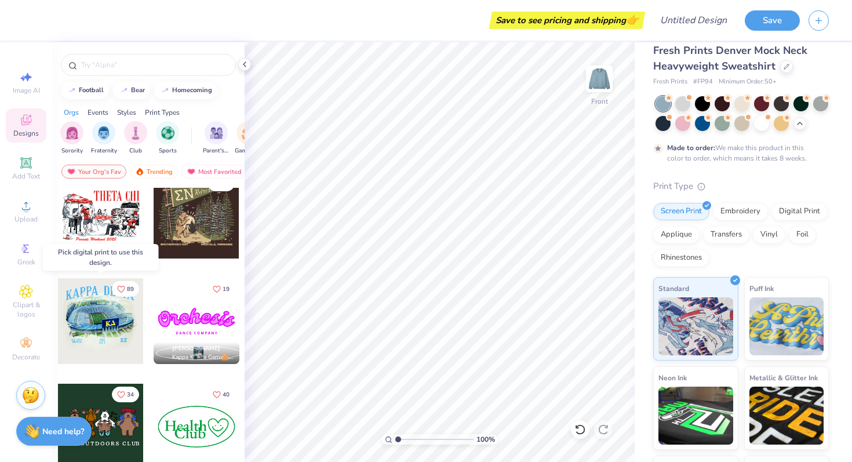
click at [124, 326] on div at bounding box center [100, 321] width 86 height 86
click at [120, 309] on div at bounding box center [101, 321] width 86 height 86
click at [109, 312] on div at bounding box center [101, 321] width 86 height 86
click at [92, 256] on div "Pick digital print to use this design." at bounding box center [101, 257] width 116 height 27
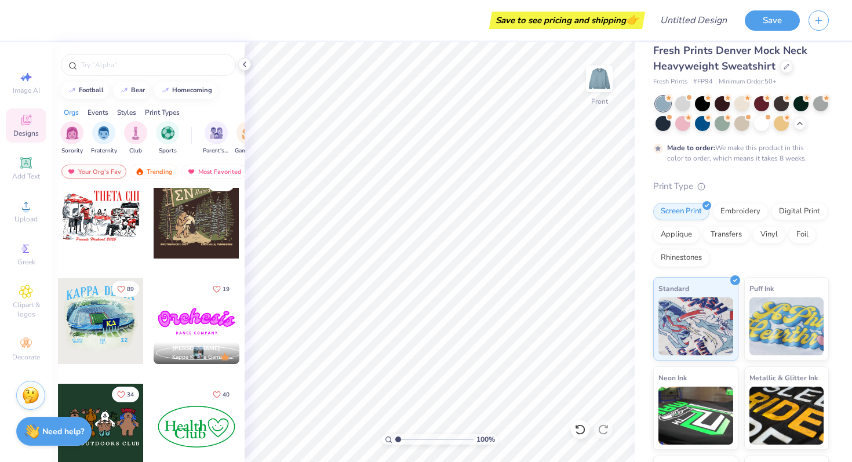
click at [114, 302] on div at bounding box center [101, 321] width 86 height 86
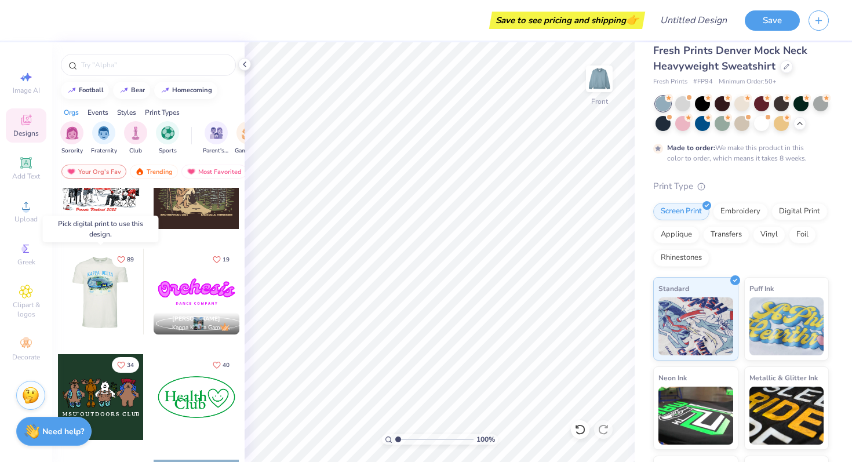
scroll to position [887, 0]
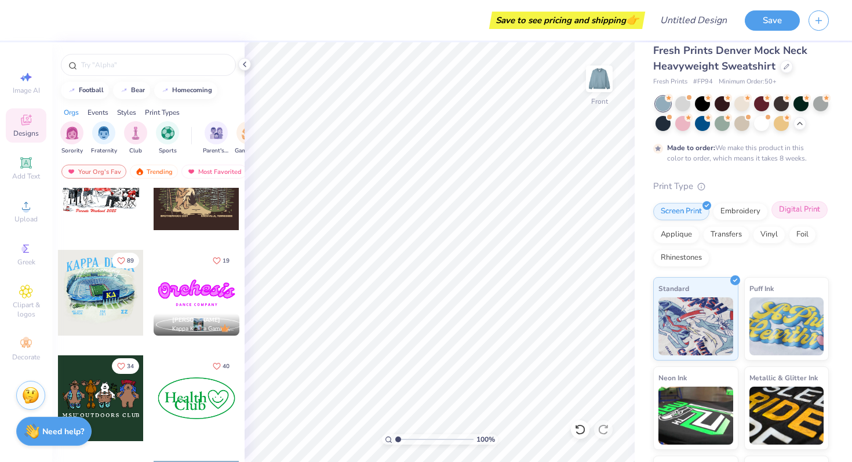
click at [800, 206] on div "Digital Print" at bounding box center [799, 209] width 56 height 17
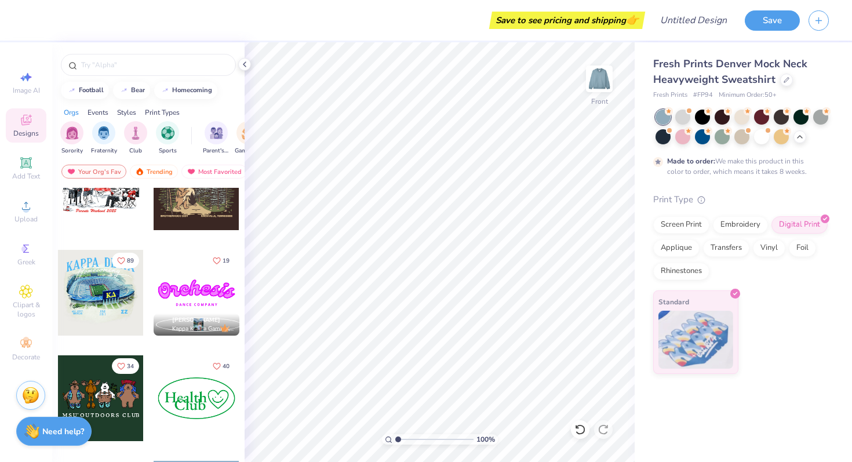
scroll to position [0, 0]
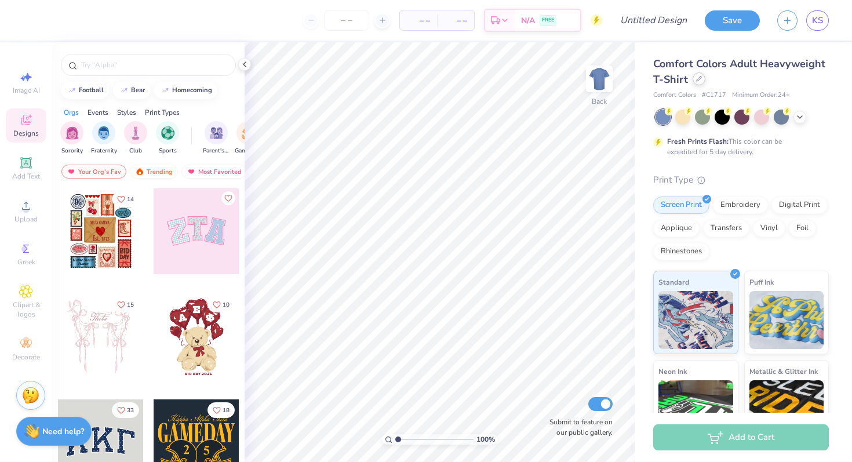
click at [699, 80] on icon at bounding box center [699, 79] width 6 height 6
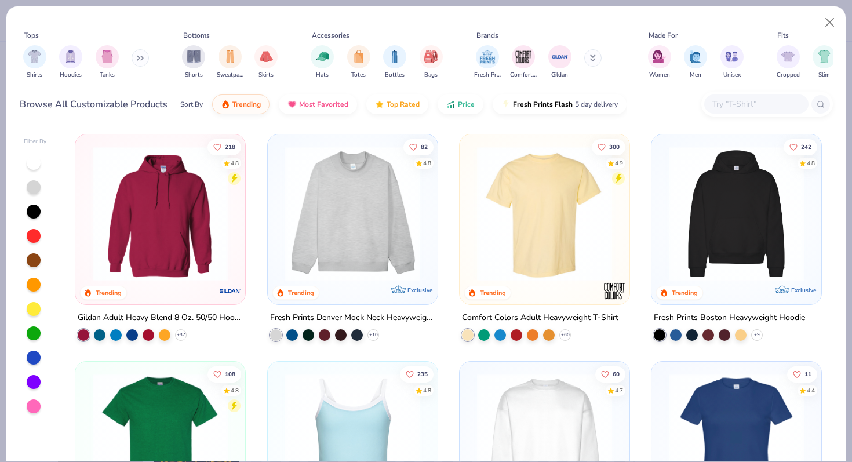
scroll to position [12, 0]
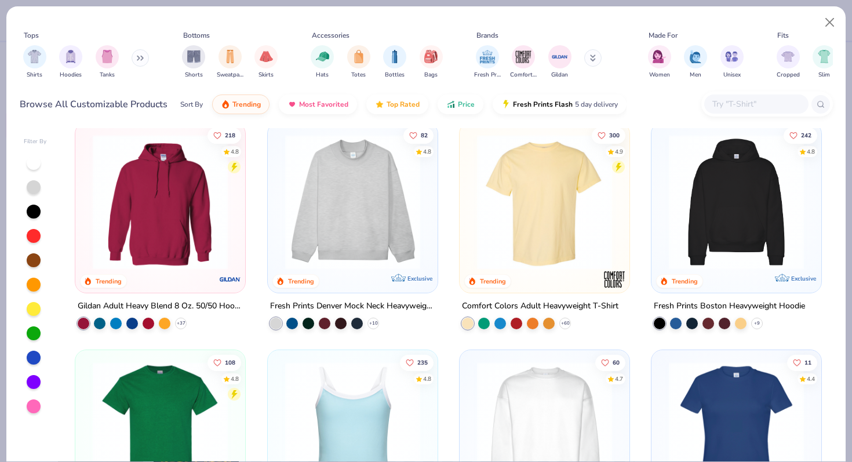
click at [355, 226] on img at bounding box center [352, 201] width 147 height 135
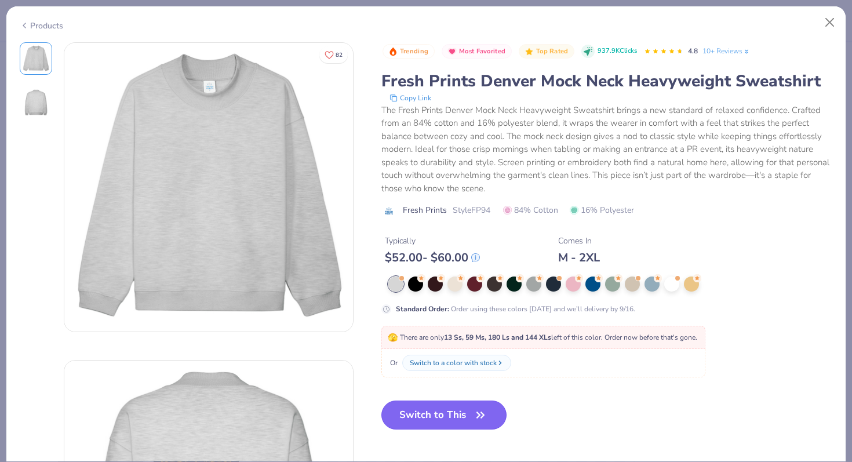
click at [456, 411] on button "Switch to This" at bounding box center [444, 414] width 126 height 29
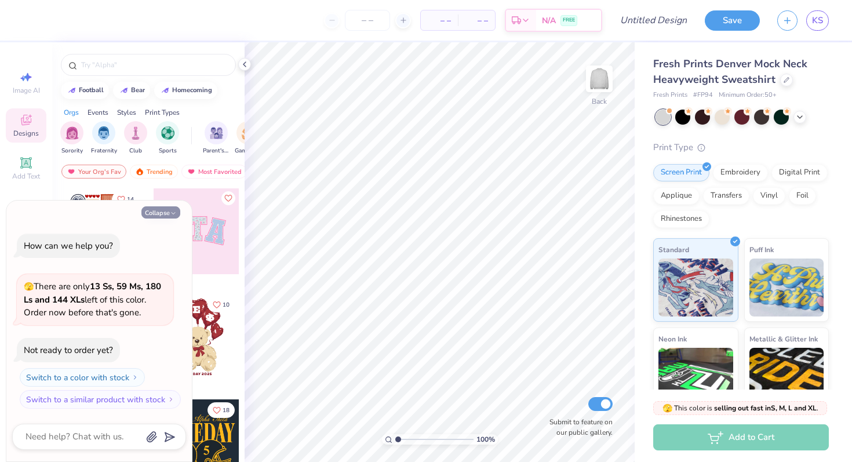
click at [162, 213] on button "Collapse" at bounding box center [160, 212] width 39 height 12
type textarea "x"
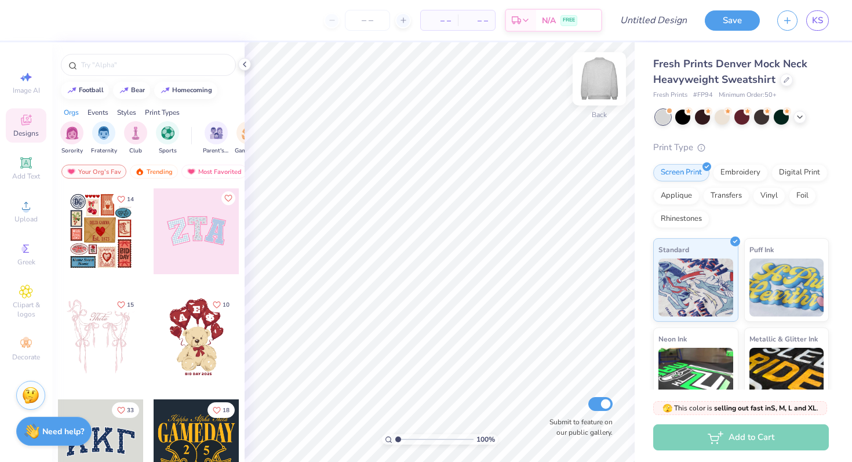
click at [604, 76] on img at bounding box center [599, 79] width 46 height 46
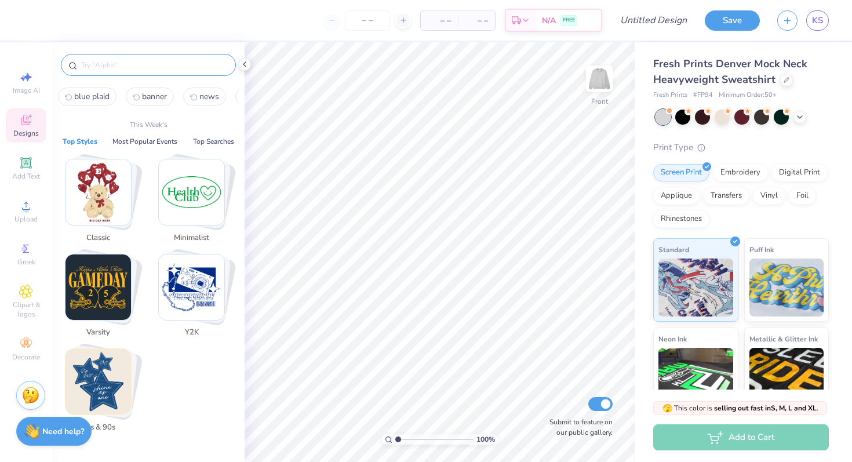
click at [134, 68] on input "text" at bounding box center [154, 65] width 148 height 12
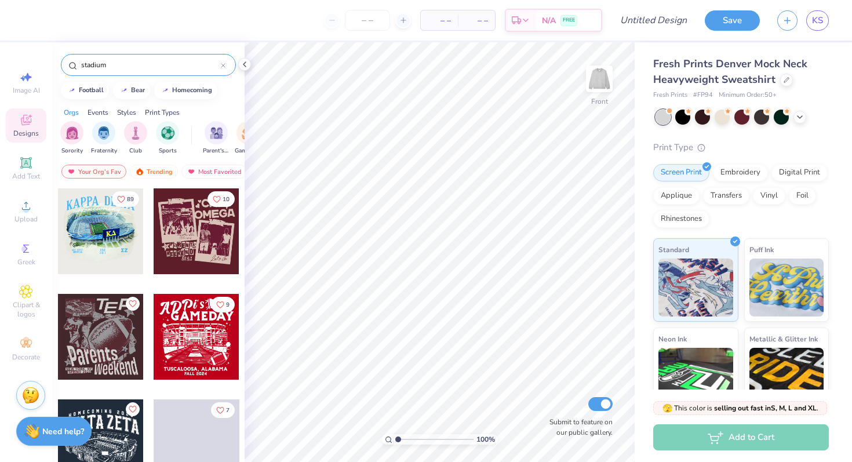
type input "stadium"
click at [103, 227] on div at bounding box center [101, 231] width 86 height 86
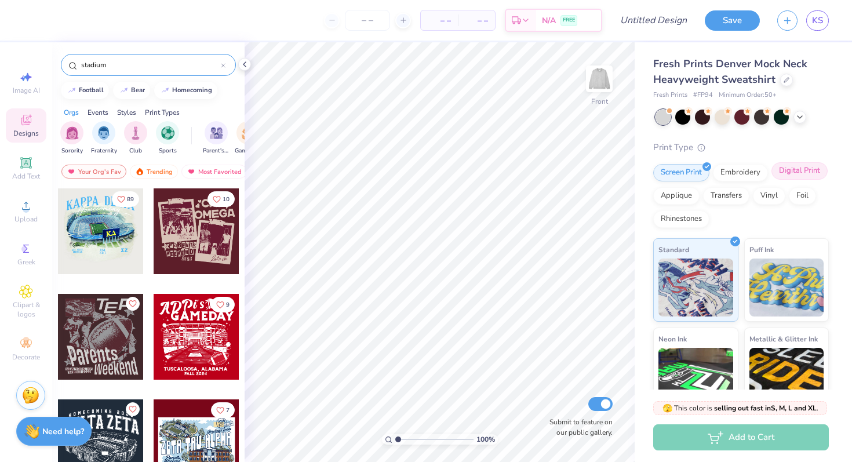
click at [799, 179] on div "Digital Print" at bounding box center [799, 170] width 56 height 17
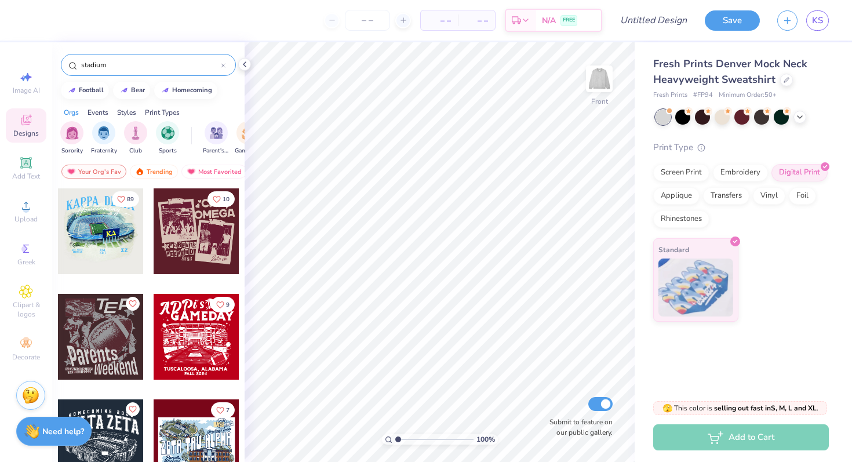
click at [95, 236] on div at bounding box center [101, 231] width 86 height 86
